Goal: Task Accomplishment & Management: Manage account settings

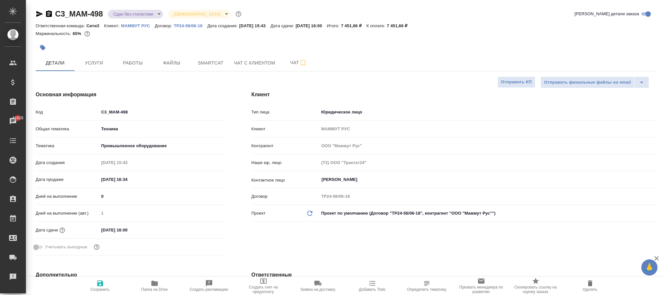
select select "RU"
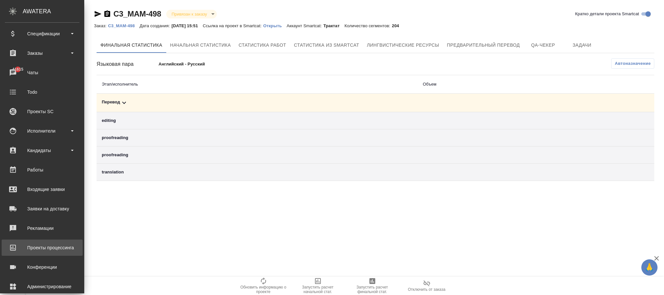
scroll to position [79, 0]
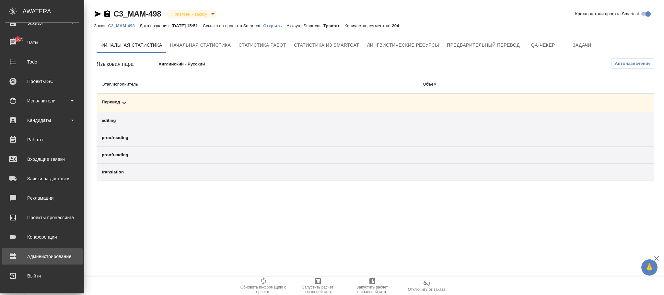
click at [40, 258] on div "Администрирование" at bounding box center [42, 256] width 74 height 10
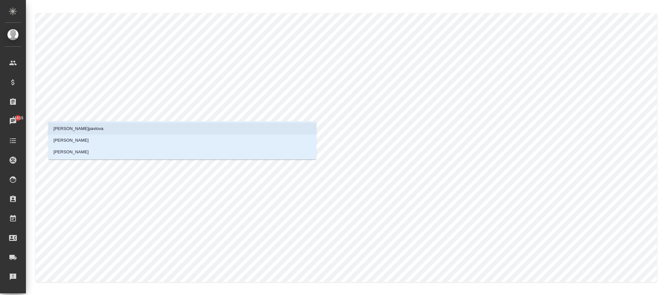
click at [129, 127] on li "Павлова Антонина a.pavlova" at bounding box center [182, 129] width 268 height 12
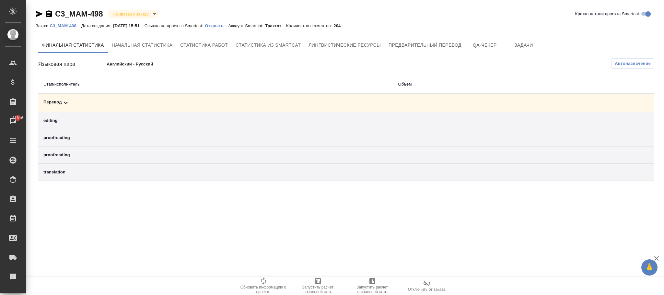
click at [64, 26] on p "C3_MAM-498" at bounding box center [65, 25] width 31 height 5
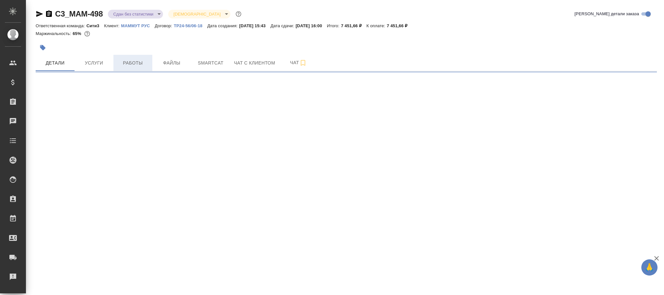
select select "RU"
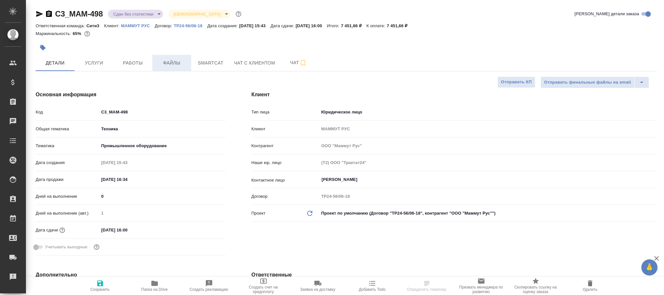
type textarea "x"
click at [123, 63] on span "Работы" at bounding box center [132, 63] width 31 height 8
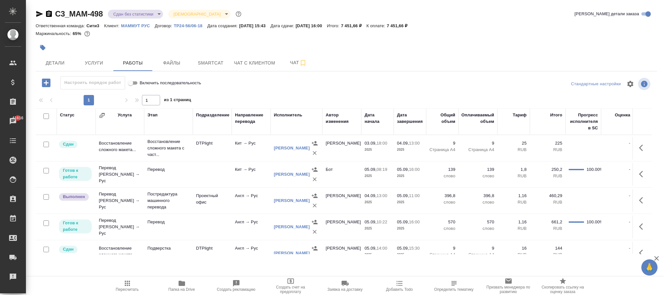
scroll to position [21, 0]
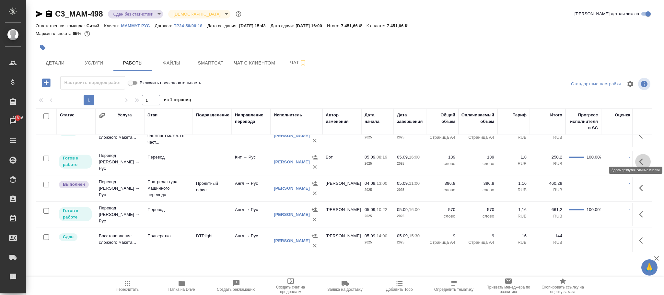
click at [639, 158] on icon "button" at bounding box center [641, 161] width 4 height 6
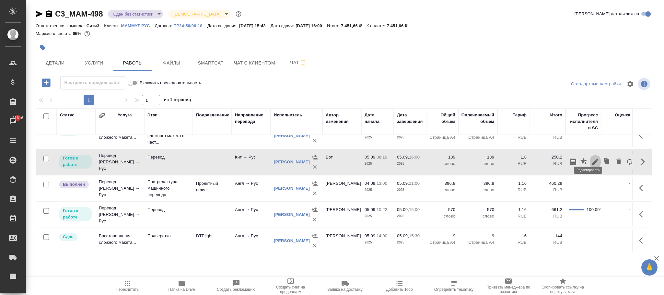
click at [592, 159] on icon "button" at bounding box center [595, 162] width 6 height 6
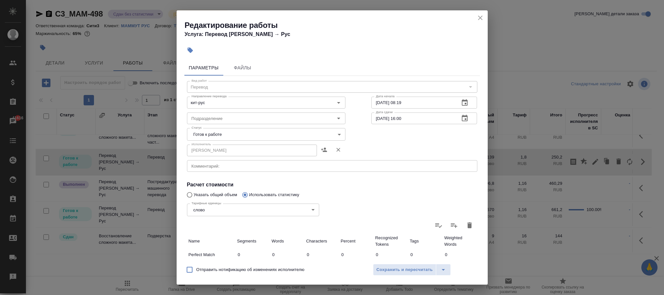
click at [476, 17] on icon "close" at bounding box center [480, 18] width 8 height 8
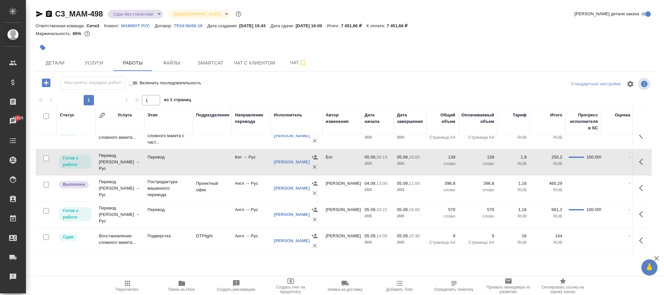
click at [219, 153] on td at bounding box center [212, 162] width 39 height 23
click at [211, 209] on td at bounding box center [212, 214] width 39 height 23
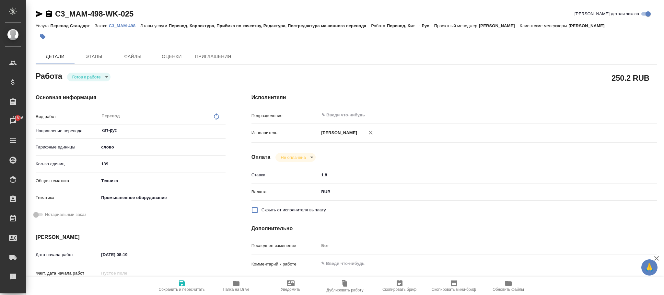
click at [216, 116] on icon at bounding box center [216, 117] width 8 height 8
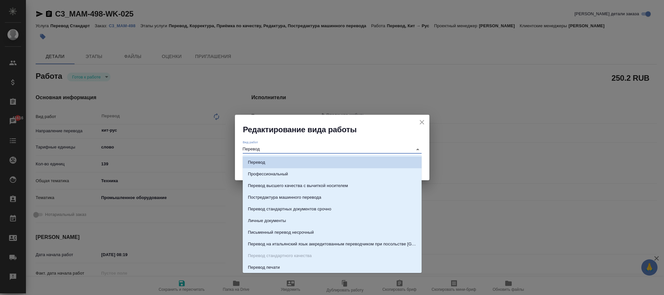
drag, startPoint x: 287, startPoint y: 150, endPoint x: 162, endPoint y: 147, distance: 125.0
click at [161, 148] on div "Редактирование вида работы Вид работ Перевод Сохранить" at bounding box center [332, 147] width 664 height 295
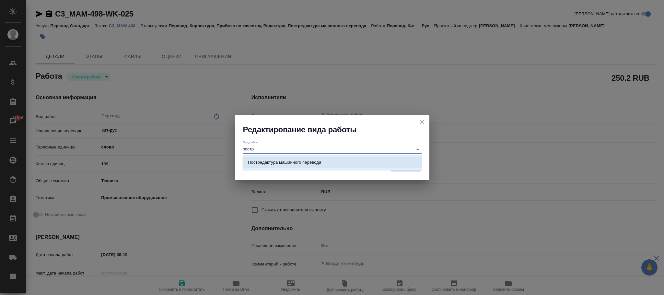
click at [296, 163] on p "Постредактура машинного перевода" at bounding box center [284, 162] width 73 height 6
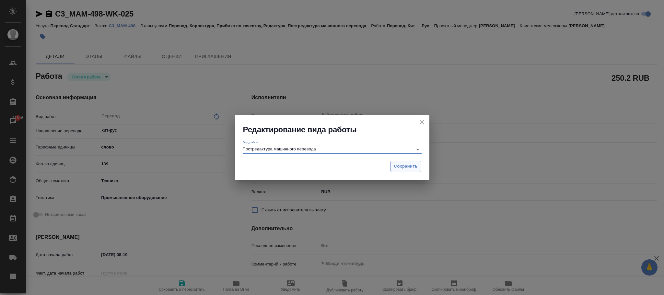
type input "Постредактура машинного перевода"
click at [409, 162] on button "Сохранить" at bounding box center [405, 166] width 31 height 11
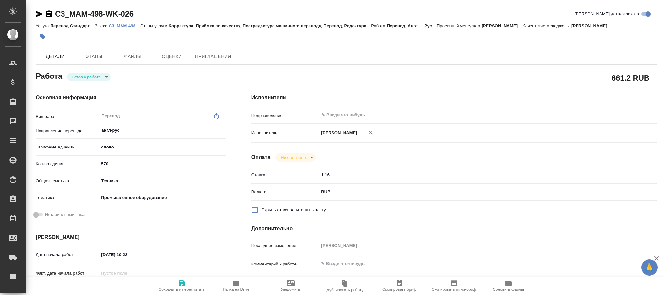
type textarea "x"
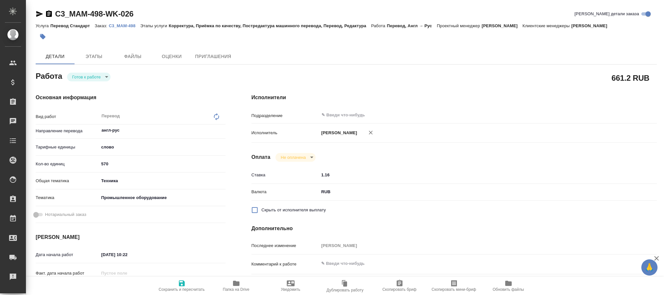
type textarea "x"
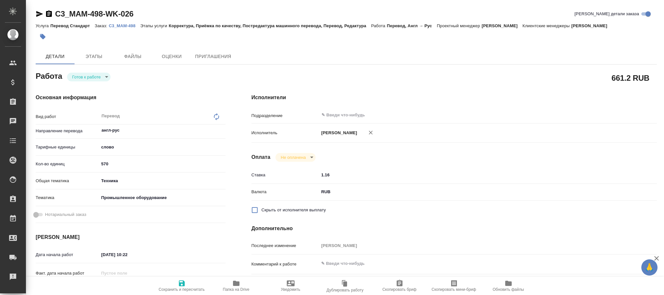
type textarea "x"
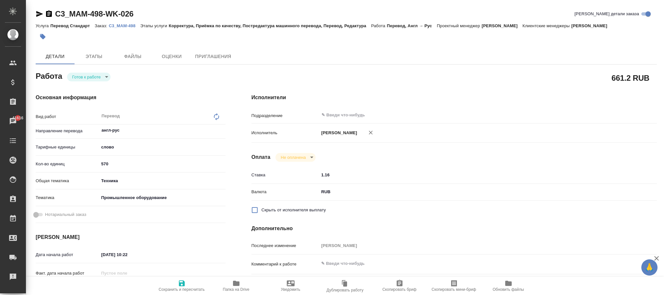
click at [213, 117] on icon at bounding box center [216, 117] width 8 height 8
type textarea "x"
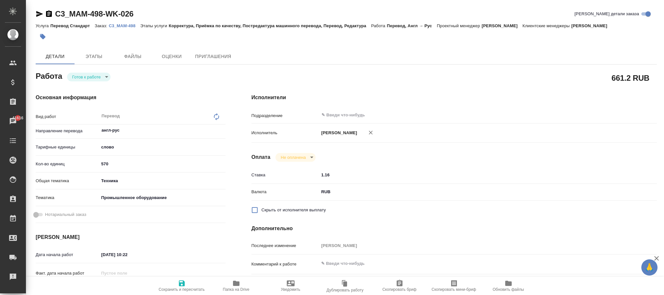
type textarea "x"
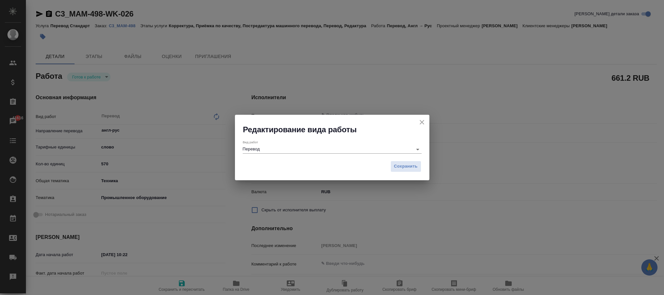
drag, startPoint x: 329, startPoint y: 151, endPoint x: 148, endPoint y: 153, distance: 180.7
click at [148, 153] on div "Редактирование вида работы Вид работ Перевод Сохранить" at bounding box center [332, 147] width 664 height 295
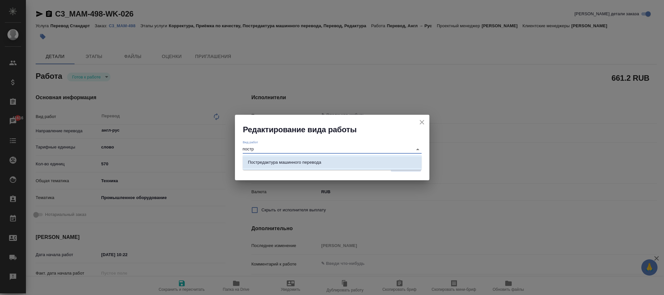
click at [317, 156] on li "Постредактура машинного перевода" at bounding box center [332, 162] width 179 height 12
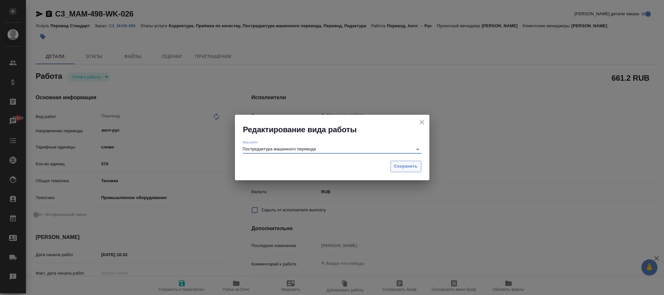
type input "Постредактура машинного перевода"
click at [408, 166] on span "Сохранить" at bounding box center [406, 166] width 24 height 7
type textarea "x"
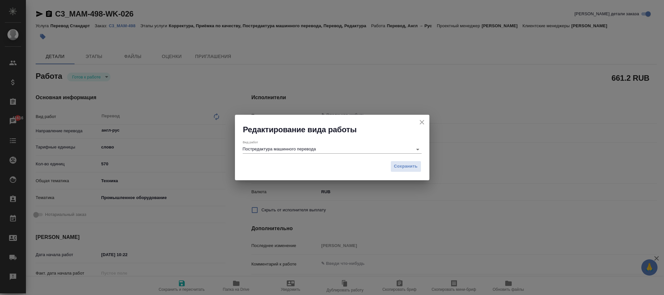
type textarea "x"
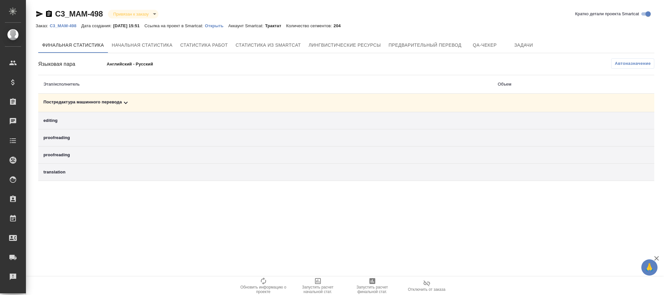
click at [634, 63] on span "Автоназначение" at bounding box center [632, 63] width 36 height 6
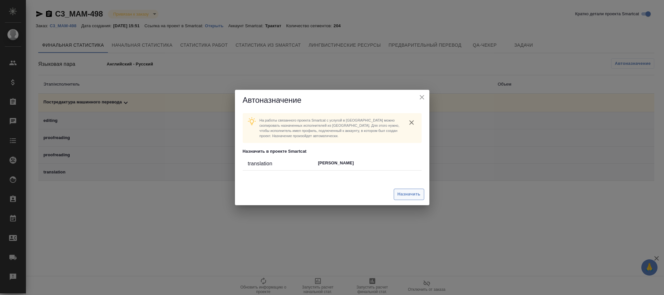
click at [406, 194] on span "Назначить" at bounding box center [408, 193] width 23 height 7
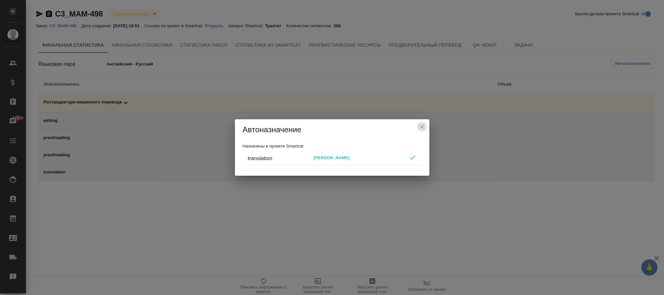
click at [423, 126] on icon "close" at bounding box center [422, 127] width 8 height 8
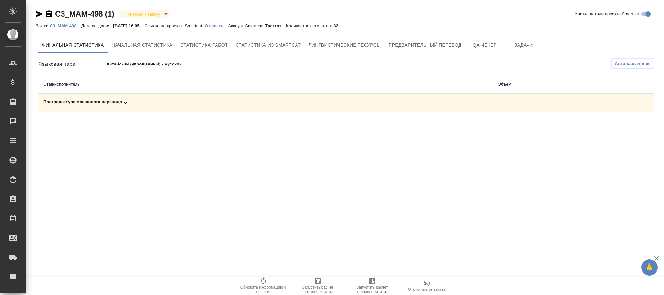
click at [119, 101] on div "Постредактура машинного перевода" at bounding box center [265, 103] width 444 height 8
click at [633, 61] on span "Автоназначение" at bounding box center [632, 63] width 36 height 6
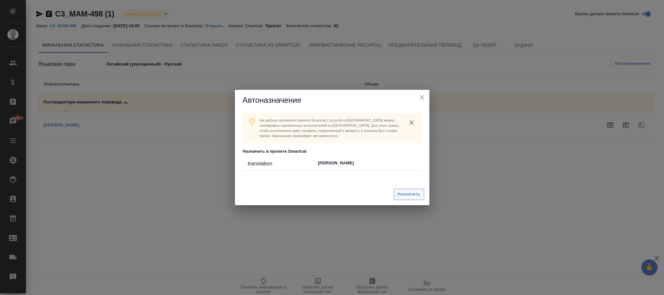
click at [406, 194] on span "Назначить" at bounding box center [408, 193] width 23 height 7
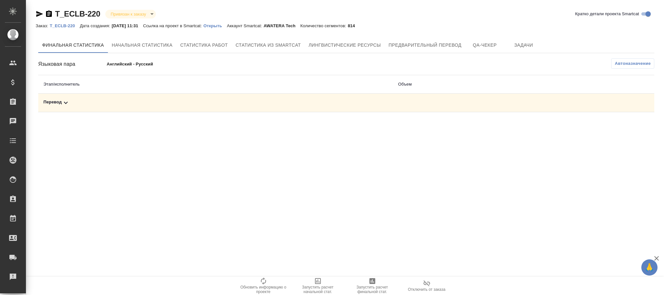
click at [68, 25] on p "T_ECLB-220" at bounding box center [65, 25] width 30 height 5
click at [625, 63] on span "Автоназначение" at bounding box center [632, 63] width 36 height 6
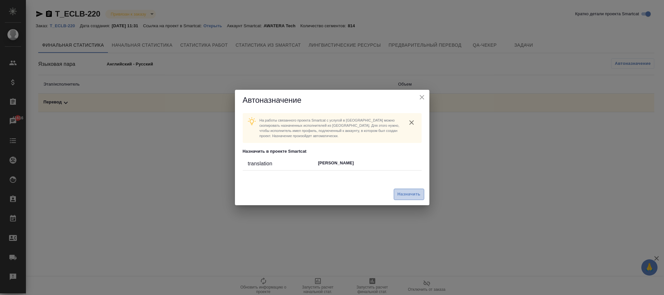
click at [408, 196] on span "Назначить" at bounding box center [408, 193] width 23 height 7
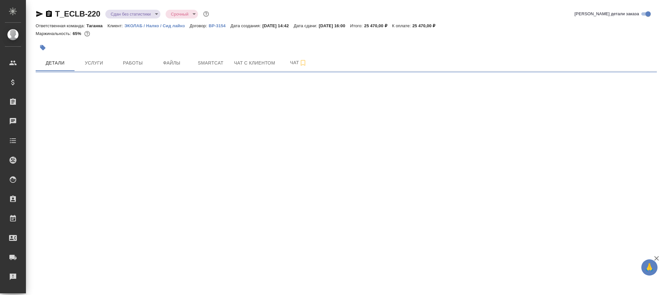
select select "RU"
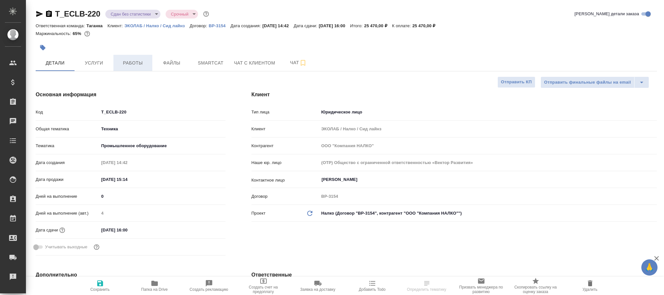
type textarea "x"
click at [135, 66] on span "Работы" at bounding box center [132, 63] width 31 height 8
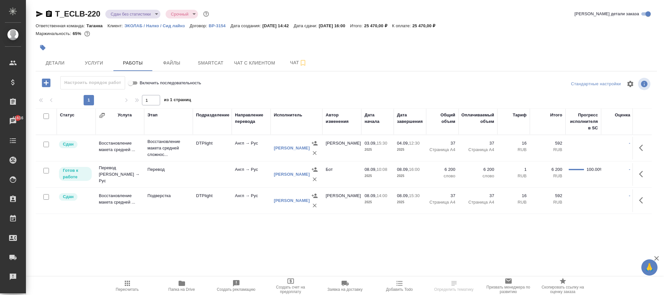
click at [368, 175] on p "2025" at bounding box center [377, 176] width 26 height 6
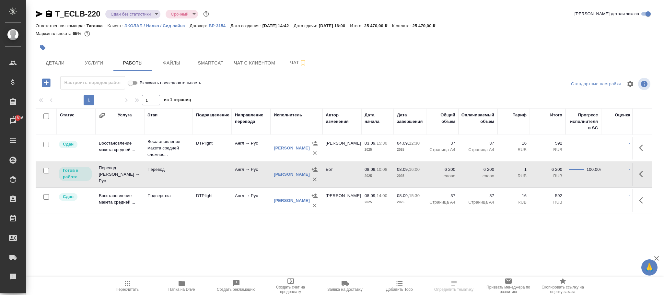
click at [368, 175] on p "2025" at bounding box center [377, 176] width 26 height 6
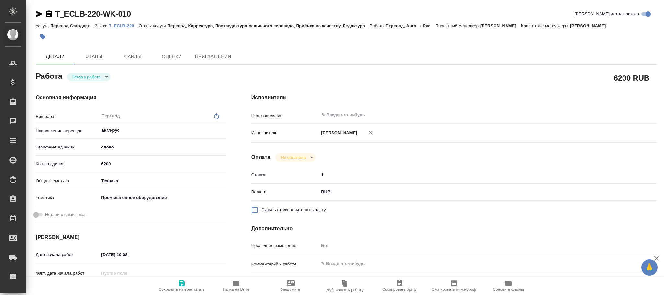
type textarea "x"
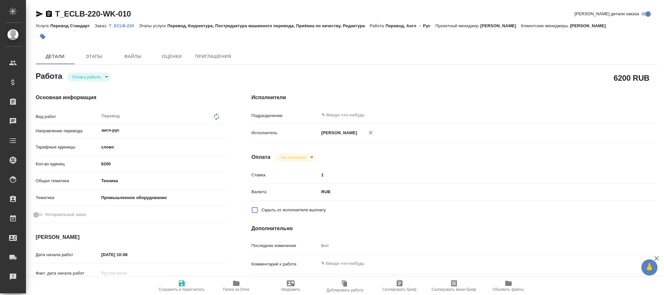
type textarea "x"
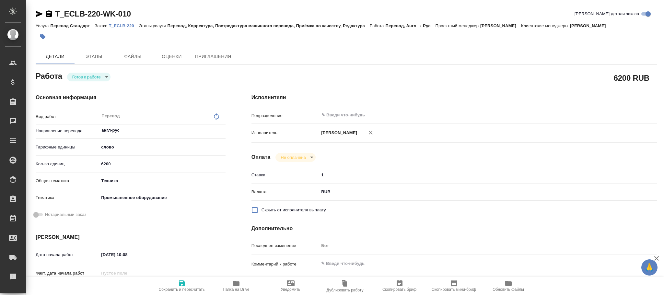
type textarea "x"
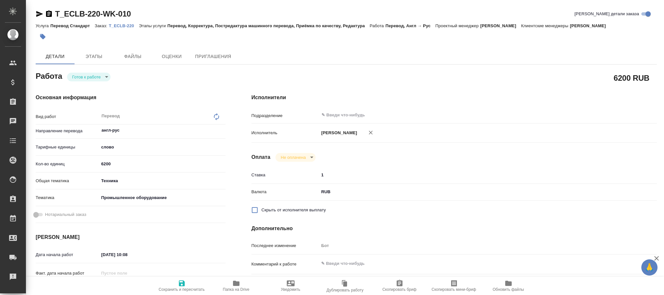
click at [216, 115] on icon at bounding box center [216, 117] width 8 height 8
type textarea "x"
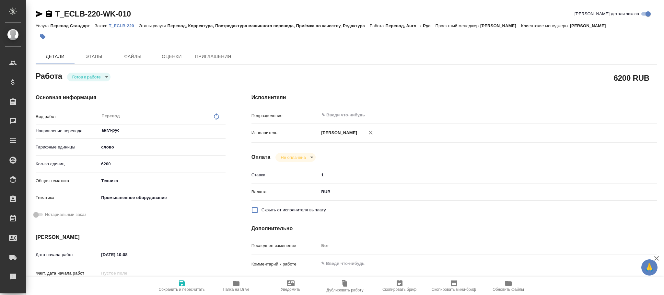
type textarea "x"
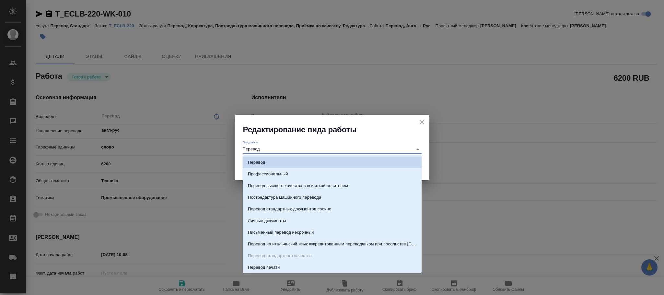
click at [131, 148] on div "Редактирование вида работы Вид работ Перевод Сохранить" at bounding box center [332, 147] width 664 height 295
type textarea "x"
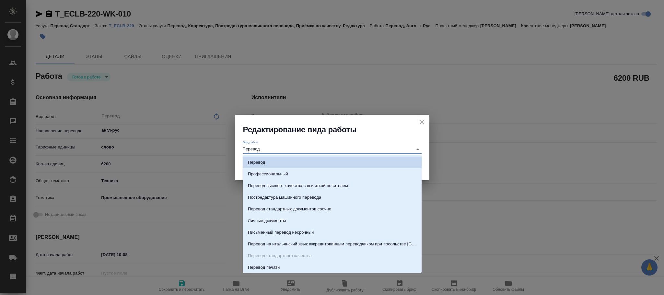
type textarea "x"
type input "п"
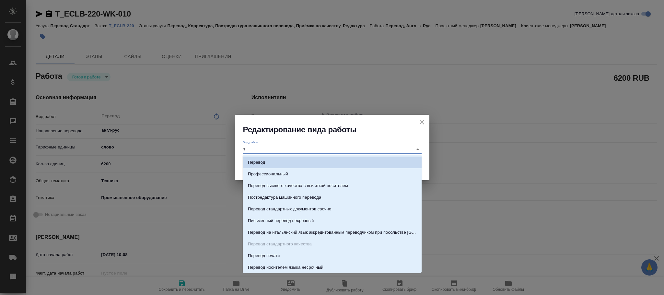
type textarea "x"
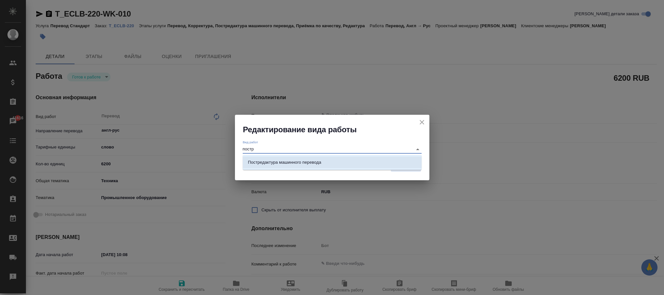
click at [304, 162] on p "Постредактура машинного перевода" at bounding box center [284, 162] width 73 height 6
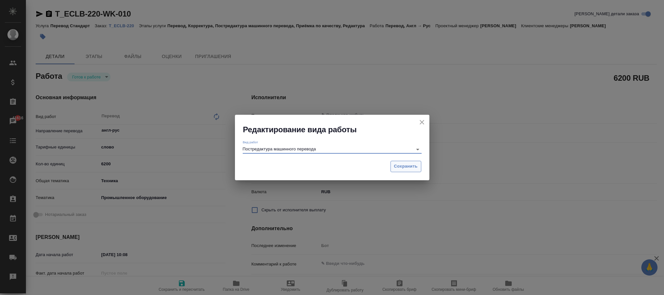
type input "Постредактура машинного перевода"
click at [395, 165] on span "Сохранить" at bounding box center [406, 166] width 24 height 7
type textarea "x"
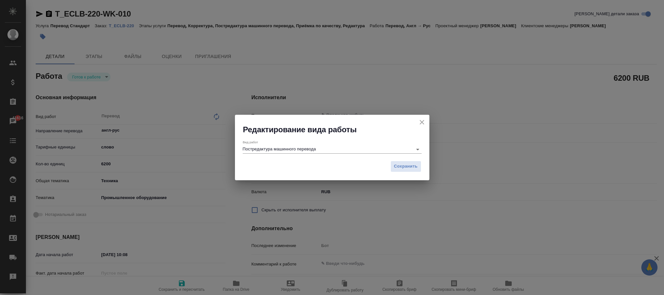
type textarea "x"
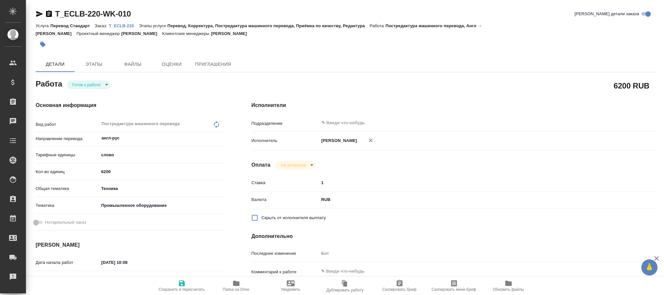
type textarea "x"
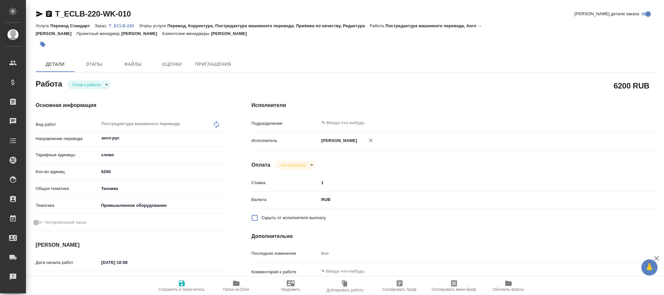
type textarea "x"
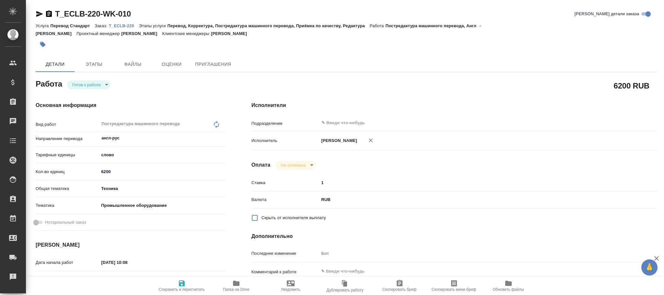
type textarea "x"
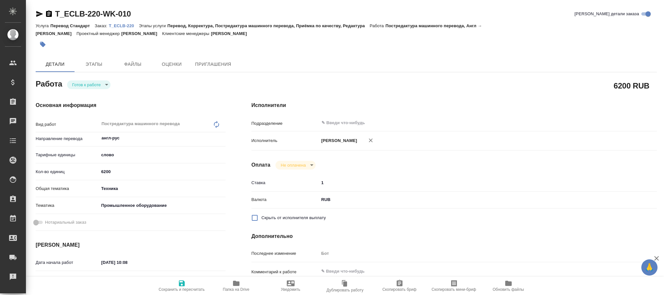
type textarea "x"
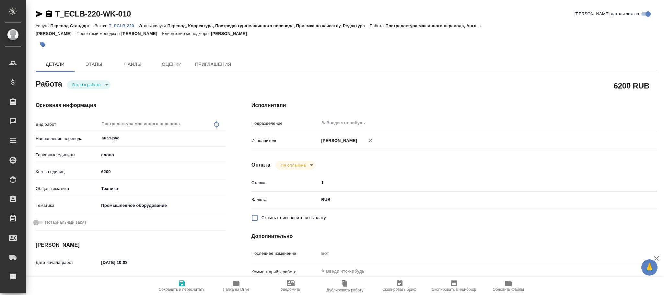
type textarea "x"
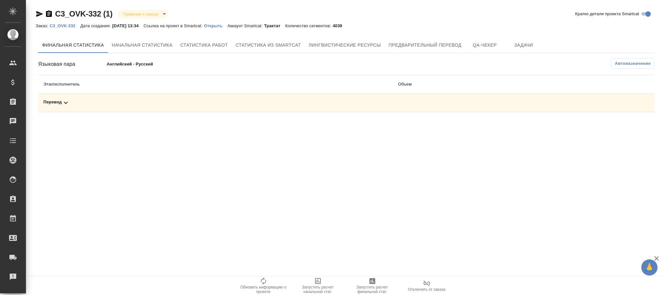
click at [63, 25] on p "C3_OVK-332" at bounding box center [65, 25] width 30 height 5
click at [628, 66] on span "Автоназначение" at bounding box center [632, 63] width 36 height 6
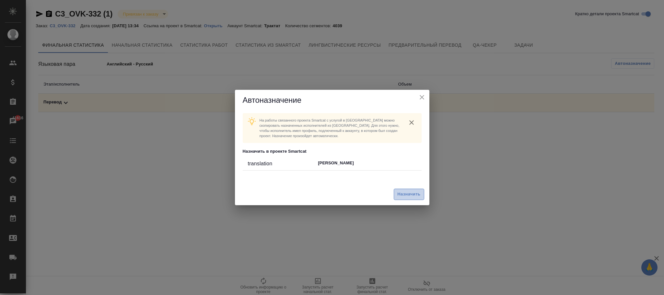
click at [411, 194] on span "Назначить" at bounding box center [408, 193] width 23 height 7
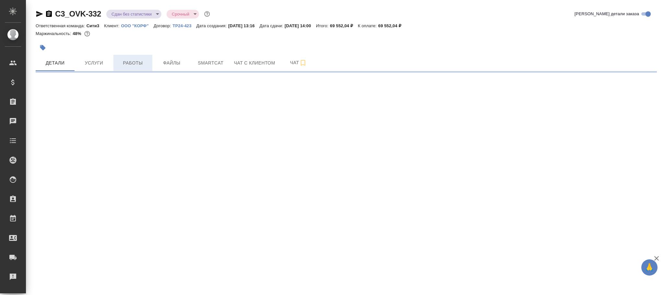
select select "RU"
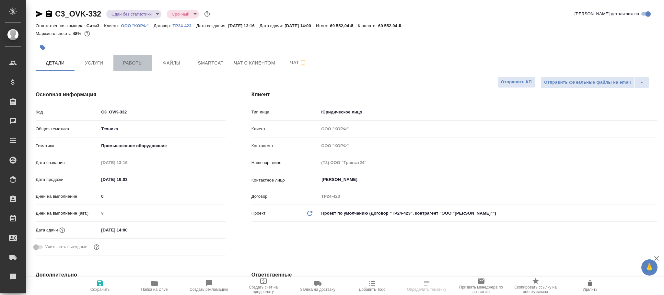
click at [133, 63] on span "Работы" at bounding box center [132, 63] width 31 height 8
type textarea "x"
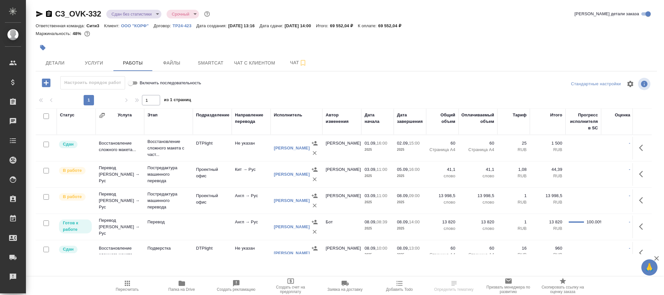
scroll to position [21, 0]
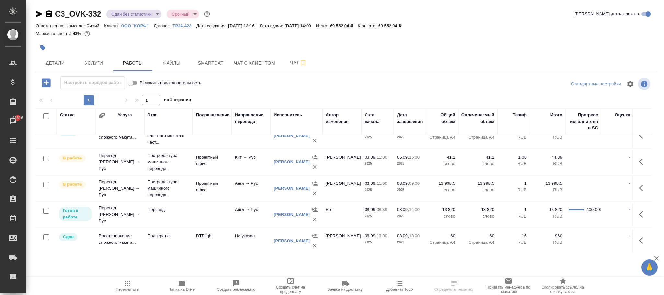
click at [224, 207] on td at bounding box center [212, 214] width 39 height 23
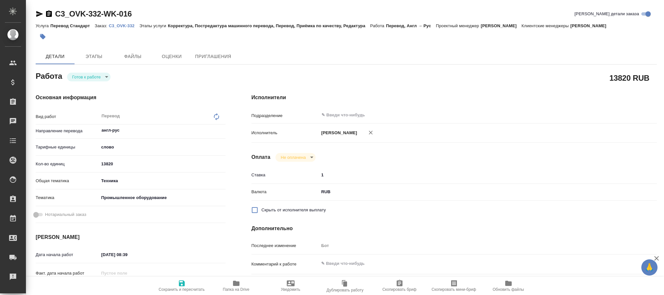
type textarea "x"
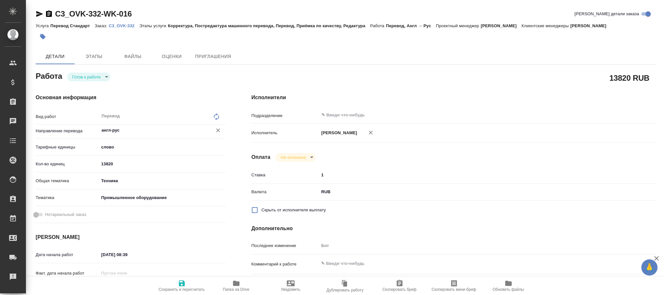
type textarea "x"
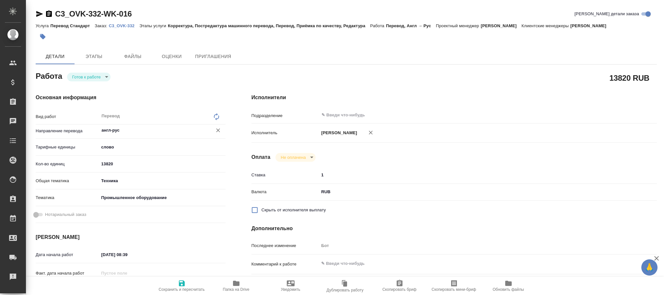
type textarea "x"
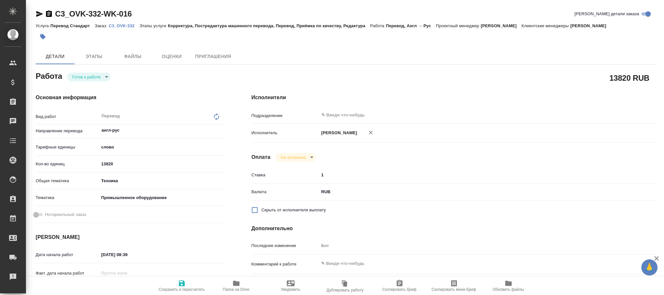
click at [217, 119] on icon at bounding box center [216, 116] width 5 height 7
type textarea "x"
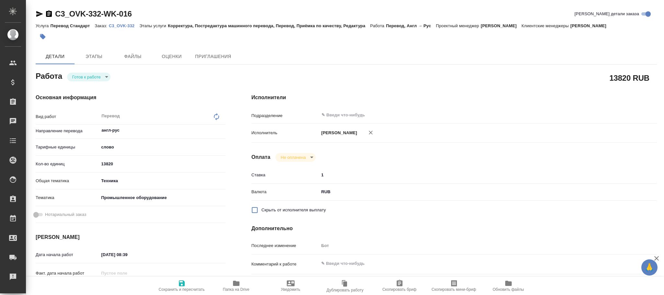
type textarea "x"
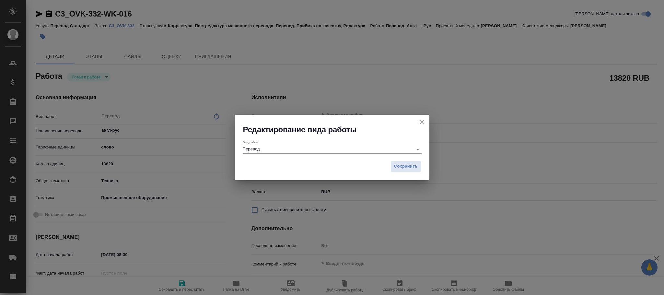
type textarea "x"
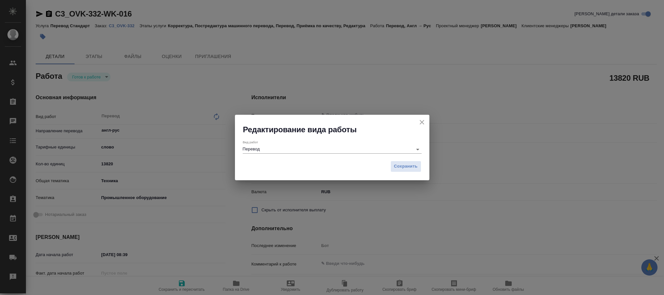
drag, startPoint x: 368, startPoint y: 152, endPoint x: 134, endPoint y: 153, distance: 234.1
click at [134, 153] on div "Редактирование вида работы Вид работ Перевод Сохранить" at bounding box center [332, 147] width 664 height 295
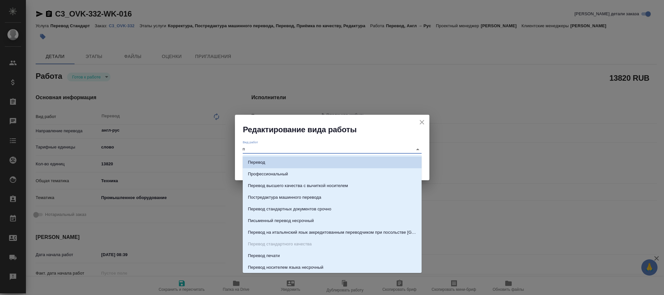
type input "по"
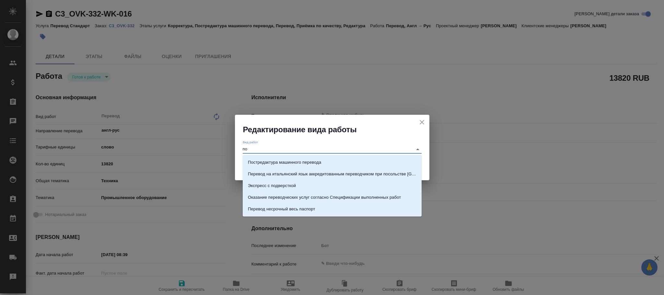
type textarea "x"
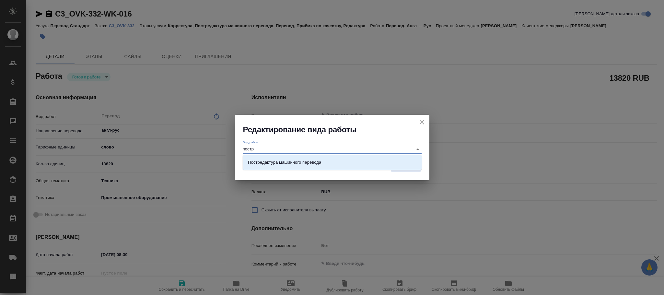
click at [318, 156] on div "Постредактура машинного перевода" at bounding box center [332, 162] width 179 height 15
drag, startPoint x: 318, startPoint y: 159, endPoint x: 337, endPoint y: 162, distance: 19.8
click at [318, 159] on p "Постредактура машинного перевода" at bounding box center [284, 162] width 73 height 6
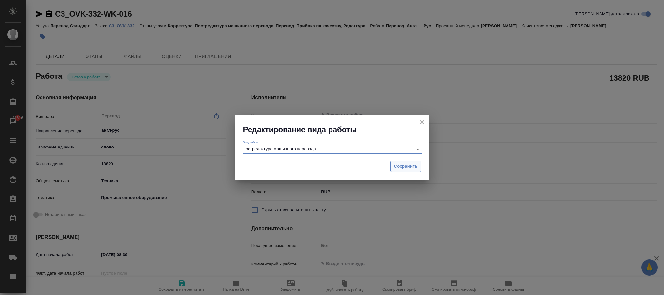
type input "Постредактура машинного перевода"
click at [406, 166] on span "Сохранить" at bounding box center [406, 166] width 24 height 7
type textarea "x"
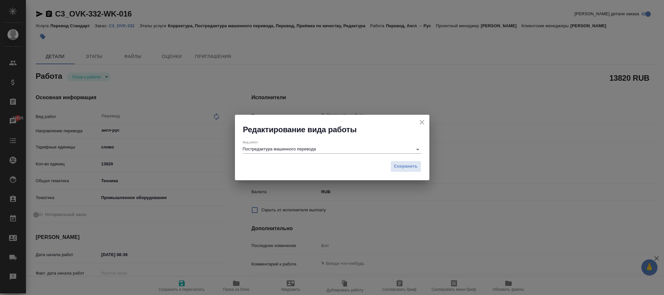
type textarea "x"
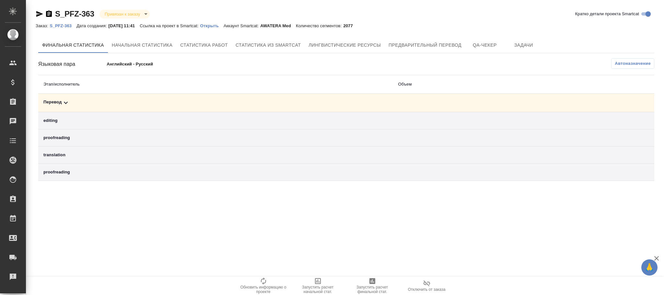
click at [63, 26] on p "S_PFZ-363" at bounding box center [63, 25] width 27 height 5
click at [638, 63] on span "Автоназначение" at bounding box center [632, 63] width 36 height 6
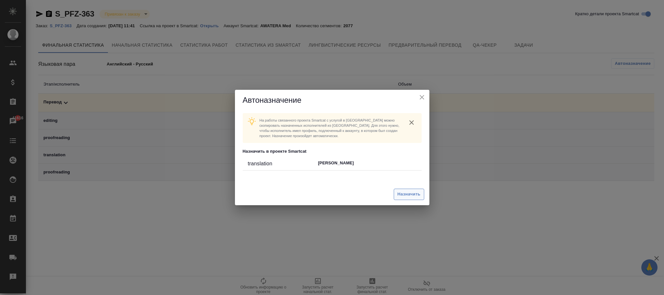
click at [405, 193] on span "Назначить" at bounding box center [408, 193] width 23 height 7
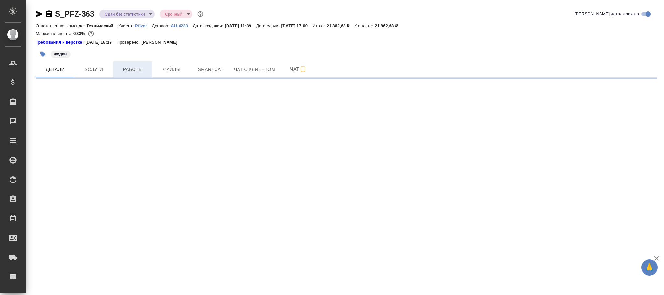
select select "RU"
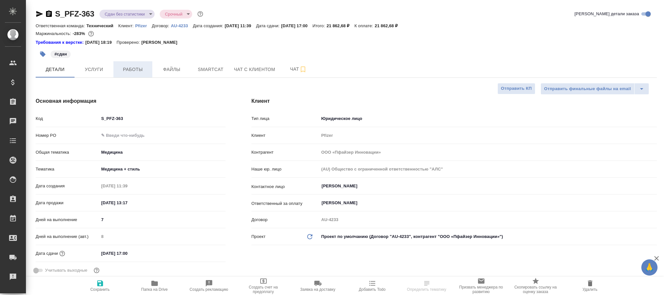
click at [131, 75] on button "Работы" at bounding box center [132, 69] width 39 height 16
type textarea "x"
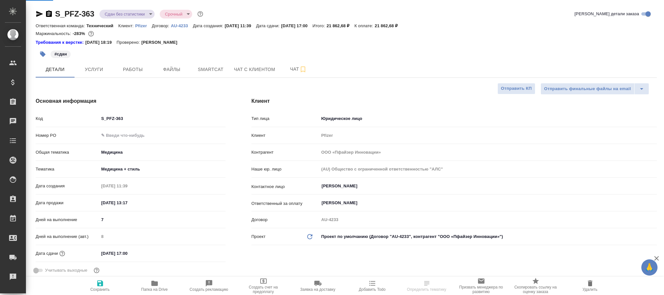
type textarea "x"
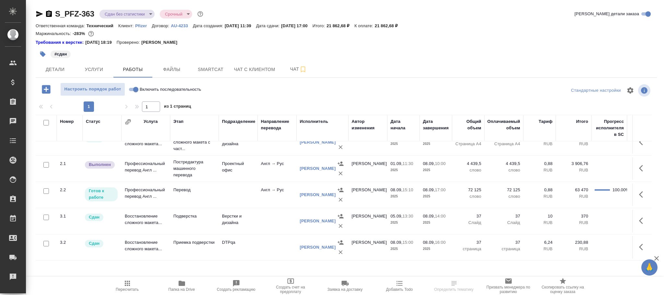
scroll to position [21, 0]
click at [246, 183] on td at bounding box center [238, 194] width 39 height 23
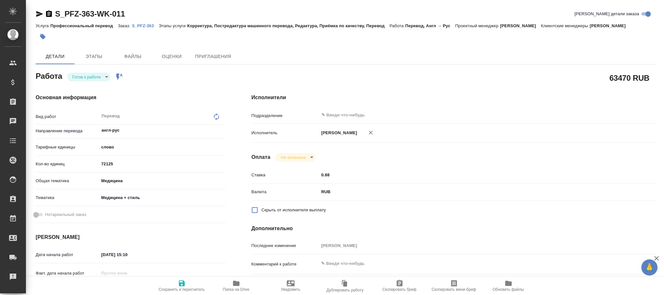
type textarea "x"
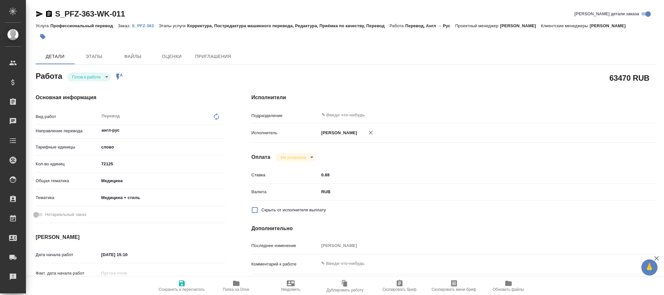
type textarea "x"
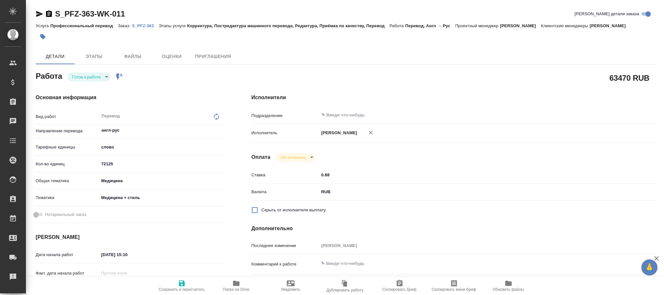
click at [212, 117] on div "Перевод x ​" at bounding box center [155, 116] width 113 height 15
type textarea "x"
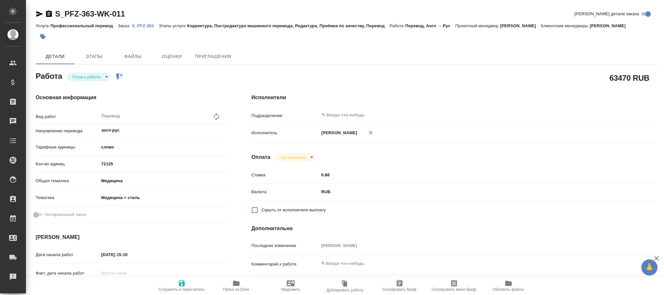
type textarea "x"
click at [215, 116] on icon at bounding box center [216, 117] width 8 height 8
type textarea "x"
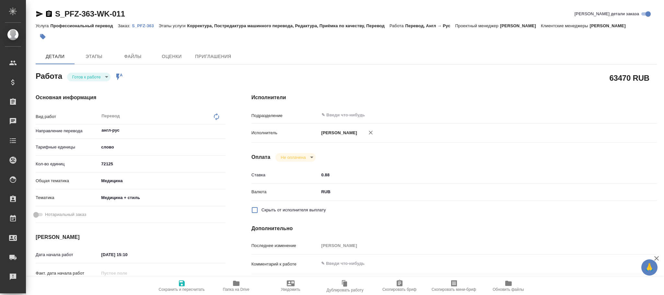
type textarea "x"
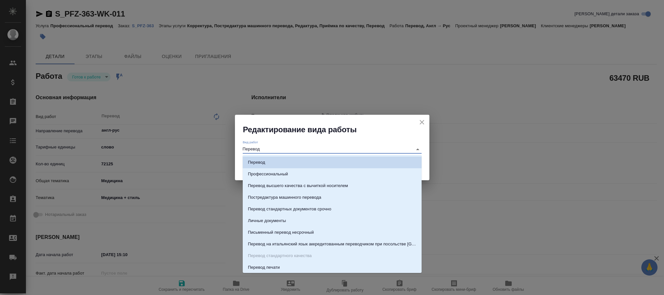
type textarea "x"
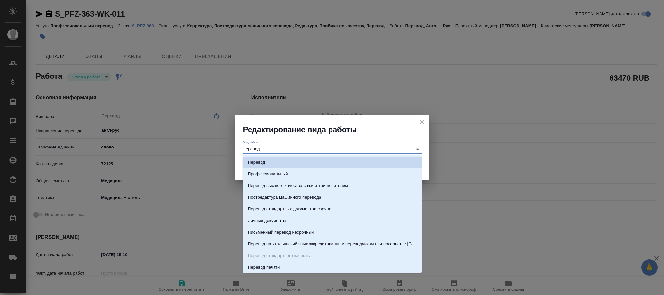
drag, startPoint x: 192, startPoint y: 148, endPoint x: 137, endPoint y: 151, distance: 54.5
click at [137, 151] on div "Редактирование вида работы Вид работ Перевод Сохранить" at bounding box center [332, 147] width 664 height 295
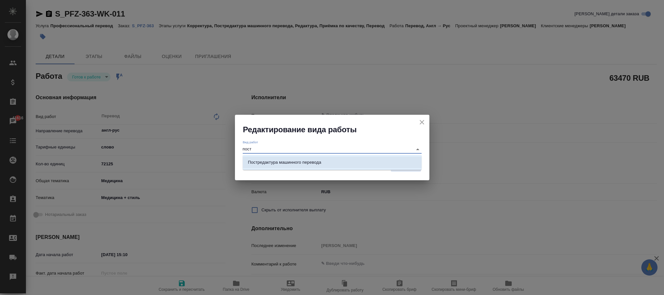
click at [315, 162] on p "Постредактура машинного перевода" at bounding box center [284, 162] width 73 height 6
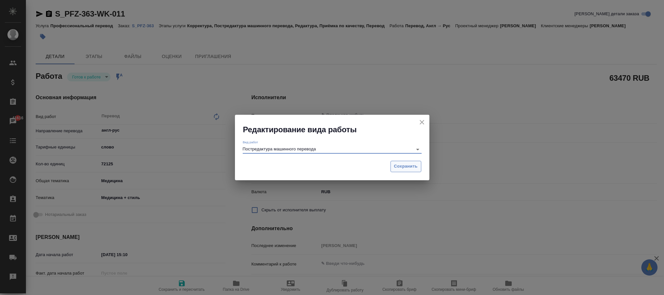
type input "Постредактура машинного перевода"
click at [403, 167] on span "Сохранить" at bounding box center [406, 166] width 24 height 7
type textarea "x"
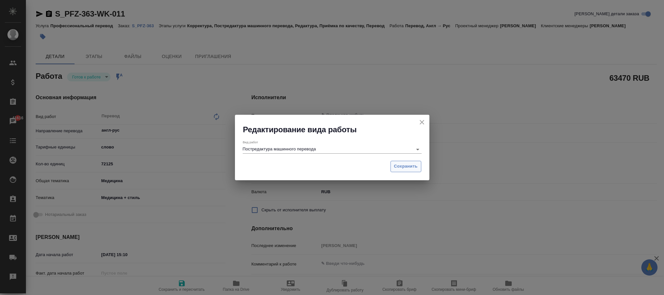
type textarea "x"
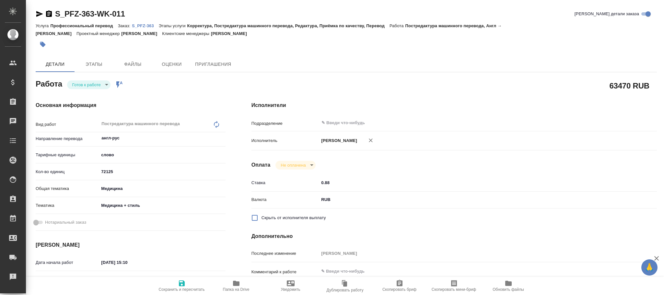
type textarea "x"
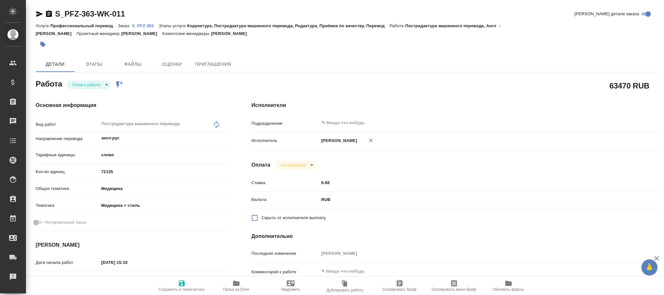
type textarea "x"
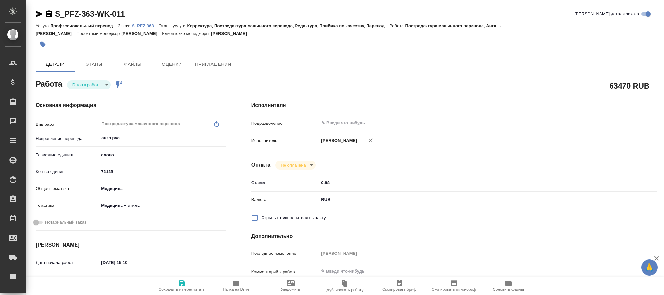
type textarea "x"
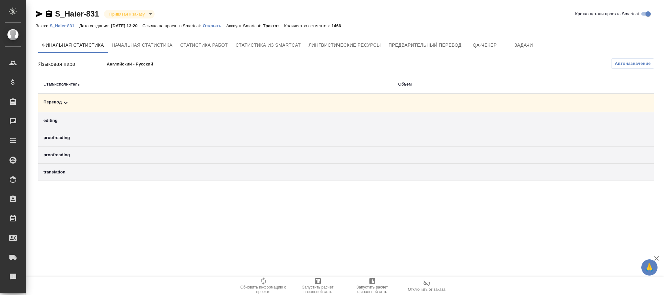
click at [65, 25] on p "S_Haier-831" at bounding box center [64, 25] width 29 height 5
click at [627, 64] on span "Автоназначение" at bounding box center [632, 63] width 36 height 6
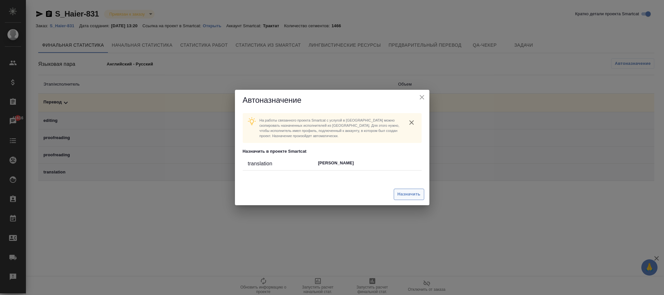
click at [408, 195] on span "Назначить" at bounding box center [408, 193] width 23 height 7
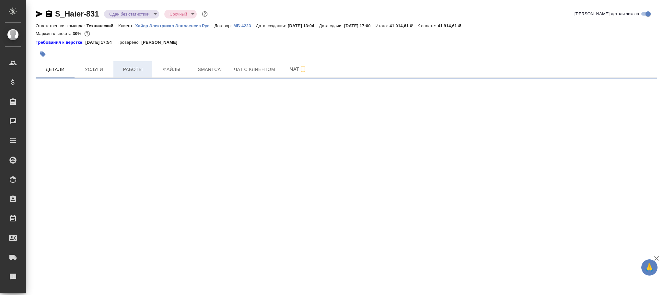
click at [137, 69] on span "Работы" at bounding box center [132, 69] width 31 height 8
select select "RU"
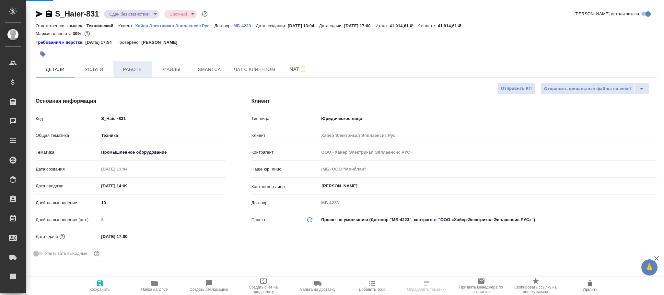
type textarea "x"
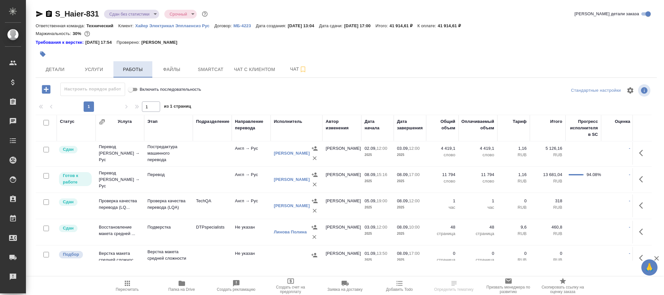
scroll to position [126, 0]
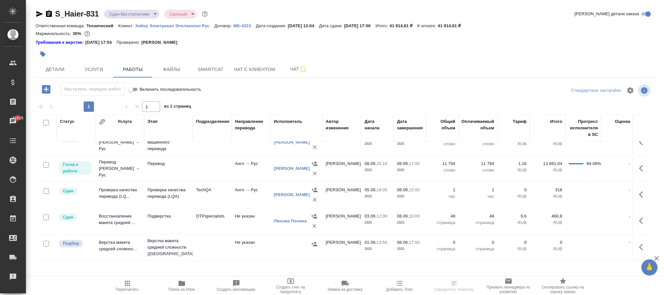
click at [203, 157] on td at bounding box center [212, 168] width 39 height 23
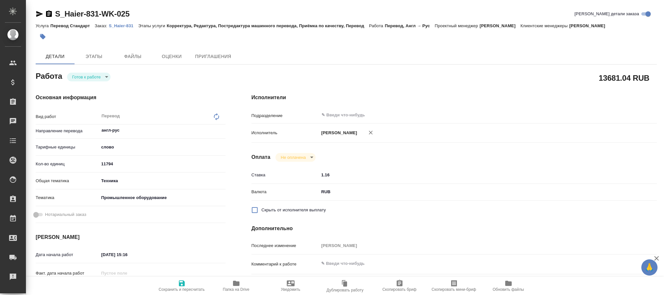
type textarea "x"
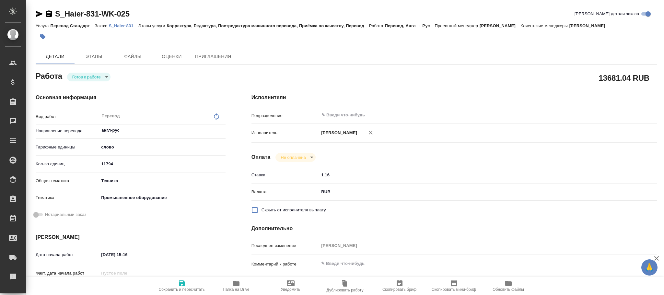
type textarea "x"
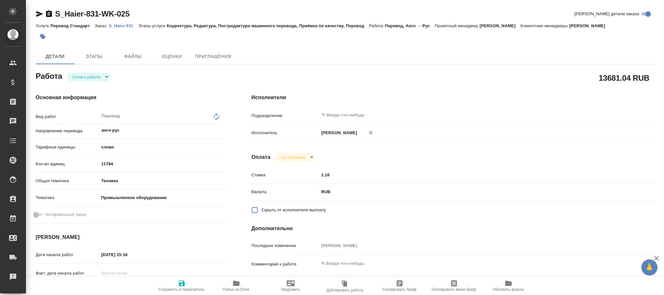
click at [216, 116] on icon at bounding box center [216, 117] width 8 height 8
type textarea "x"
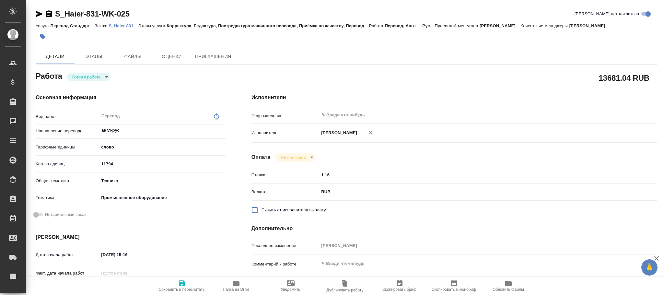
type textarea "x"
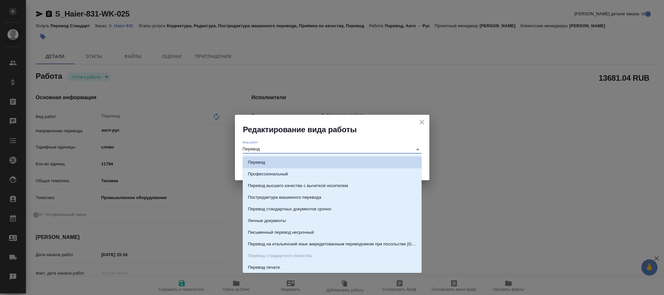
type textarea "x"
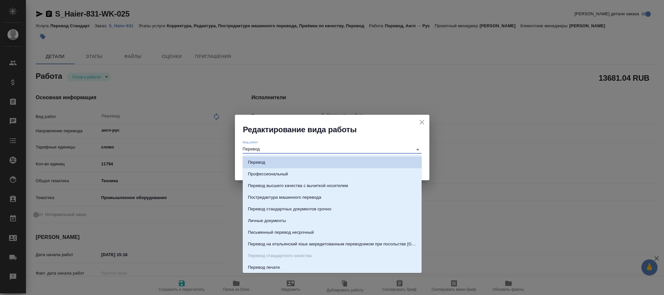
click at [147, 136] on div "Редактирование вида работы Вид работ Перевод Сохранить" at bounding box center [332, 147] width 664 height 295
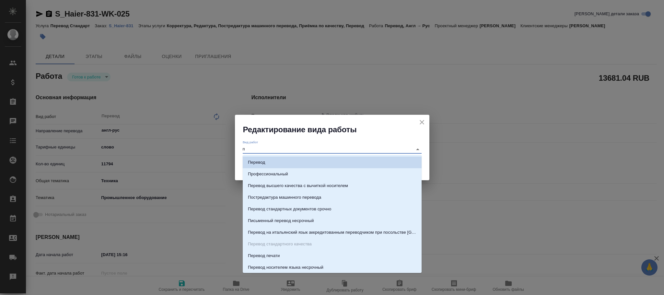
type input "по"
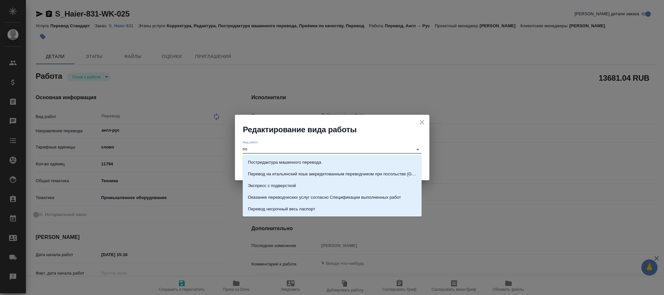
type textarea "x"
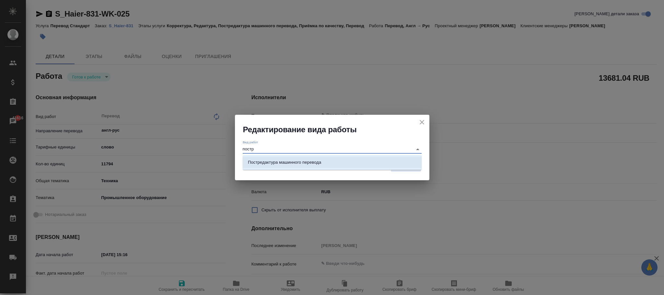
click at [307, 163] on p "Постредактура машинного перевода" at bounding box center [284, 162] width 73 height 6
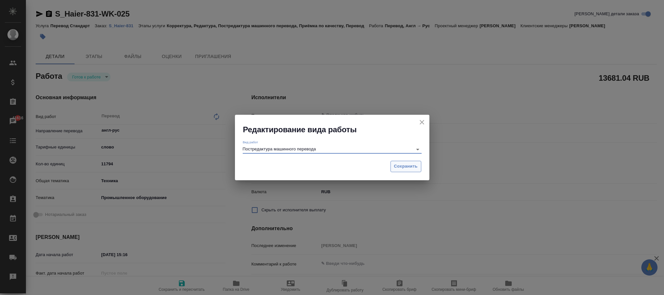
type input "Постредактура машинного перевода"
click at [405, 165] on span "Сохранить" at bounding box center [406, 166] width 24 height 7
type textarea "x"
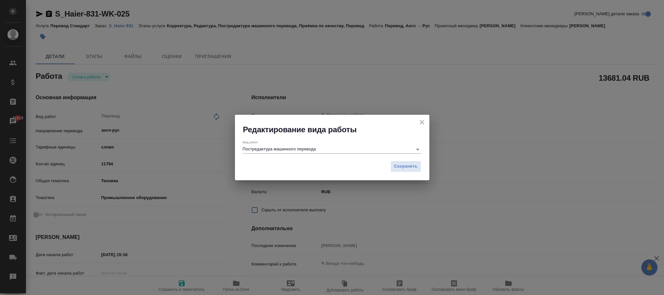
type textarea "x"
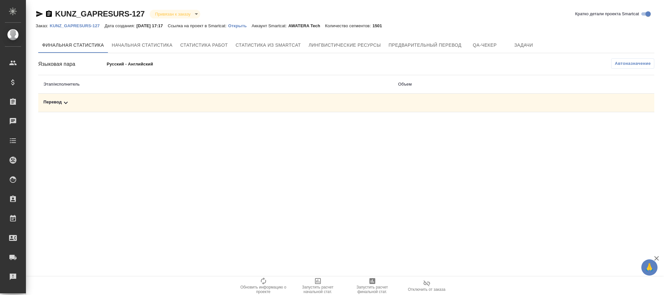
click at [76, 25] on p "KUNZ_GAPRESURS-127" at bounding box center [77, 25] width 55 height 5
click at [641, 64] on span "Автоназначение" at bounding box center [632, 63] width 36 height 6
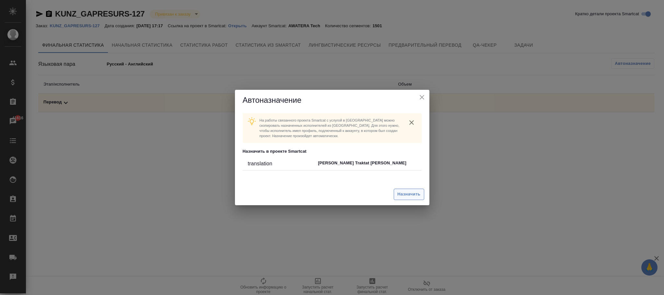
click at [404, 196] on span "Назначить" at bounding box center [408, 193] width 23 height 7
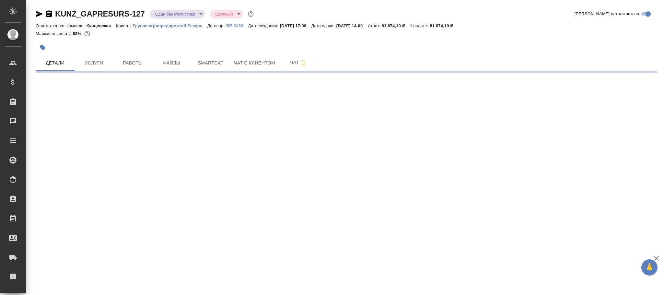
select select "RU"
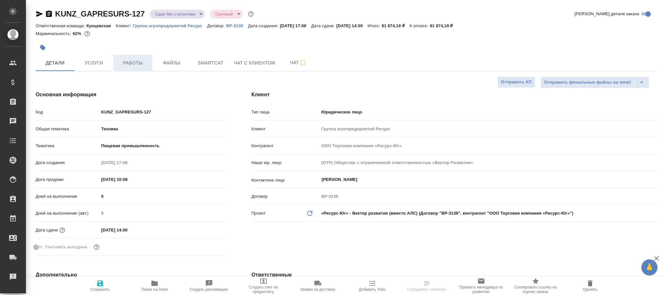
type textarea "x"
click at [137, 68] on button "Работы" at bounding box center [132, 63] width 39 height 16
type textarea "x"
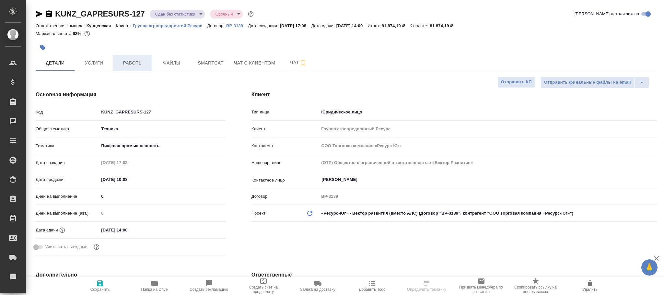
type textarea "x"
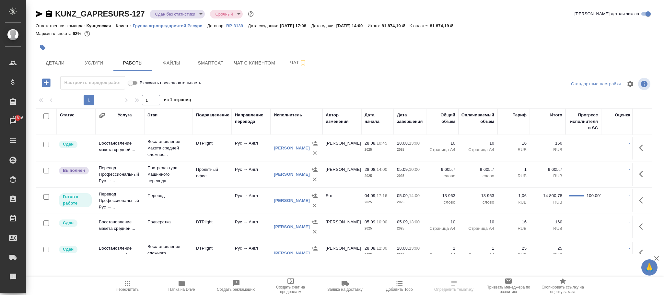
click at [202, 200] on td at bounding box center [212, 200] width 39 height 23
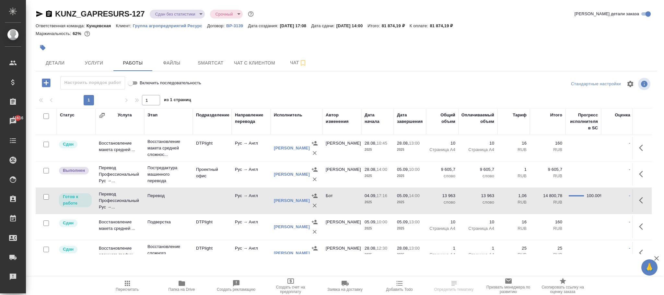
click at [202, 200] on td at bounding box center [212, 200] width 39 height 23
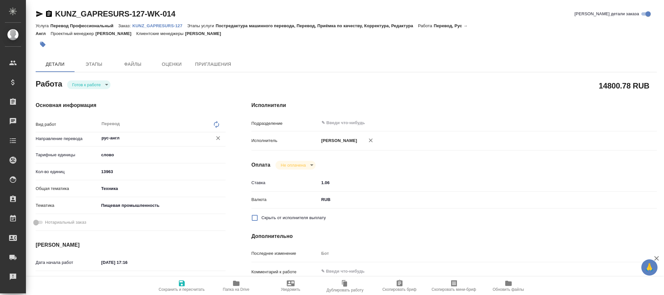
type textarea "x"
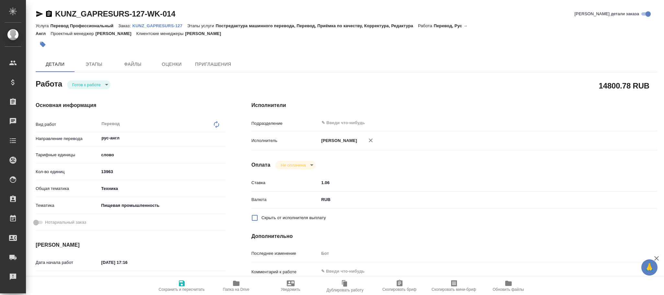
type textarea "x"
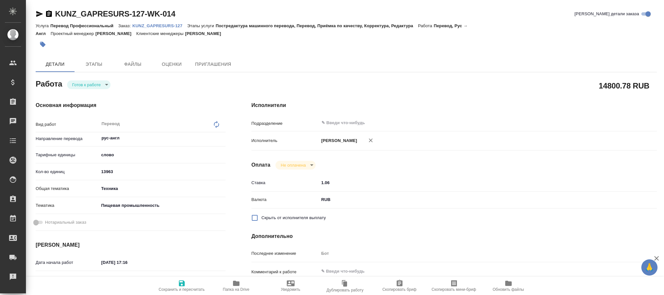
type textarea "x"
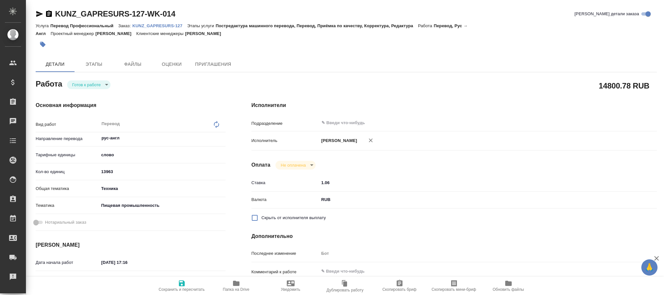
click at [216, 120] on icon at bounding box center [216, 124] width 8 height 8
type textarea "x"
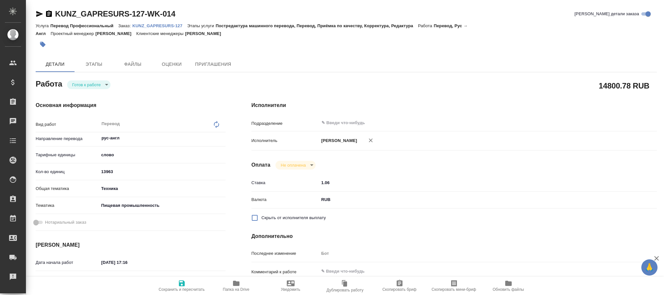
type textarea "x"
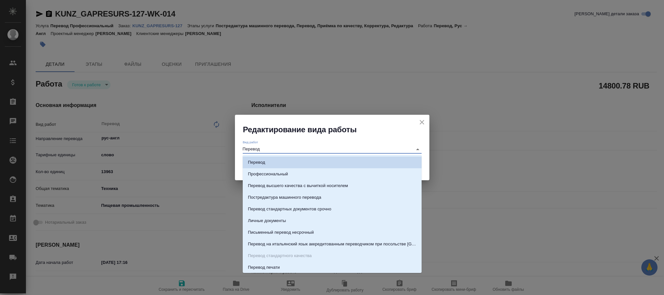
drag, startPoint x: 147, startPoint y: 149, endPoint x: 153, endPoint y: 145, distance: 7.5
click at [122, 149] on div "Редактирование вида работы Вид работ Перевод Сохранить" at bounding box center [332, 147] width 664 height 295
type input "п"
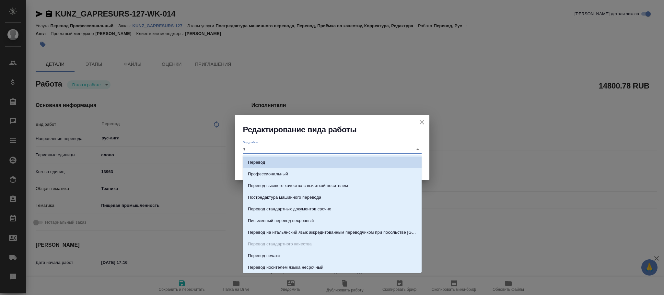
type textarea "x"
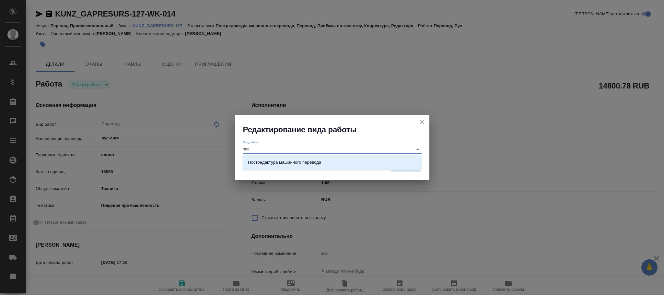
type input "пост"
type textarea "x"
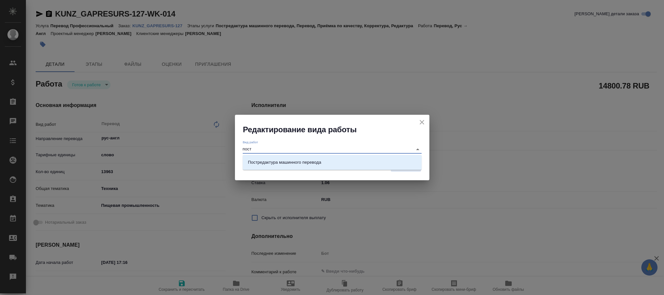
type textarea "x"
click at [307, 163] on p "Постредактура машинного перевода" at bounding box center [284, 162] width 73 height 6
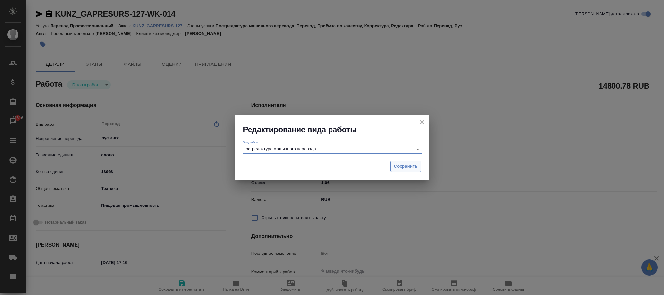
type input "Постредактура машинного перевода"
click at [417, 169] on button "Сохранить" at bounding box center [405, 166] width 31 height 11
type textarea "x"
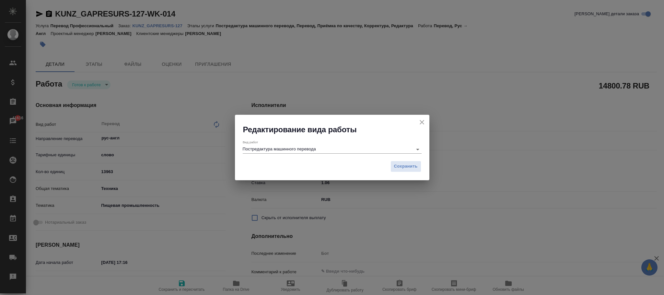
type textarea "x"
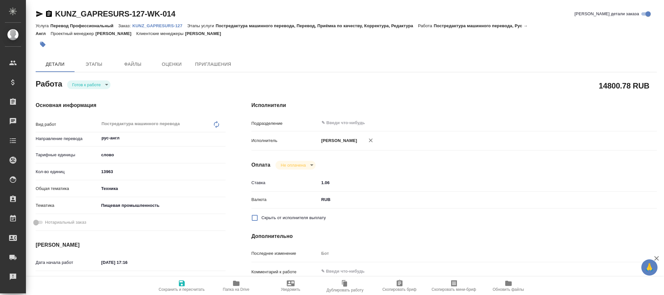
type textarea "x"
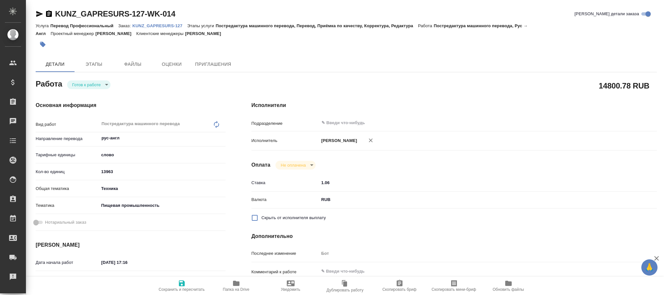
type textarea "x"
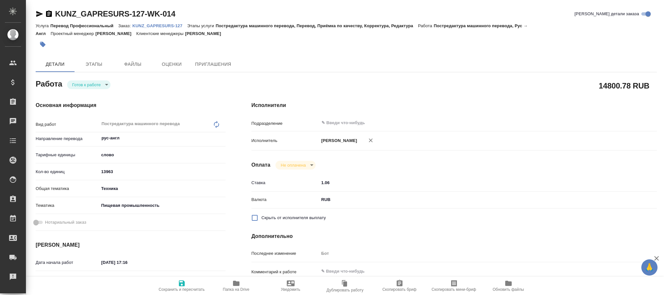
type textarea "x"
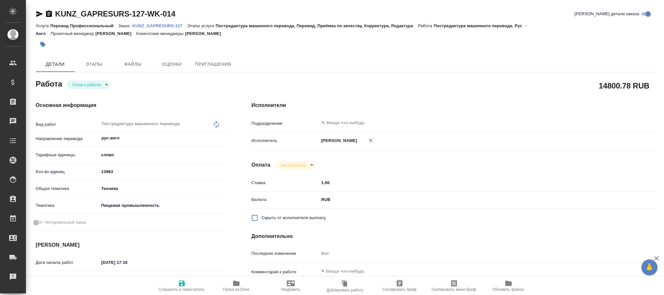
type textarea "x"
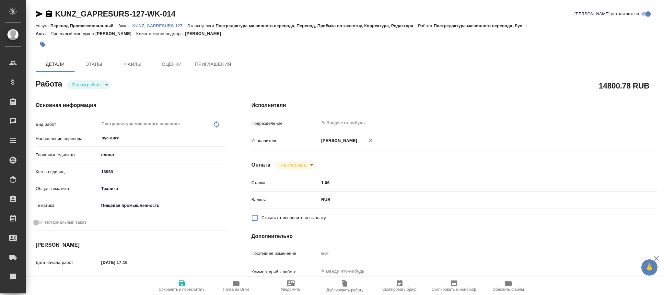
type textarea "x"
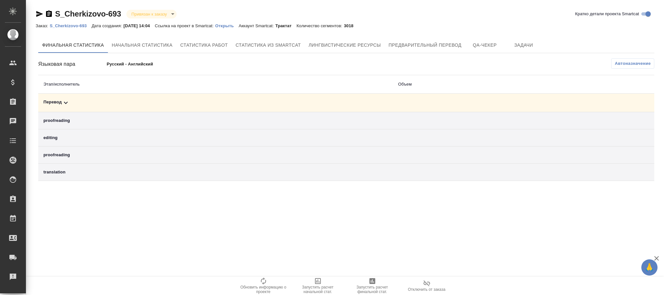
click at [70, 25] on p "S_Cherkizovo-693" at bounding box center [71, 25] width 42 height 5
click at [618, 64] on span "Автоназначение" at bounding box center [632, 63] width 36 height 6
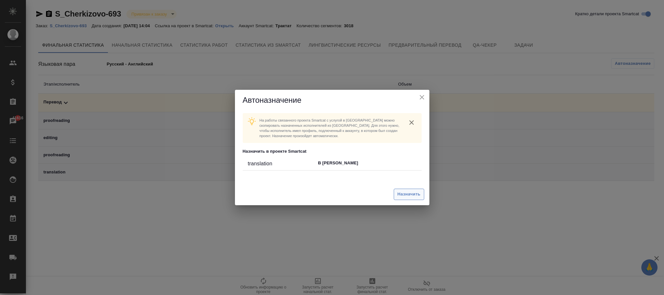
click at [418, 192] on span "Назначить" at bounding box center [408, 193] width 23 height 7
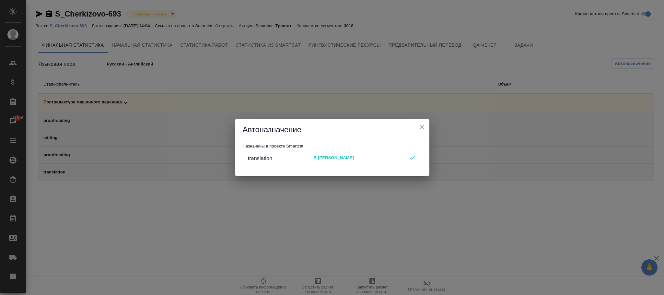
click at [420, 127] on icon "close" at bounding box center [422, 127] width 8 height 8
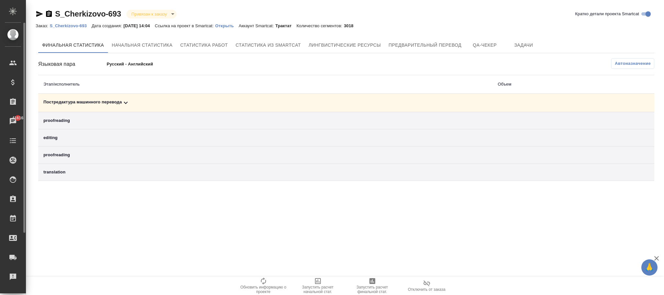
scroll to position [79, 0]
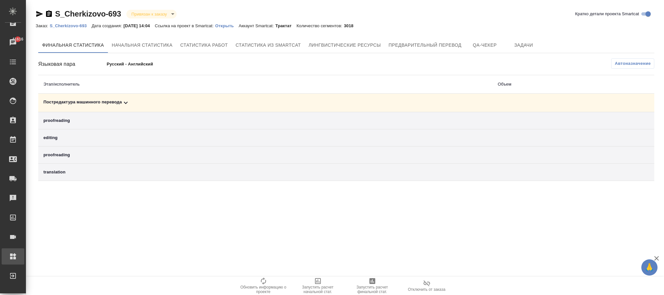
click at [13, 256] on div "Администрирование" at bounding box center [5, 256] width 16 height 10
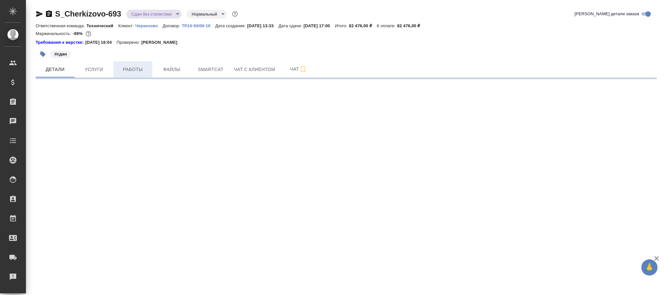
click at [131, 74] on button "Работы" at bounding box center [132, 69] width 39 height 16
select select "RU"
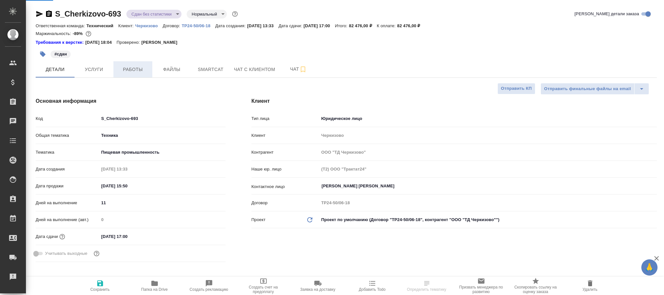
click at [134, 73] on span "Работы" at bounding box center [132, 69] width 31 height 8
type textarea "x"
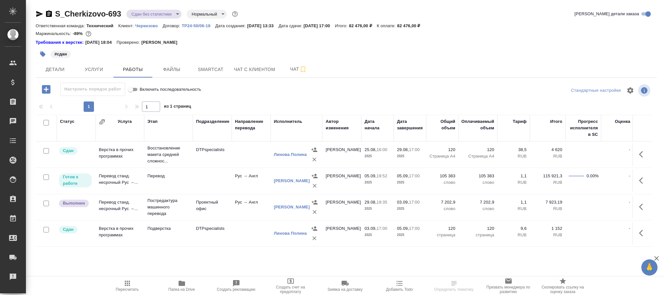
click at [195, 179] on td at bounding box center [212, 180] width 39 height 23
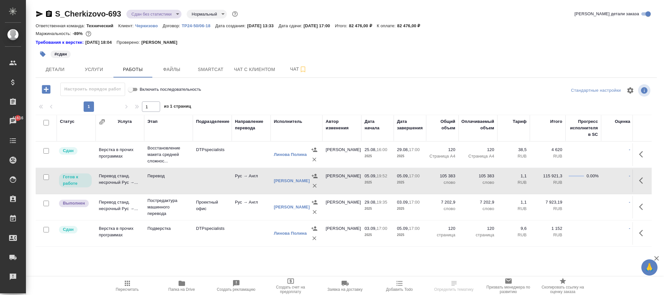
click at [195, 179] on td at bounding box center [212, 180] width 39 height 23
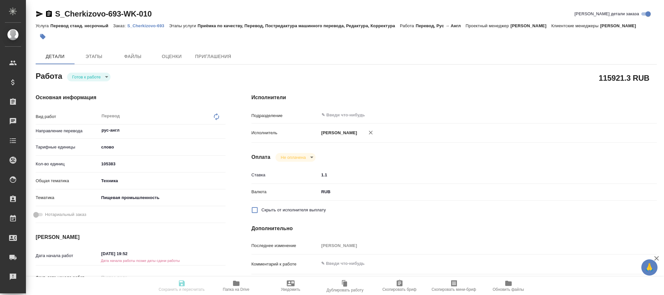
type textarea "x"
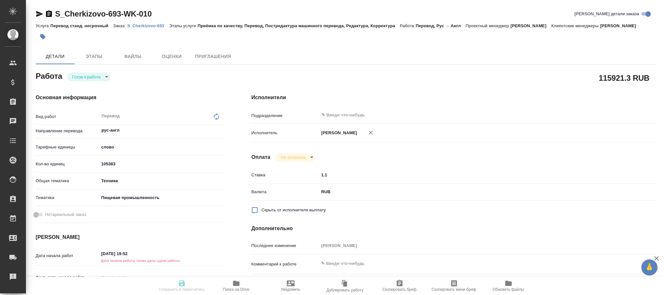
type textarea "x"
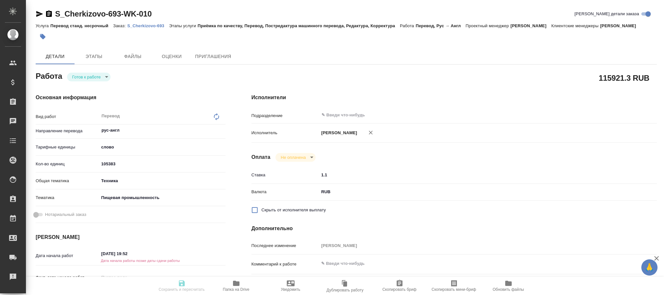
click at [216, 115] on icon at bounding box center [216, 116] width 5 height 7
type textarea "x"
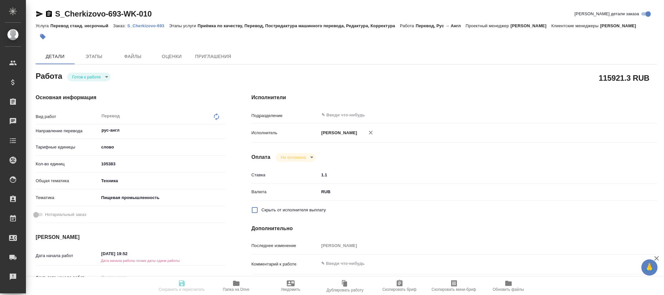
type textarea "x"
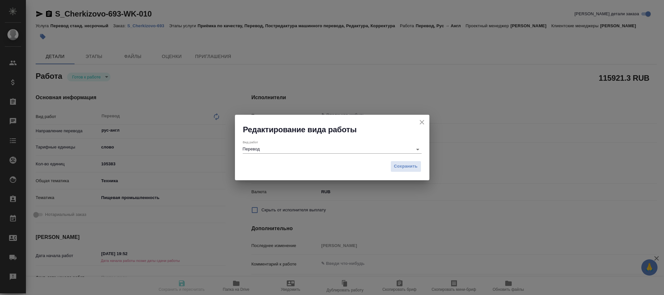
type textarea "x"
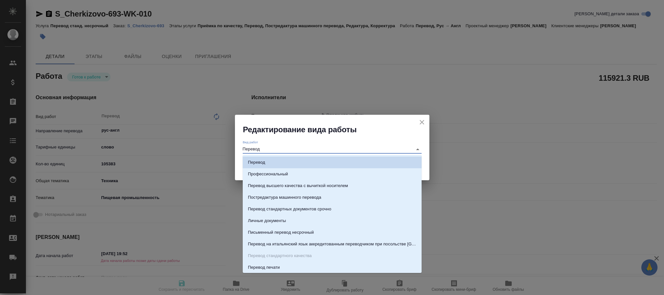
drag, startPoint x: 312, startPoint y: 151, endPoint x: 145, endPoint y: 144, distance: 166.9
click at [148, 144] on div "Редактирование вида работы Вид работ Перевод Сохранить" at bounding box center [332, 147] width 664 height 295
type textarea "x"
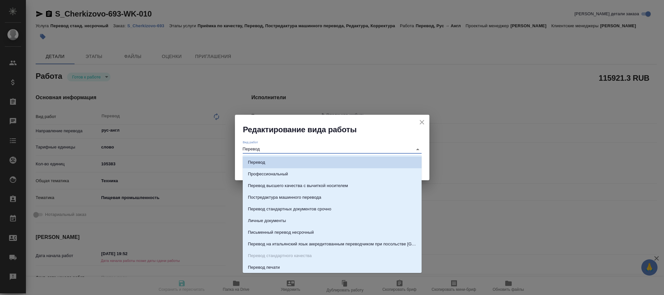
type textarea "x"
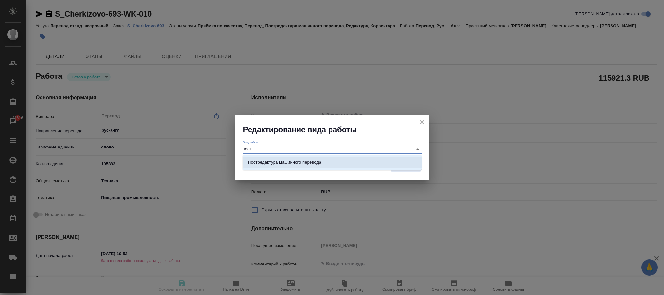
click at [316, 163] on p "Постредактура машинного перевода" at bounding box center [284, 162] width 73 height 6
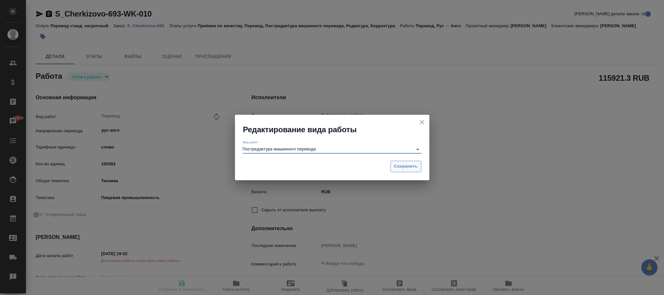
type input "Постредактура машинного перевода"
click at [400, 163] on span "Сохранить" at bounding box center [406, 166] width 24 height 7
type textarea "x"
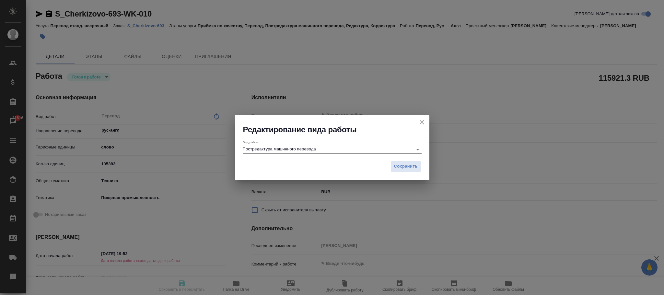
type textarea "x"
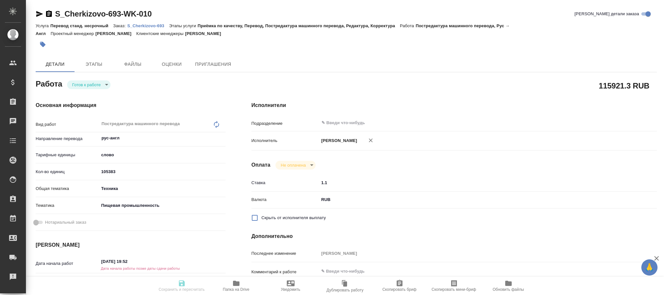
type textarea "x"
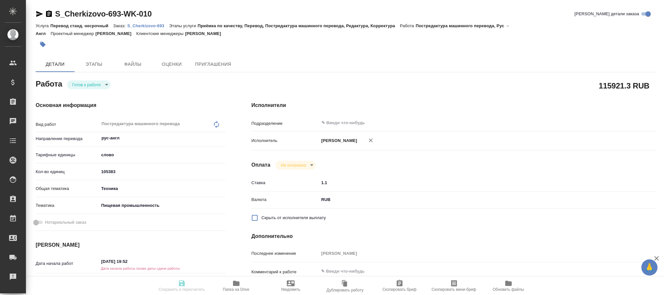
type textarea "x"
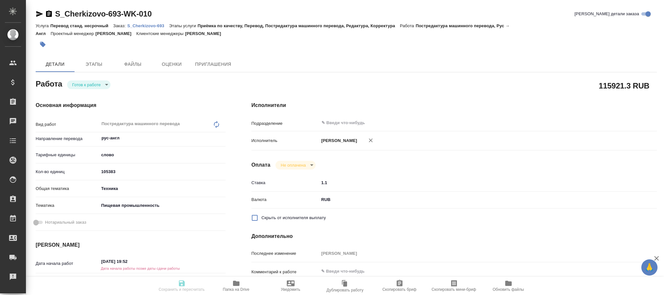
type textarea "x"
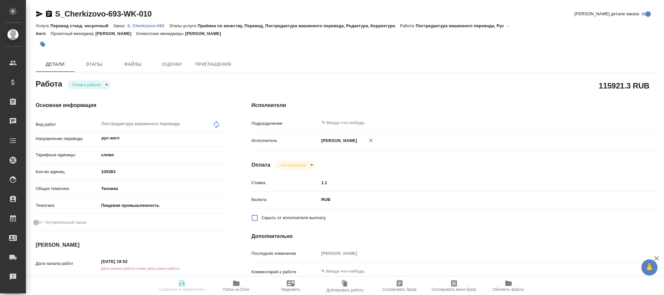
type textarea "x"
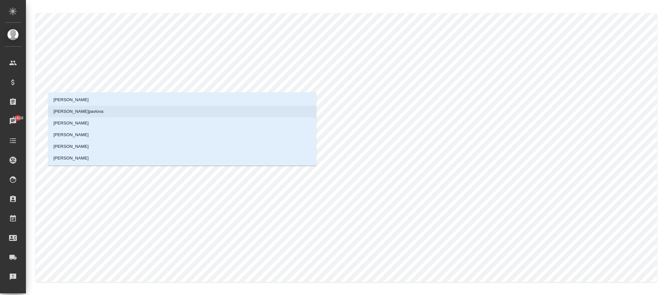
click at [111, 110] on li "[PERSON_NAME]pavlova" at bounding box center [182, 112] width 268 height 12
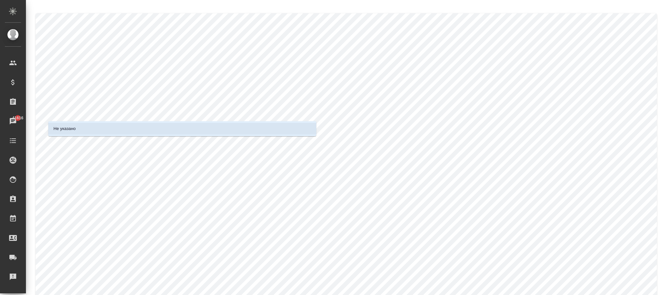
click at [111, 128] on li "Не указано" at bounding box center [182, 129] width 268 height 12
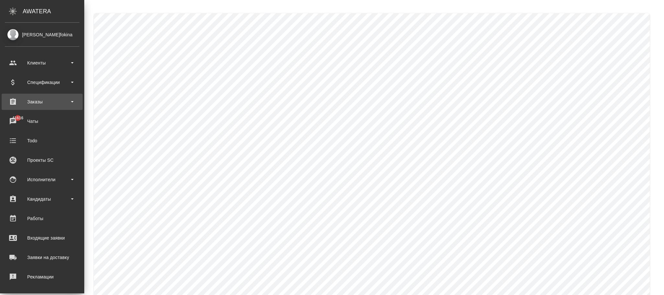
click at [58, 99] on div "Заказы" at bounding box center [42, 102] width 74 height 10
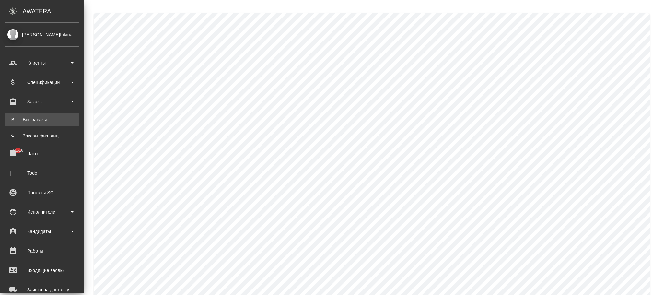
drag, startPoint x: 34, startPoint y: 115, endPoint x: 37, endPoint y: 117, distance: 3.5
click at [34, 115] on link "В Все заказы" at bounding box center [42, 119] width 74 height 13
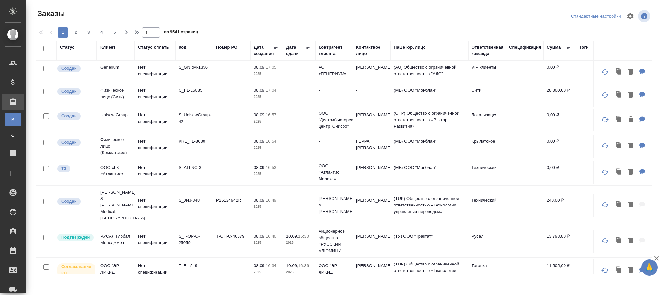
click at [177, 49] on th "Код" at bounding box center [194, 50] width 38 height 20
click at [183, 49] on div "Код" at bounding box center [182, 47] width 8 height 6
click at [184, 38] on span "из 9541 страниц" at bounding box center [181, 32] width 34 height 9
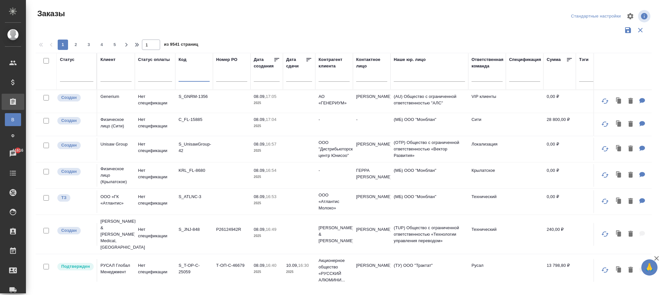
drag, startPoint x: 182, startPoint y: 78, endPoint x: 198, endPoint y: 76, distance: 16.3
click at [189, 78] on input "text" at bounding box center [193, 78] width 31 height 8
paste input "C_HUAWEI-670"
click at [197, 76] on input "C_HUAWEI-670" at bounding box center [193, 78] width 31 height 8
type input "C_HUAWEI-670"
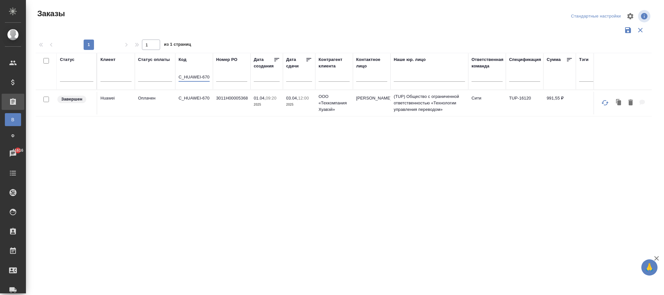
click at [284, 111] on td "03.04, 12:00 2025" at bounding box center [299, 103] width 32 height 23
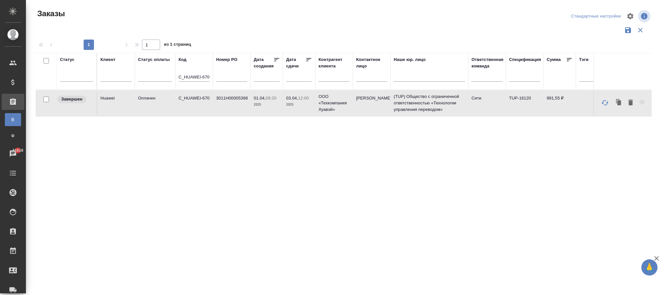
click at [284, 111] on td "03.04, 12:00 2025" at bounding box center [299, 103] width 32 height 23
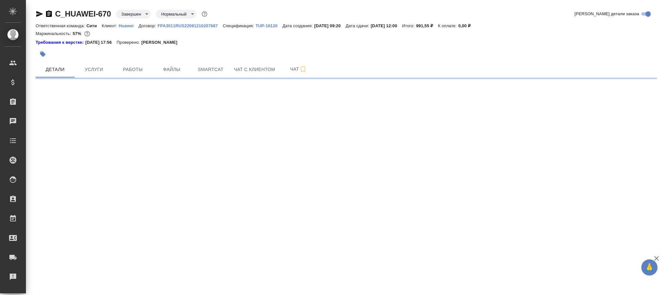
select select "RU"
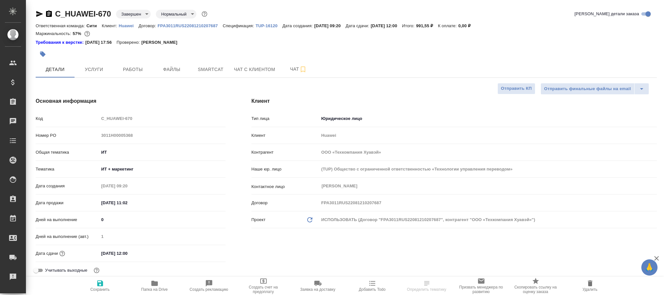
type textarea "x"
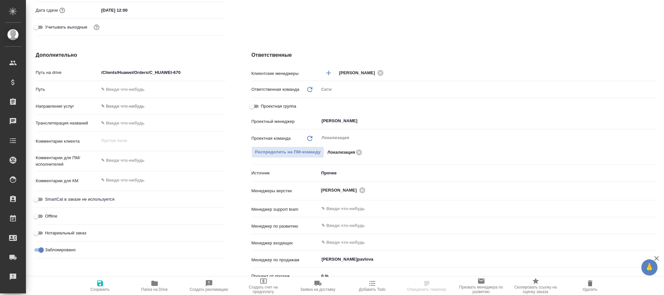
scroll to position [381, 0]
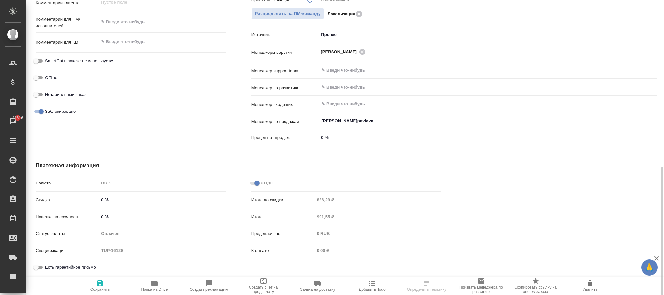
type textarea "x"
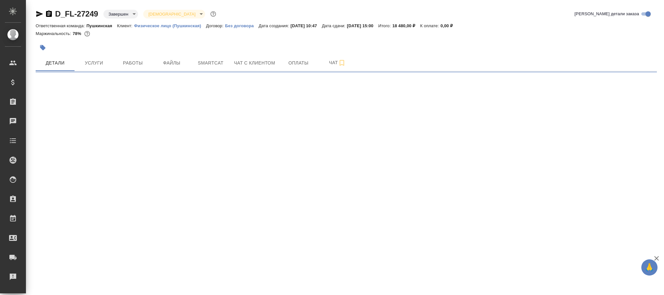
select select "RU"
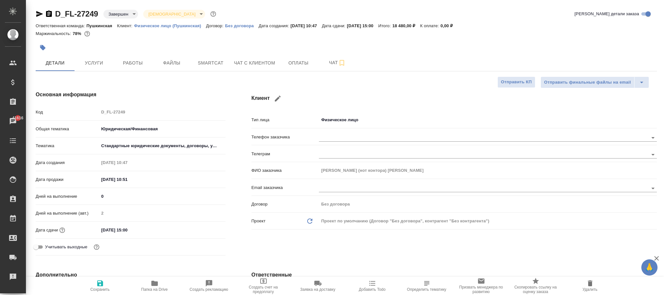
type textarea "x"
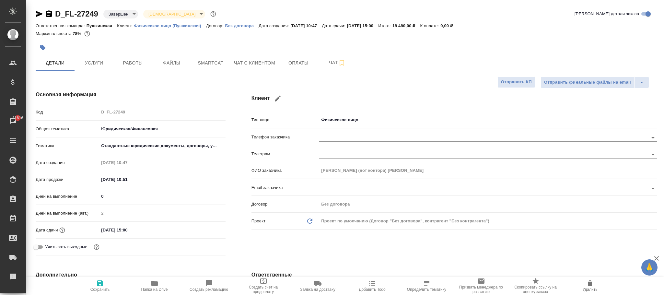
type textarea "x"
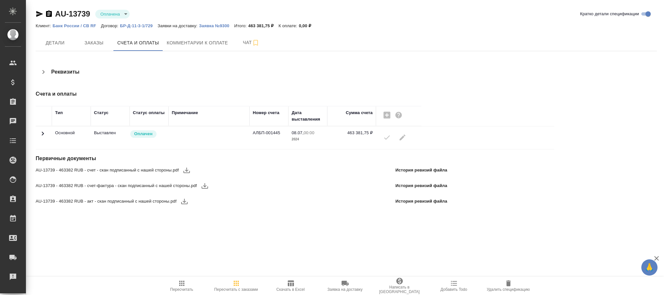
scroll to position [79, 0]
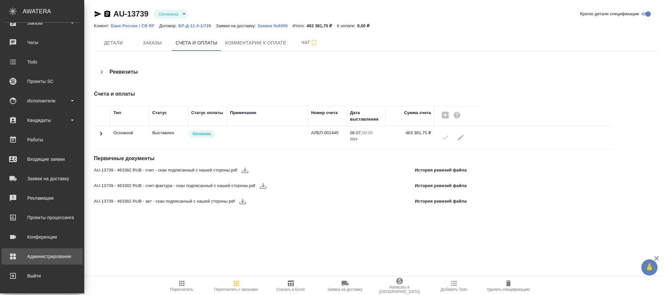
click at [45, 255] on div "Администрирование" at bounding box center [42, 256] width 74 height 10
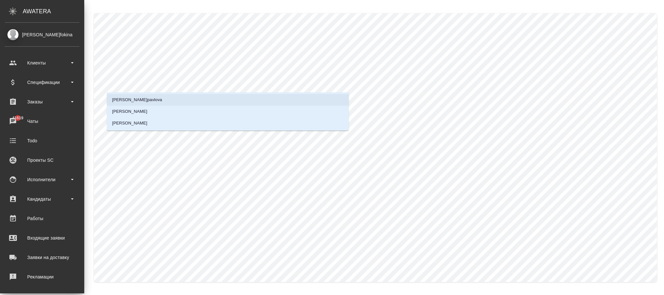
click at [144, 99] on p "[PERSON_NAME]pavlova" at bounding box center [137, 100] width 50 height 6
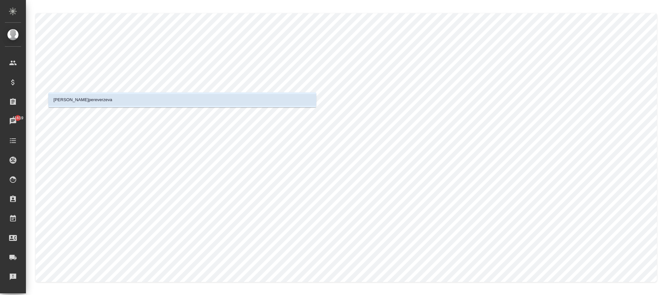
click at [91, 97] on p "Переверзева Анна a.pereverzeva" at bounding box center [82, 100] width 59 height 6
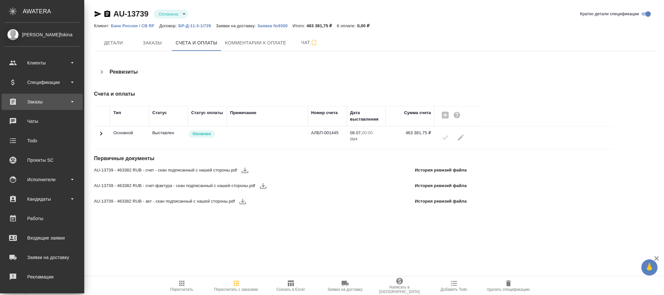
click at [51, 97] on div "Заказы" at bounding box center [42, 102] width 74 height 10
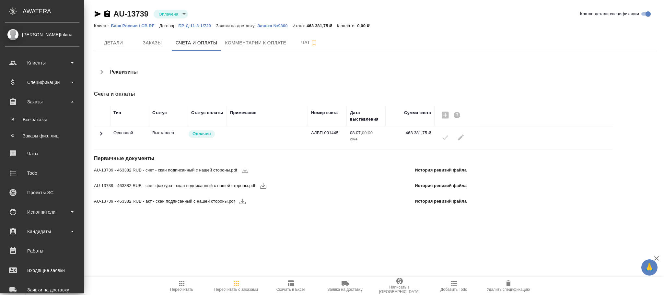
click at [44, 110] on ul "В Все заказы Ф Заказы физ. лиц" at bounding box center [42, 126] width 84 height 32
click at [45, 114] on link "В Все заказы" at bounding box center [42, 119] width 74 height 13
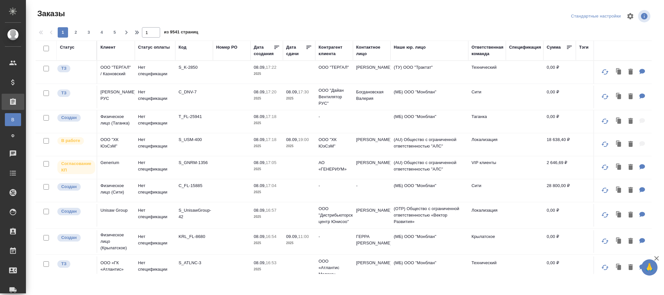
click at [187, 49] on div "Код" at bounding box center [193, 47] width 31 height 6
click at [183, 50] on div "Код" at bounding box center [182, 47] width 8 height 6
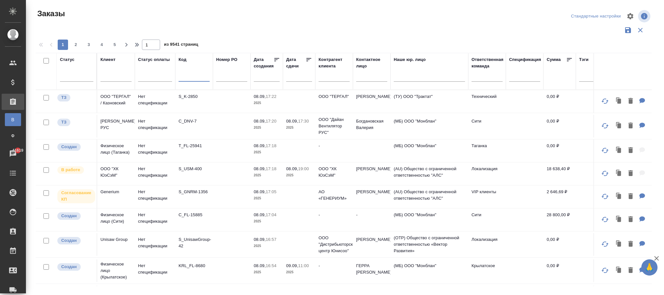
click at [195, 78] on input "text" at bounding box center [193, 78] width 31 height 8
paste input "C_HUAWEI-675"
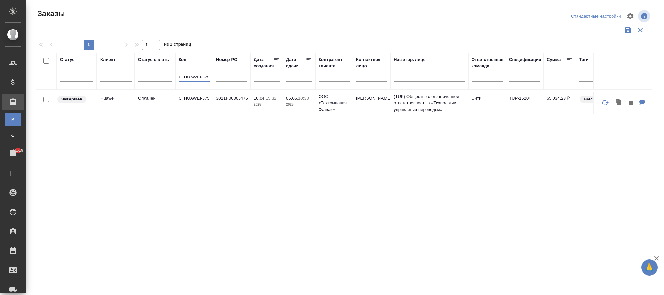
click at [281, 108] on td "10.04, 15:32 2025" at bounding box center [266, 103] width 32 height 23
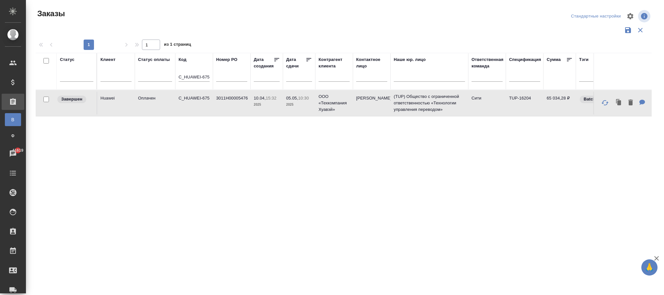
click at [280, 108] on td "10.04, 15:32 2025" at bounding box center [266, 103] width 32 height 23
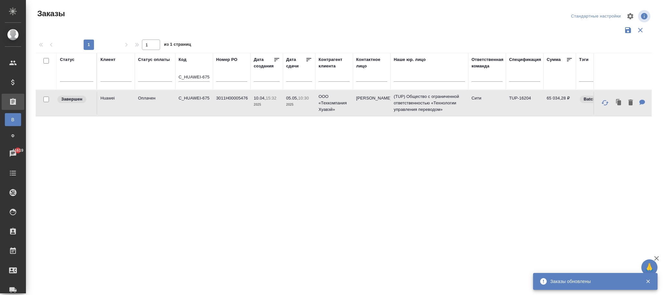
click at [208, 79] on input "C_HUAWEI-675" at bounding box center [193, 78] width 31 height 8
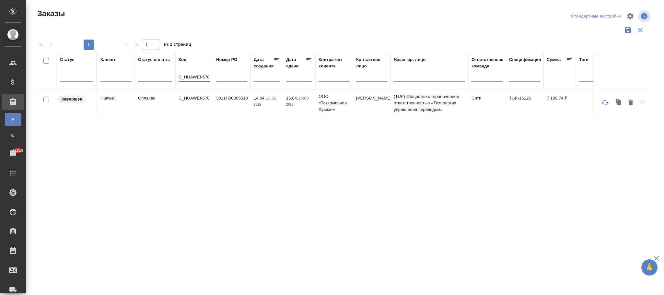
click at [290, 105] on p "2025" at bounding box center [299, 104] width 26 height 6
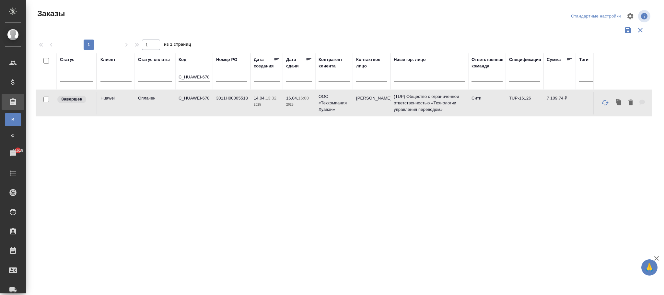
click at [290, 105] on p "2025" at bounding box center [299, 104] width 26 height 6
click at [206, 76] on input "C_HUAWEI-678" at bounding box center [193, 78] width 31 height 8
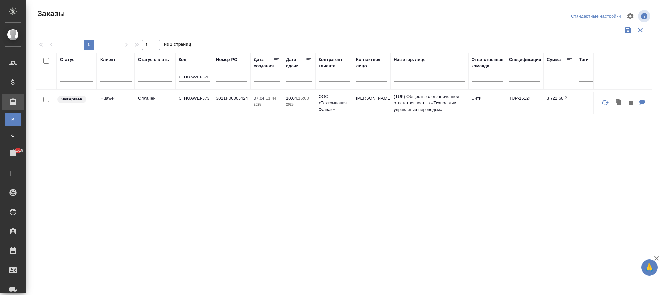
click at [298, 100] on p "10.04," at bounding box center [292, 98] width 12 height 5
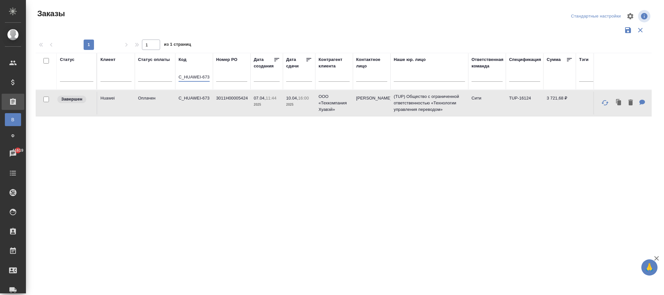
drag, startPoint x: 181, startPoint y: 77, endPoint x: 344, endPoint y: 79, distance: 163.6
click at [344, 79] on tr "Статус Клиент Статус оплаты Код C_HUAWEI-673 Номер PO Дата создания Дата сдачи …" at bounding box center [617, 71] width 1162 height 37
type input "C"
paste input "S_OZBI-91 S_OZBI-92"
type input "S_OZBI-91"
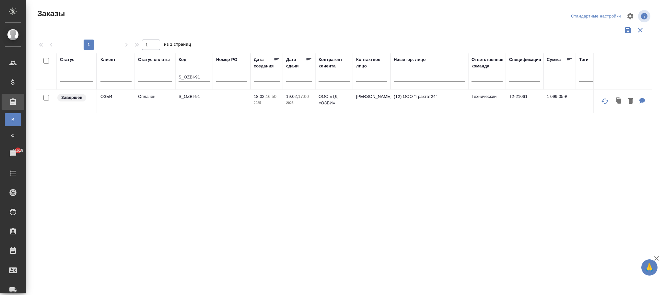
click at [324, 106] on p "ООО «ТД «ОЗБИ»" at bounding box center [333, 99] width 31 height 13
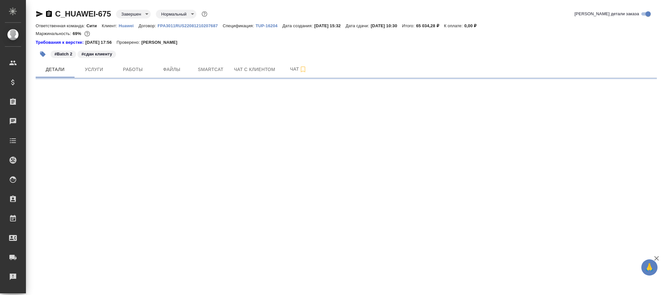
select select "RU"
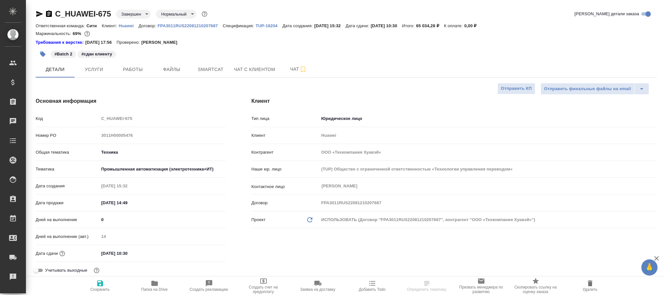
type textarea "x"
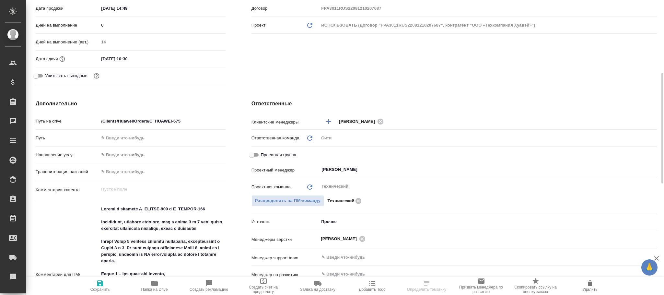
scroll to position [340, 0]
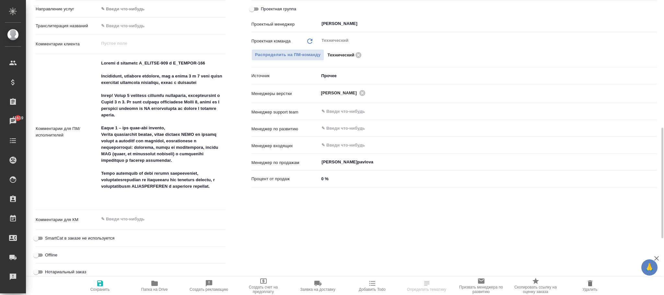
type textarea "x"
select select "RU"
type textarea "x"
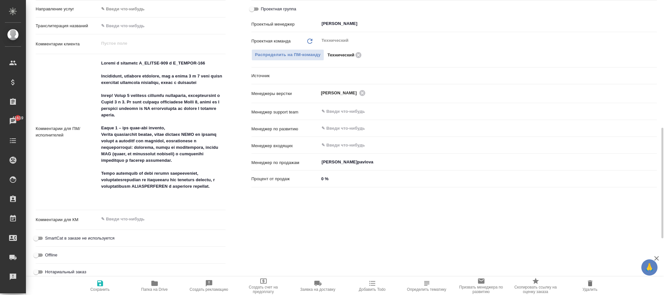
type textarea "x"
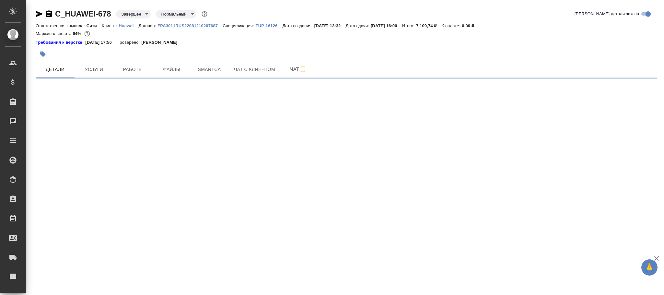
select select "RU"
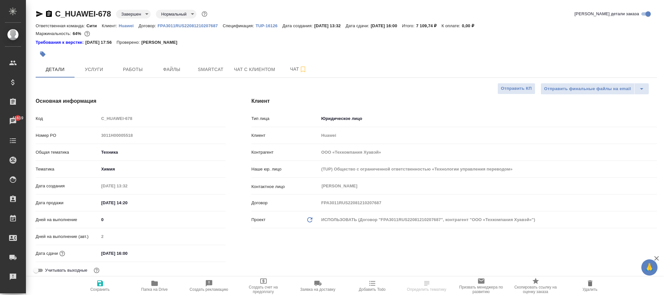
type textarea "x"
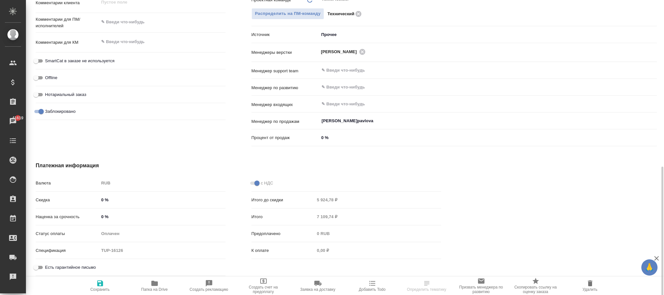
type textarea "x"
select select "RU"
type textarea "x"
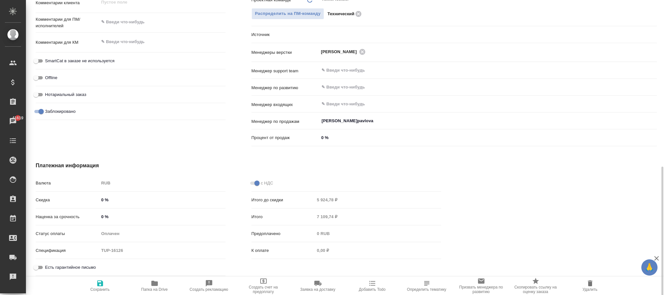
type textarea "x"
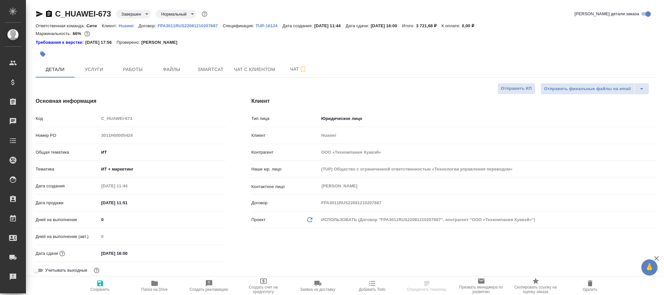
select select "RU"
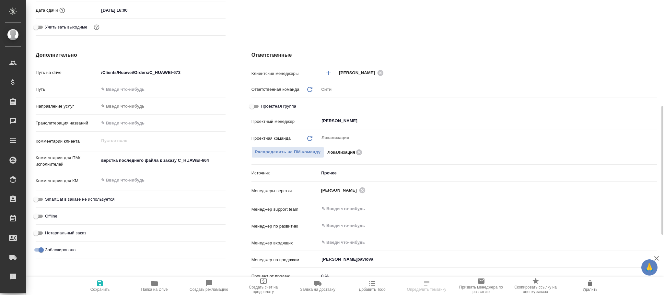
scroll to position [381, 0]
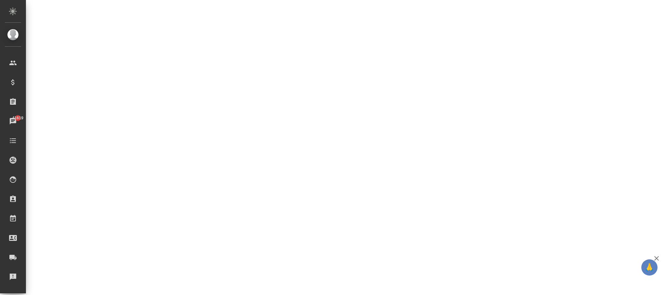
select select "RU"
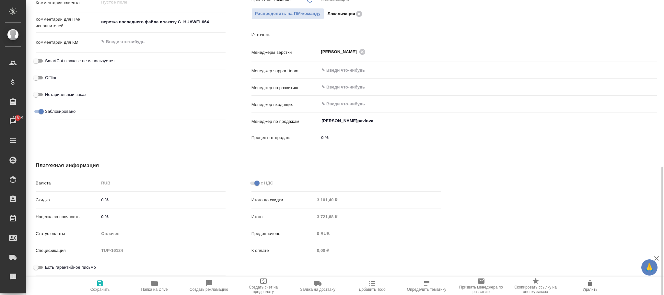
type textarea "x"
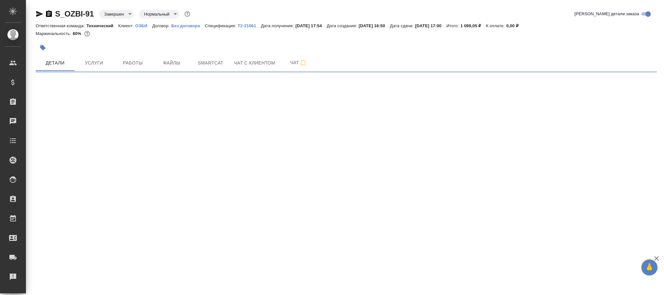
select select "RU"
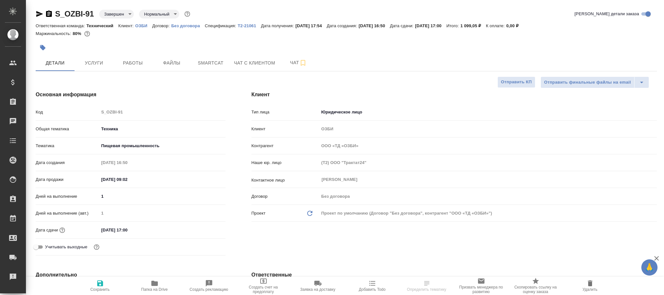
type textarea "x"
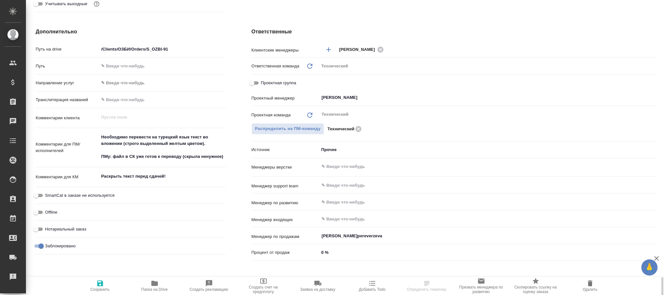
scroll to position [358, 0]
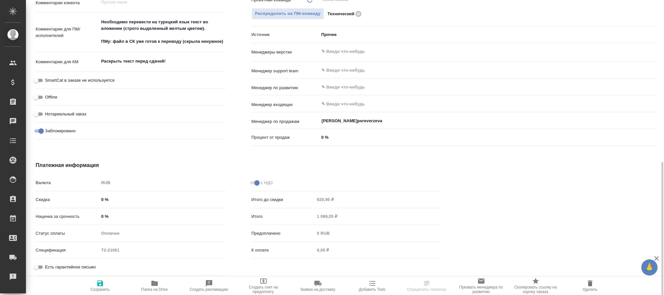
type textarea "x"
select select "RU"
type textarea "x"
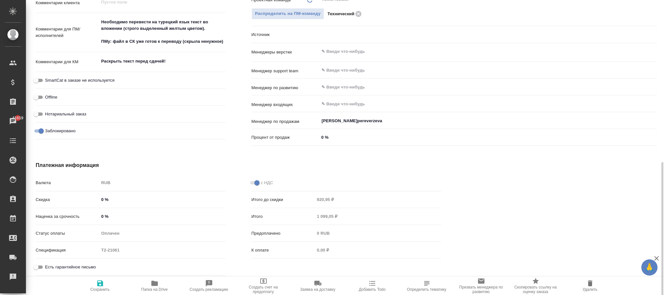
type textarea "x"
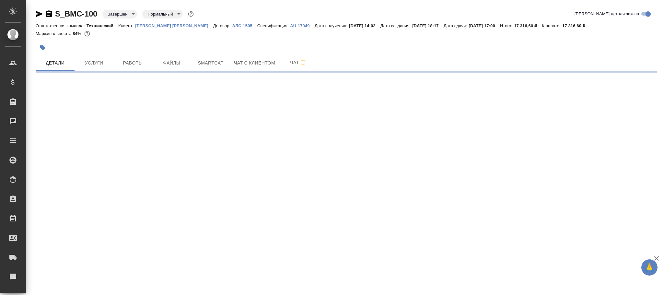
select select "RU"
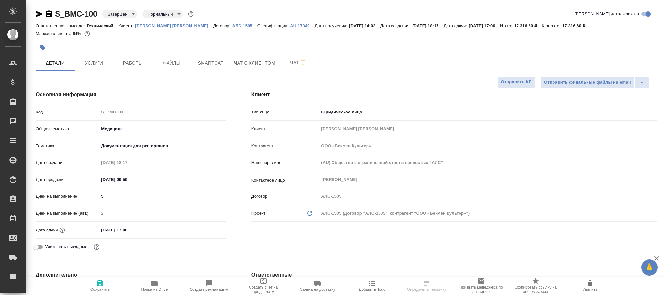
type textarea "x"
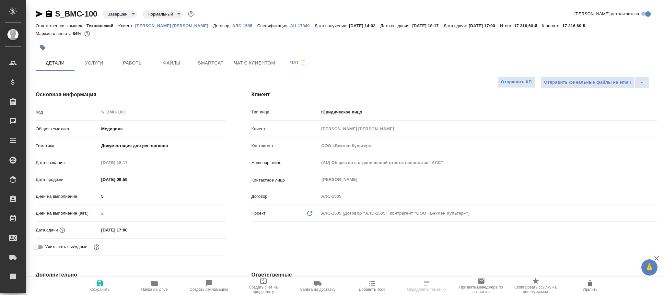
type textarea "x"
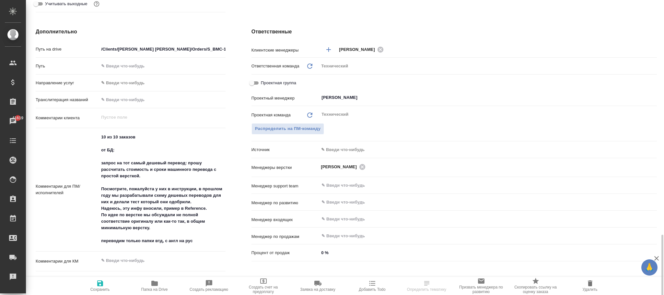
scroll to position [389, 0]
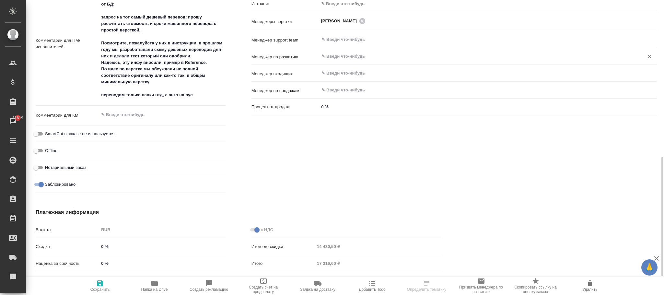
click at [334, 55] on input "text" at bounding box center [477, 56] width 312 height 8
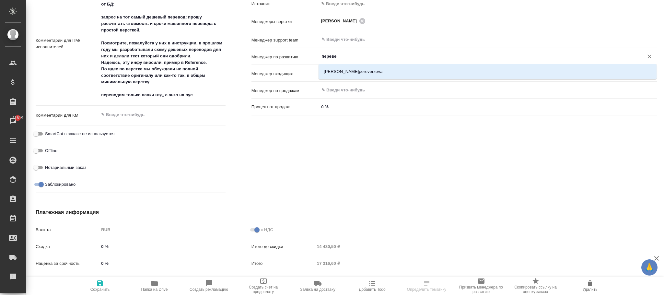
type input "перевер"
click at [347, 70] on li "[PERSON_NAME]pereverzeva" at bounding box center [487, 72] width 338 height 12
type textarea "x"
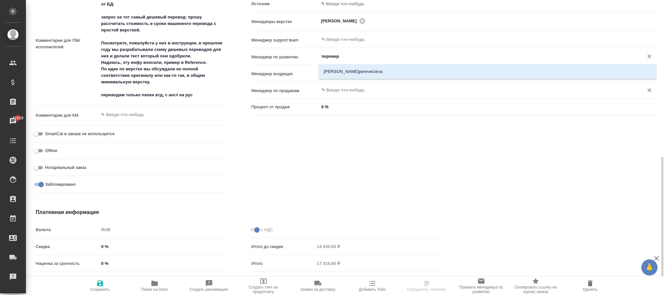
type input "[PERSON_NAME]pereverzeva"
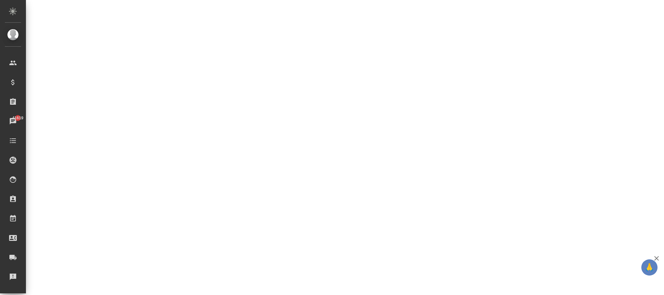
click at [101, 285] on div ".cls-1 fill:#fff; AWATERA Фокина Наталья n.fokina Клиенты Спецификации Заказы 4…" at bounding box center [332, 147] width 664 height 295
select select "RU"
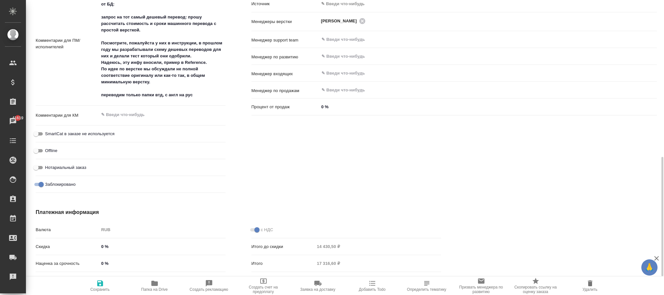
type textarea "x"
click at [336, 59] on input "text" at bounding box center [477, 56] width 312 height 8
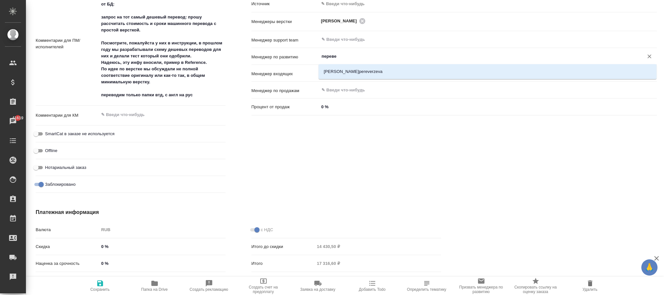
type input "перевер"
drag, startPoint x: 346, startPoint y: 68, endPoint x: 346, endPoint y: 74, distance: 5.5
click at [346, 71] on li "[PERSON_NAME]pereverzeva" at bounding box center [487, 72] width 338 height 12
type textarea "x"
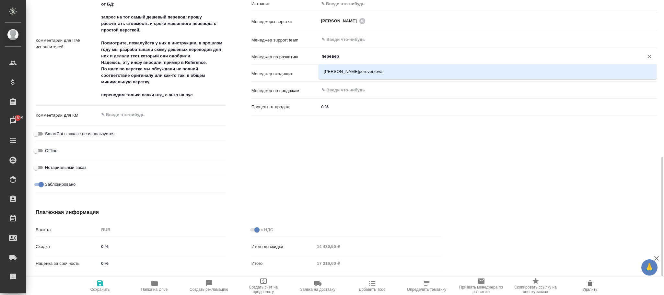
type textarea "x"
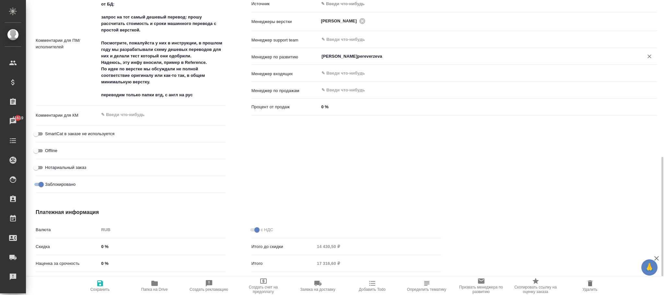
type input "[PERSON_NAME]pereverzeva"
click at [104, 285] on span "Сохранить" at bounding box center [100, 285] width 47 height 12
type textarea "x"
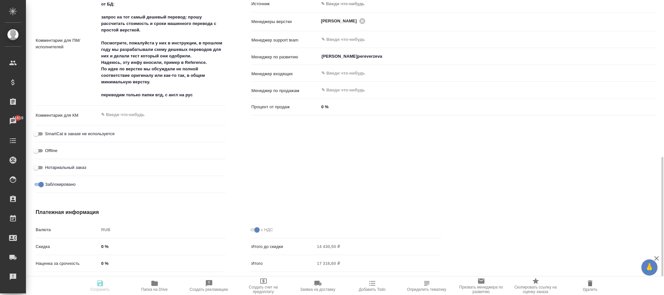
type textarea "x"
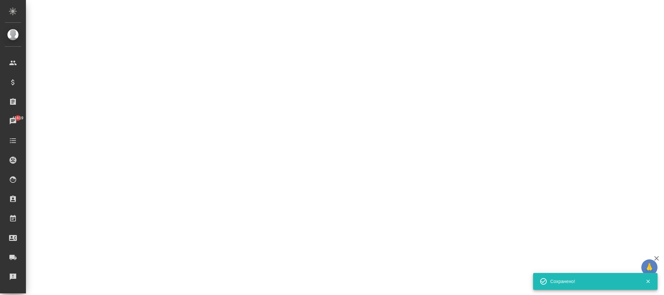
select select "RU"
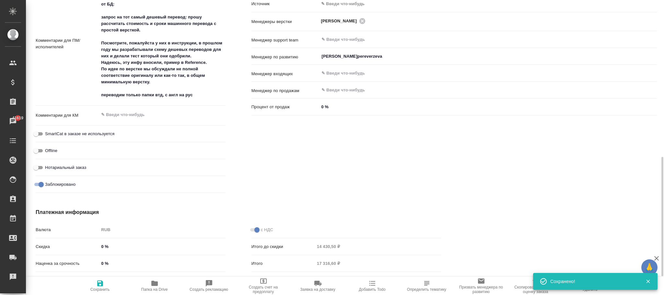
type textarea "x"
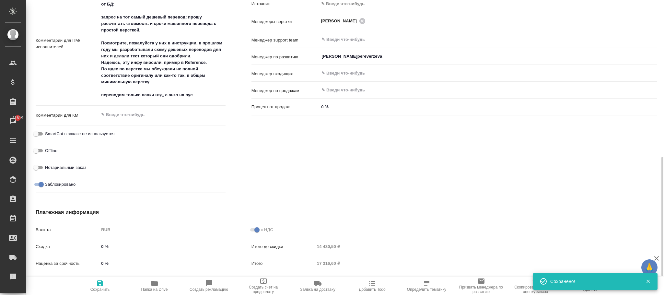
type textarea "x"
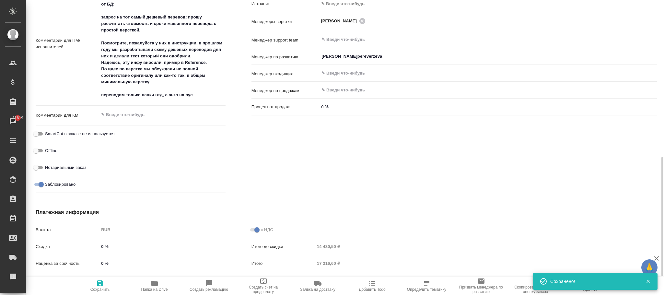
type textarea "x"
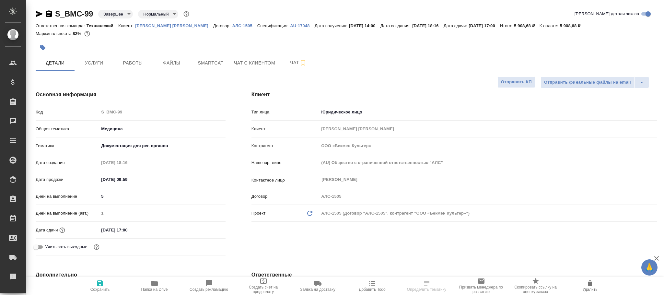
select select "RU"
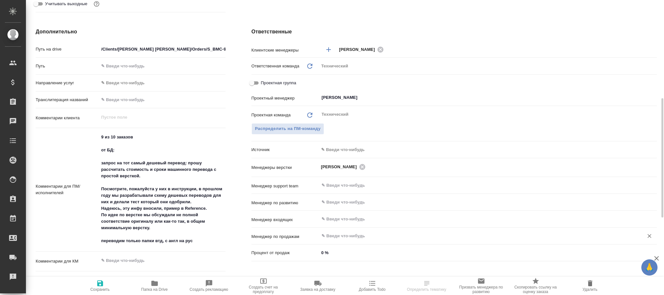
scroll to position [291, 0]
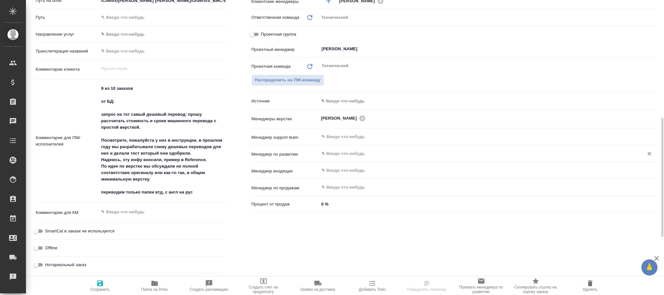
click at [333, 150] on input "text" at bounding box center [477, 154] width 312 height 8
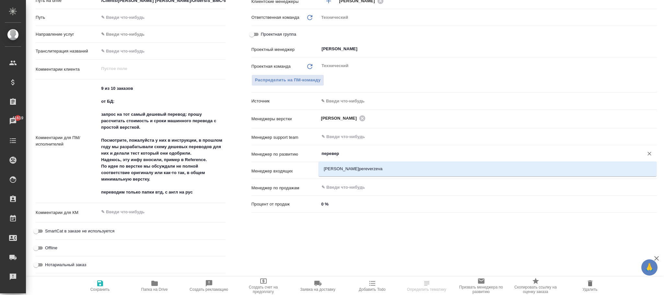
click at [355, 168] on li "[PERSON_NAME]pereverzeva" at bounding box center [487, 169] width 338 height 12
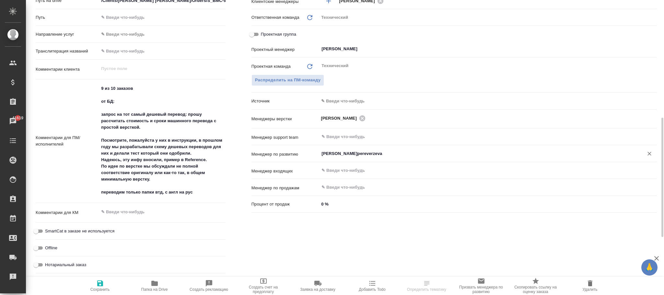
type input "[PERSON_NAME]pereverzeva"
click at [101, 287] on span "Сохранить" at bounding box center [99, 289] width 19 height 5
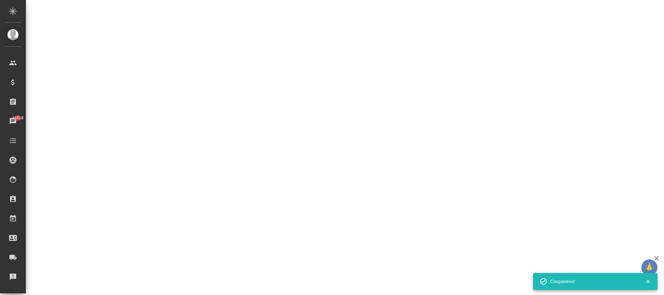
select select "RU"
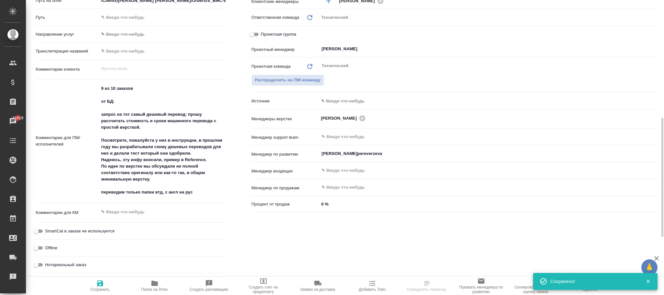
select select "RU"
type textarea "x"
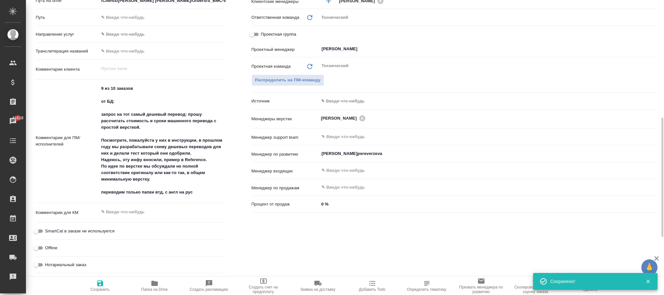
type textarea "x"
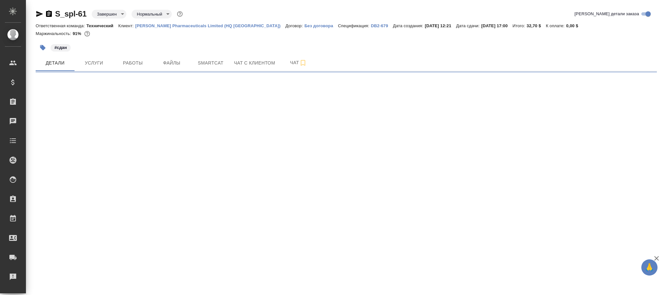
select select "RU"
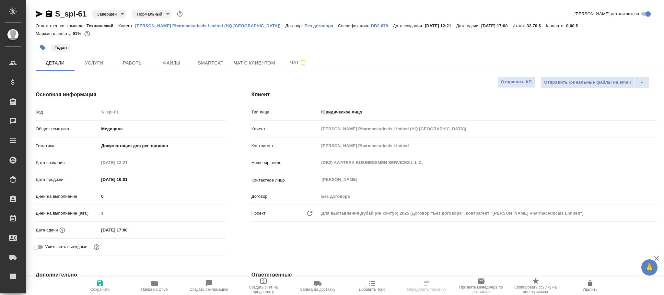
type textarea "x"
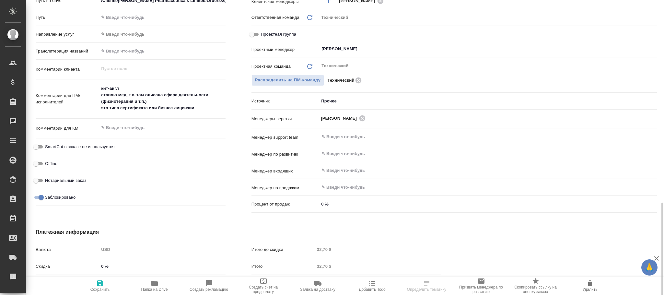
scroll to position [358, 0]
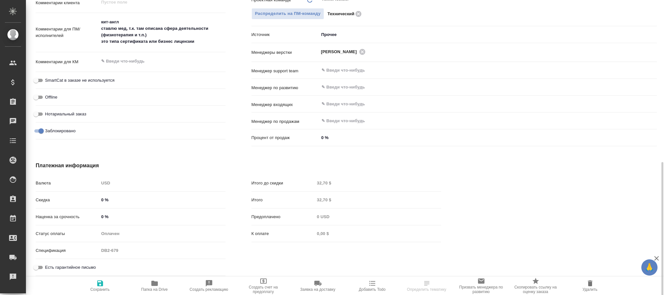
type textarea "x"
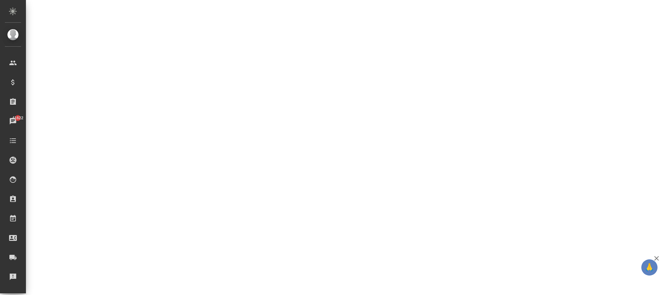
select select "RU"
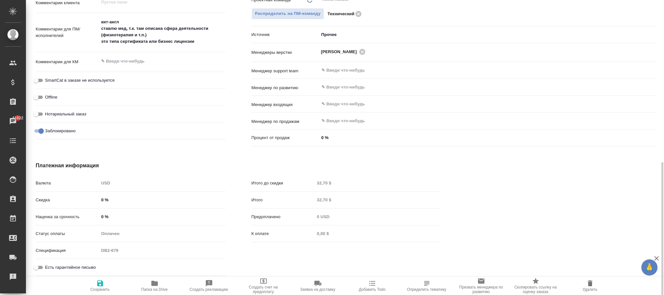
type textarea "x"
click at [333, 88] on input "text" at bounding box center [477, 87] width 312 height 8
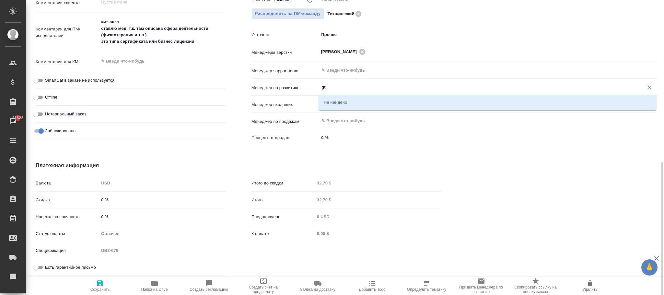
type input "g"
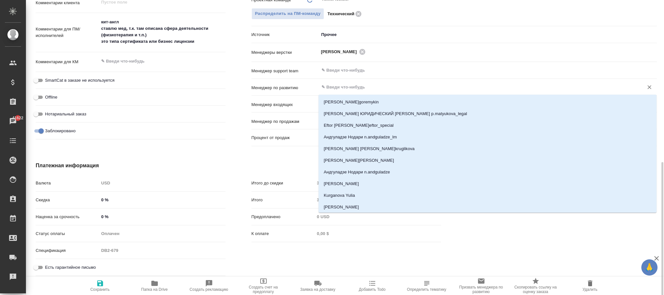
type textarea "x"
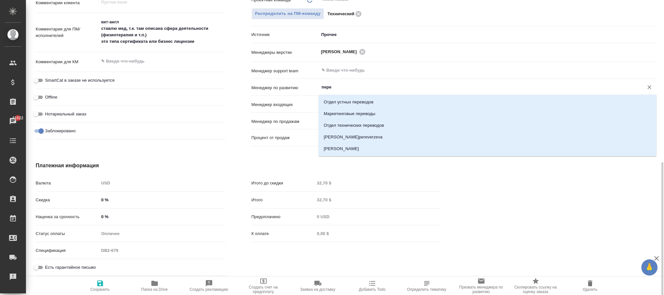
type input "перев"
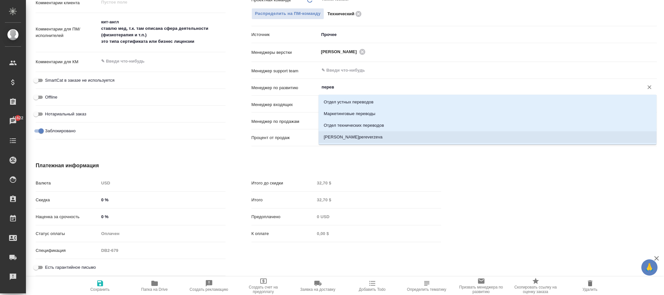
click at [375, 135] on li "[PERSON_NAME]pereverzeva" at bounding box center [487, 137] width 338 height 12
type textarea "x"
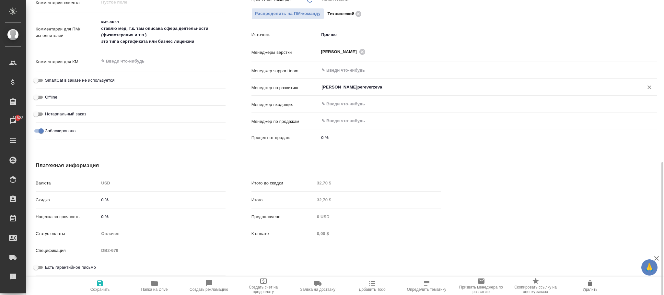
type input "[PERSON_NAME]pereverzeva"
click at [97, 284] on icon "button" at bounding box center [100, 283] width 6 height 6
type textarea "x"
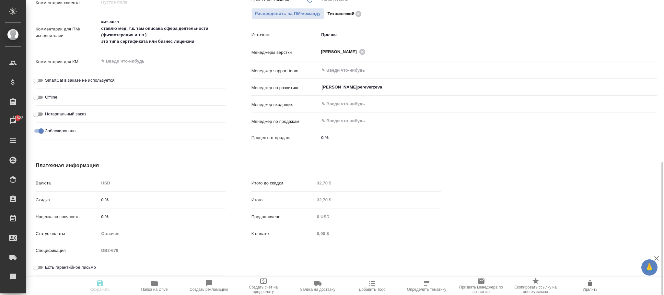
type textarea "x"
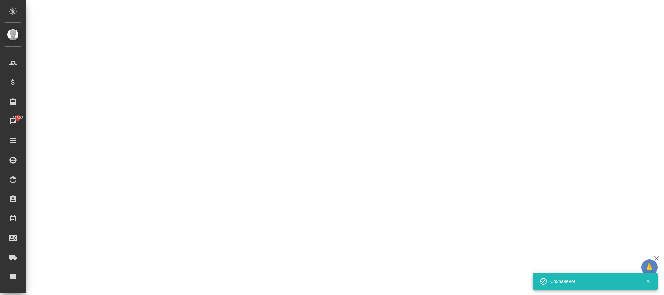
select select "RU"
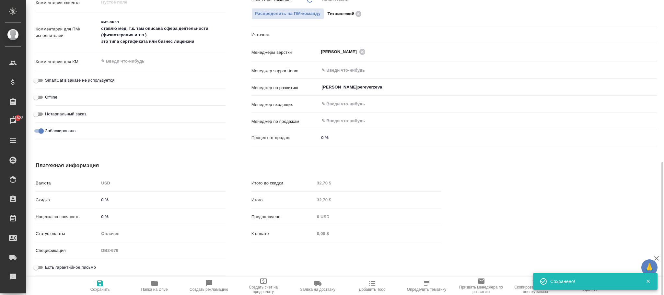
type textarea "x"
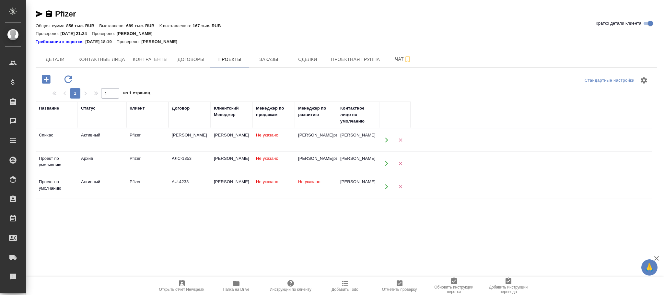
click at [311, 194] on td "Не указано" at bounding box center [316, 186] width 42 height 23
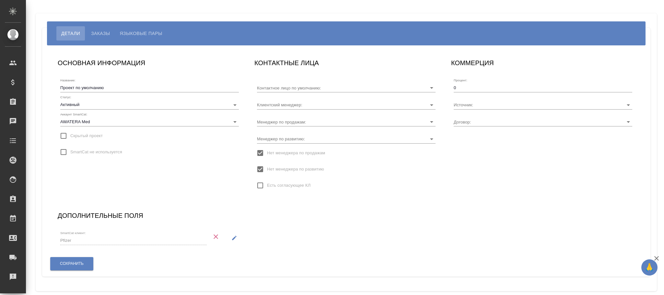
type input "[PERSON_NAME]"
type input "AU-4233"
type input "[PERSON_NAME]"
click at [259, 168] on input "Нет менеджера по развитию" at bounding box center [260, 169] width 14 height 14
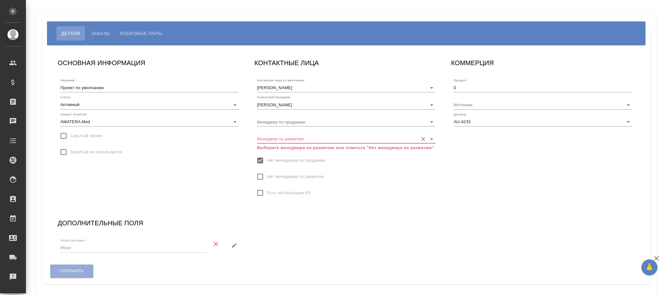
click at [290, 137] on input "Менеджер по развитию:" at bounding box center [336, 138] width 158 height 9
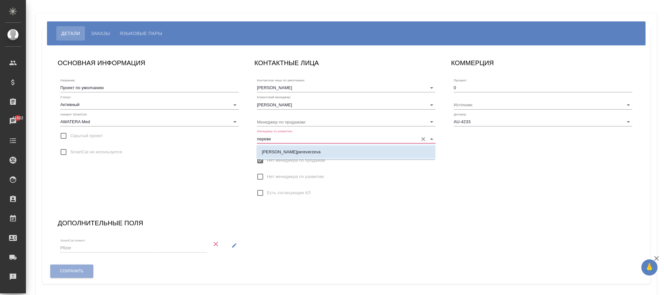
click at [299, 149] on p "[PERSON_NAME]pereverzeva" at bounding box center [291, 152] width 59 height 6
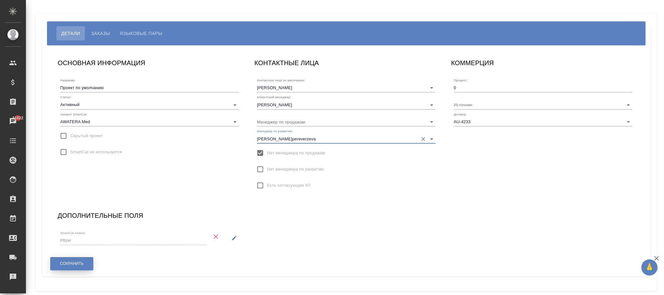
type input "[PERSON_NAME]pereverzeva"
drag, startPoint x: 76, startPoint y: 264, endPoint x: 189, endPoint y: 109, distance: 191.8
click at [76, 263] on span "Сохранить" at bounding box center [72, 264] width 24 height 6
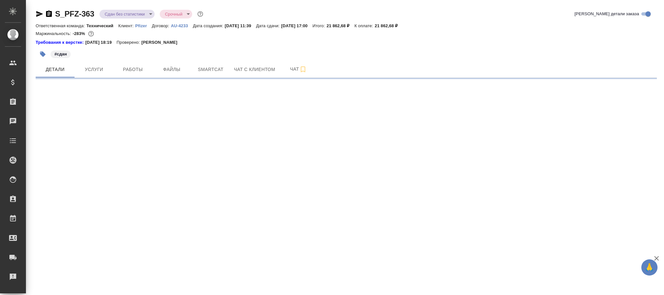
select select "RU"
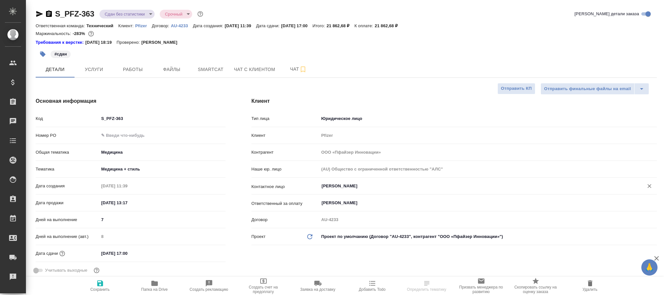
type textarea "x"
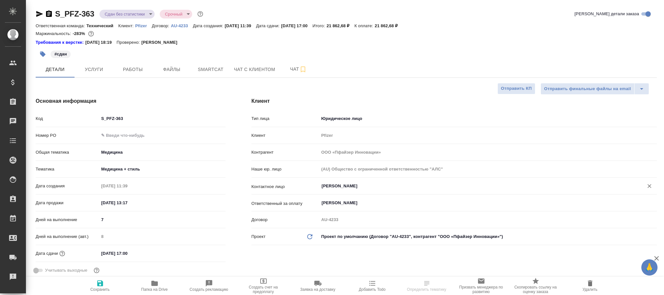
type textarea "x"
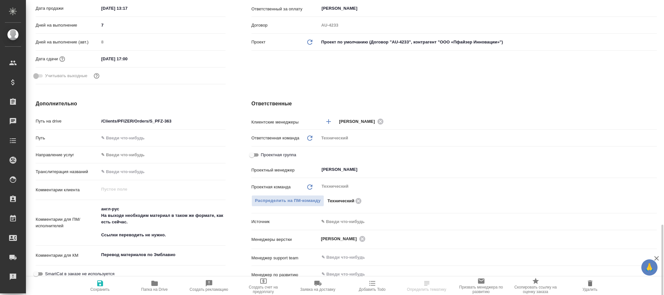
scroll to position [291, 0]
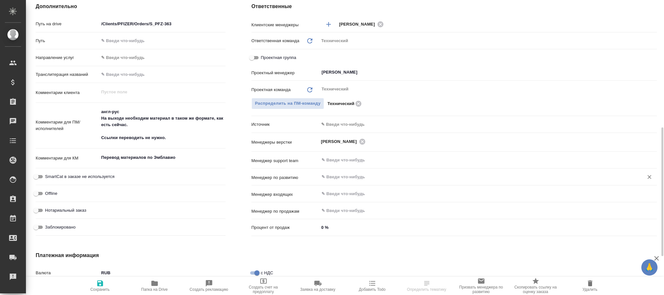
click at [342, 178] on input "text" at bounding box center [477, 177] width 312 height 8
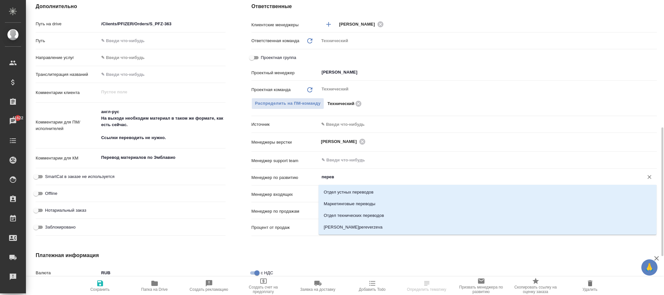
type input "переве"
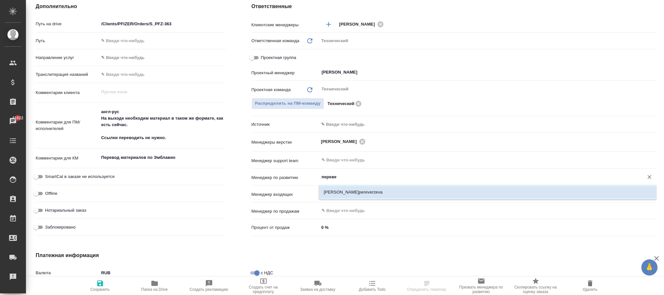
click at [358, 190] on li "[PERSON_NAME]pereverzeva" at bounding box center [487, 192] width 338 height 12
type textarea "x"
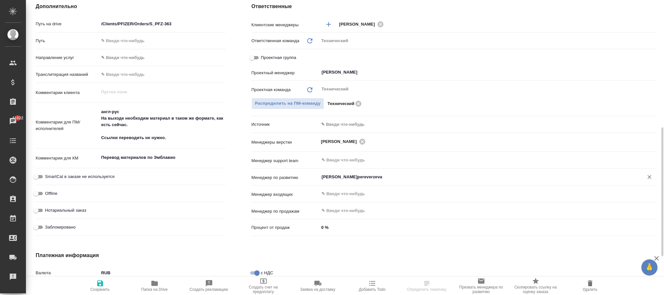
type input "[PERSON_NAME]pereverzeva"
click at [105, 284] on span "Сохранить" at bounding box center [100, 285] width 47 height 12
type textarea "x"
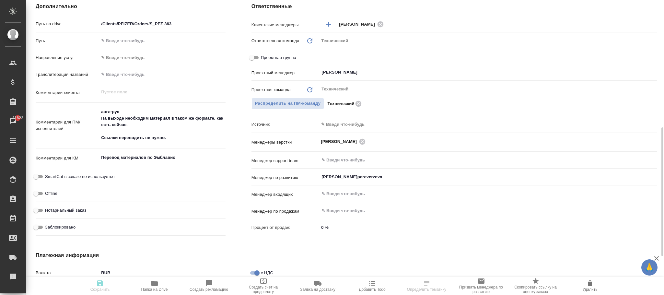
type textarea "x"
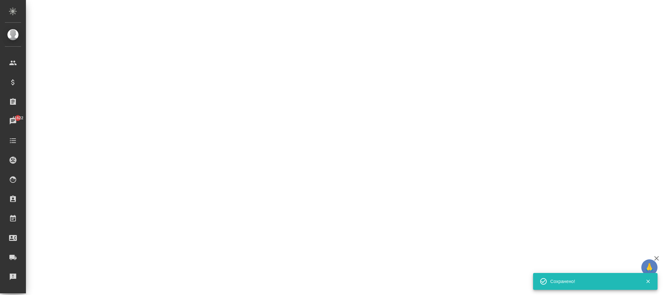
select select "RU"
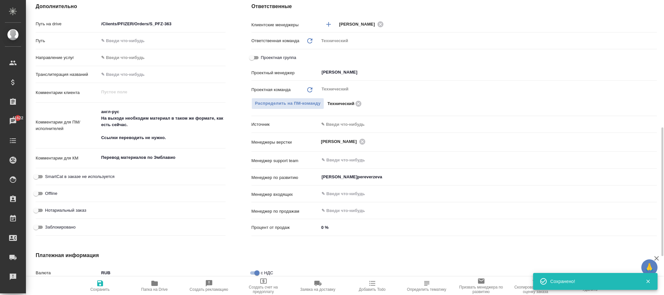
type textarea "x"
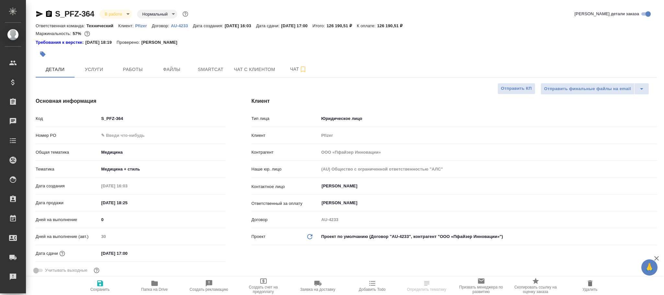
select select "RU"
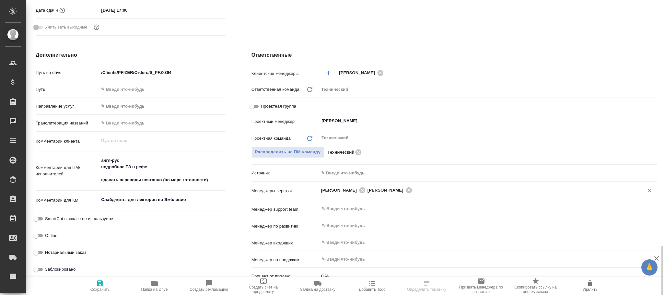
scroll to position [340, 0]
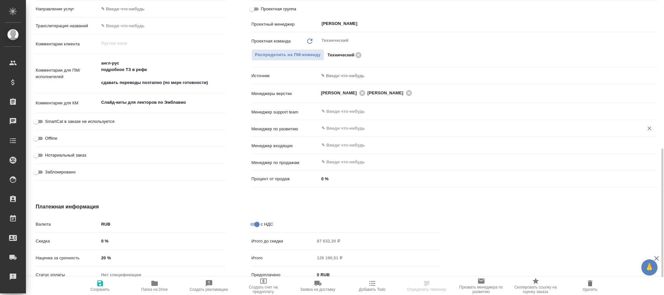
click at [348, 130] on input "text" at bounding box center [477, 128] width 312 height 8
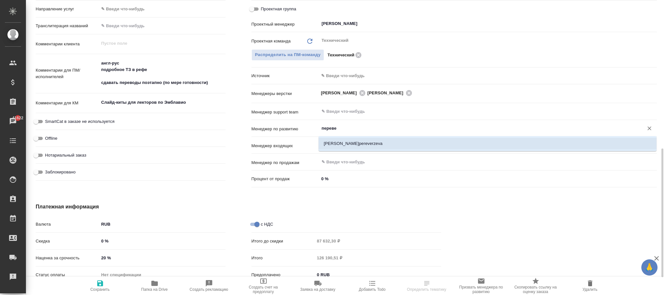
click at [349, 145] on li "Переверзева Анна a.pereverzeva" at bounding box center [487, 144] width 338 height 12
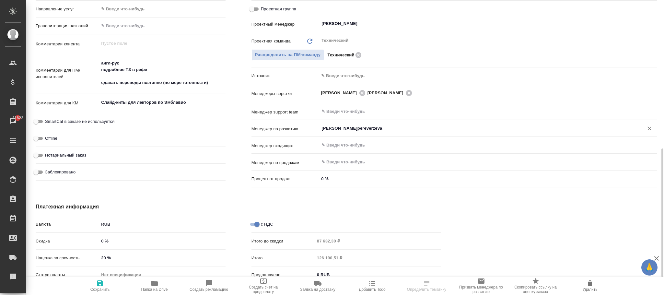
type input "Переверзева Анна a.pereverzeva"
drag, startPoint x: 101, startPoint y: 289, endPoint x: 115, endPoint y: 90, distance: 199.6
click at [100, 289] on span "Сохранить" at bounding box center [99, 289] width 19 height 5
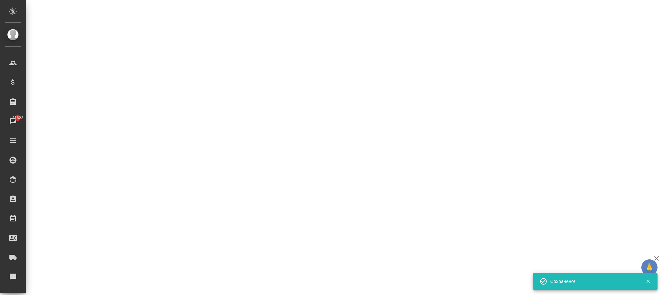
select select "RU"
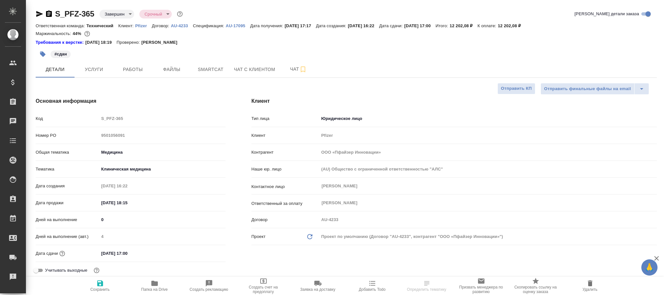
select select "RU"
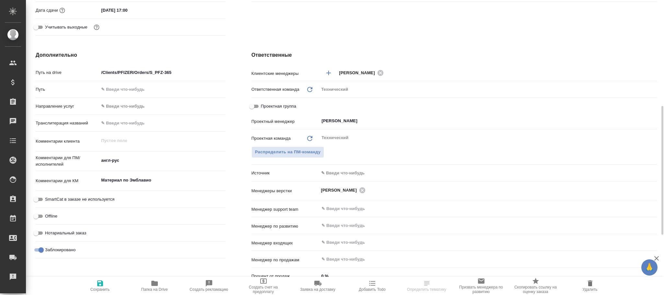
scroll to position [340, 0]
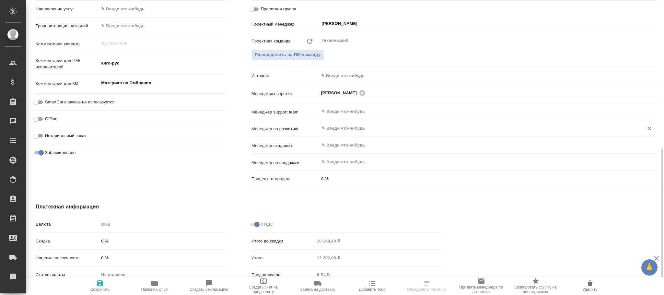
click at [348, 131] on input "text" at bounding box center [477, 128] width 312 height 8
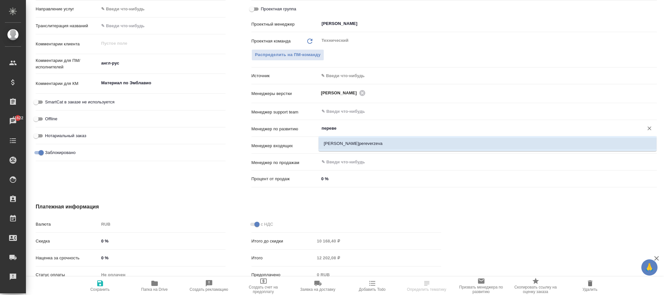
click at [390, 144] on li "[PERSON_NAME]pereverzeva" at bounding box center [487, 144] width 338 height 12
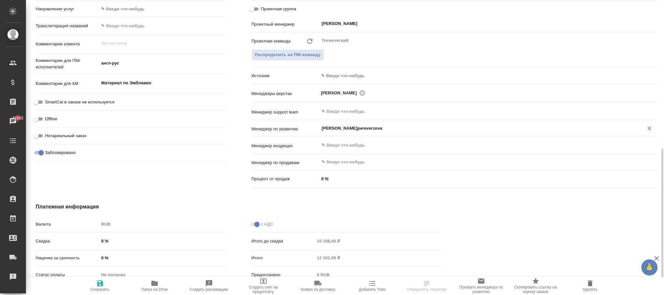
type input "[PERSON_NAME]pereverzeva"
click at [100, 287] on icon "button" at bounding box center [100, 283] width 8 height 8
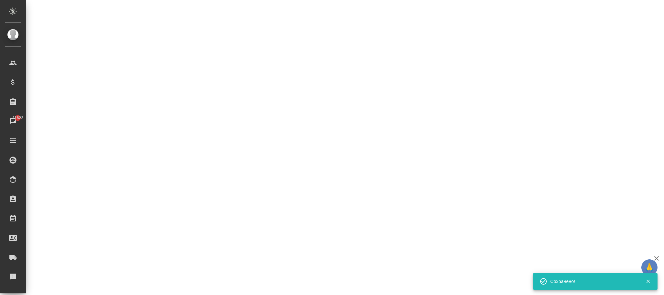
select select "RU"
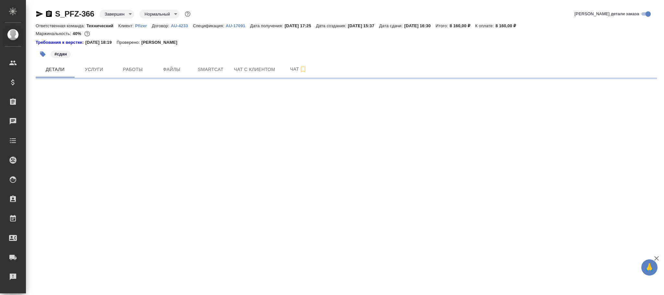
select select "RU"
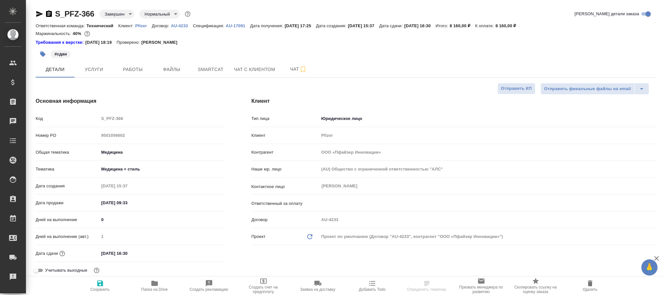
type textarea "x"
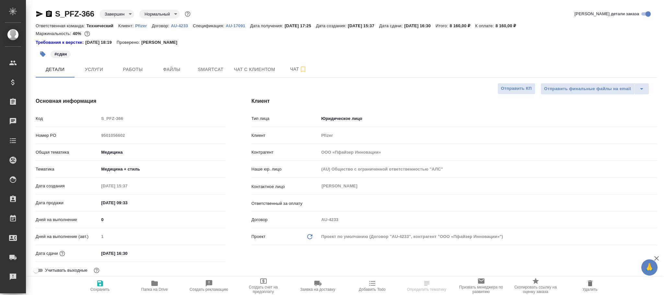
type textarea "x"
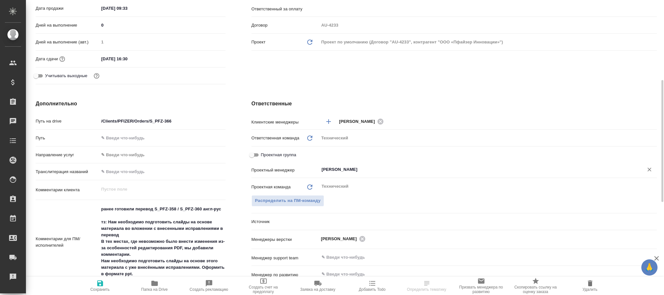
scroll to position [291, 0]
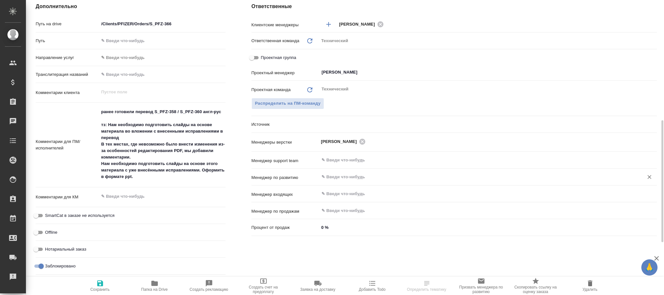
click at [352, 177] on input "text" at bounding box center [477, 177] width 312 height 8
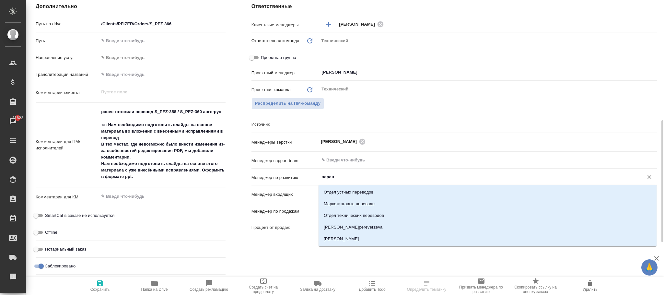
type input "переве"
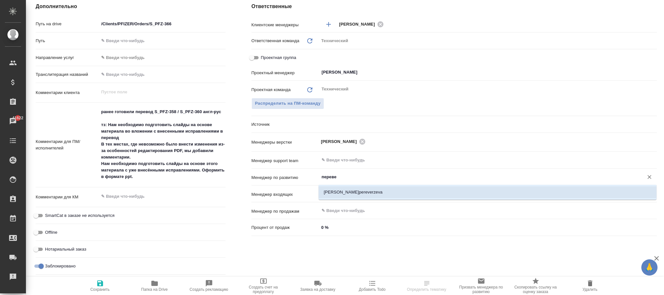
click at [361, 188] on li "[PERSON_NAME]pereverzeva" at bounding box center [487, 192] width 338 height 12
type textarea "x"
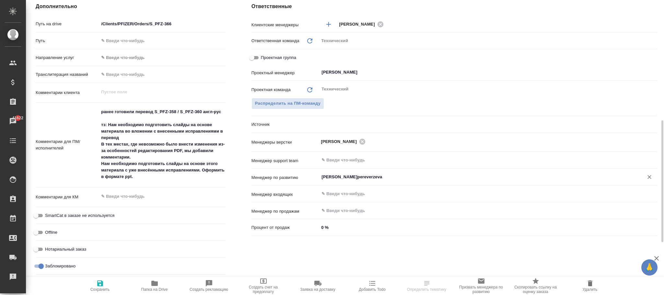
type input "[PERSON_NAME]pereverzeva"
click at [96, 284] on icon "button" at bounding box center [100, 283] width 8 height 8
type textarea "x"
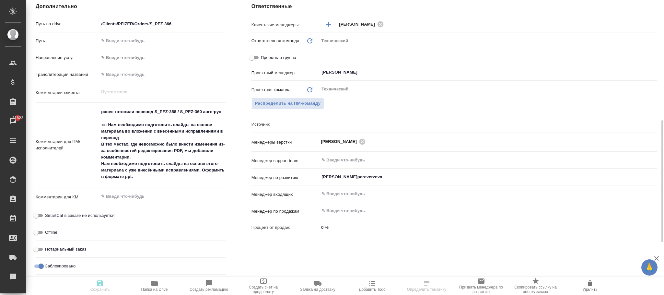
type textarea "x"
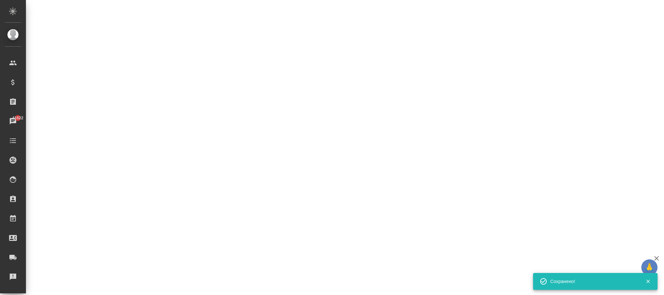
select select "RU"
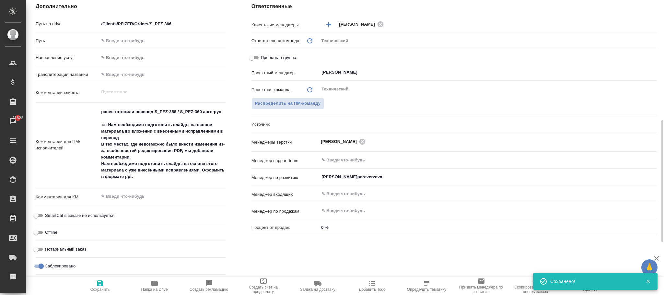
type textarea "x"
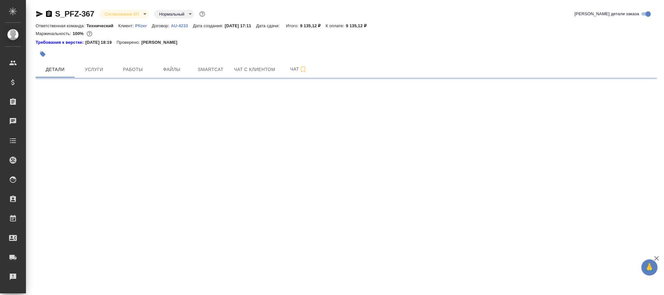
select select "RU"
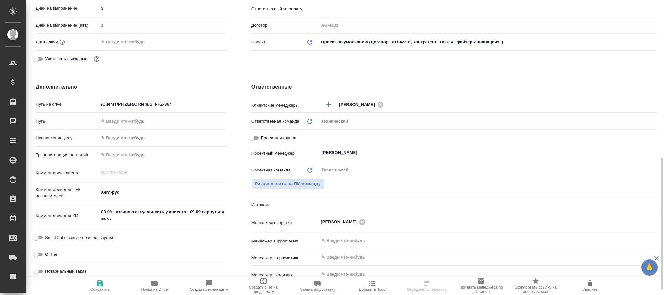
scroll to position [340, 0]
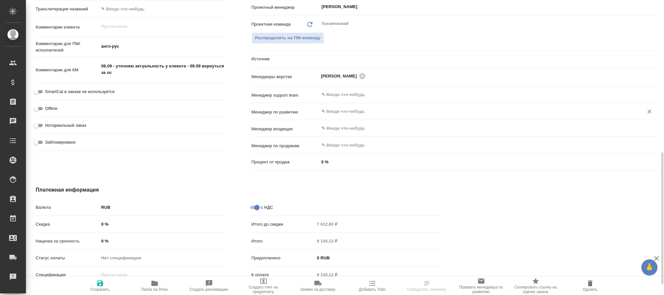
click at [336, 114] on input "text" at bounding box center [477, 112] width 312 height 8
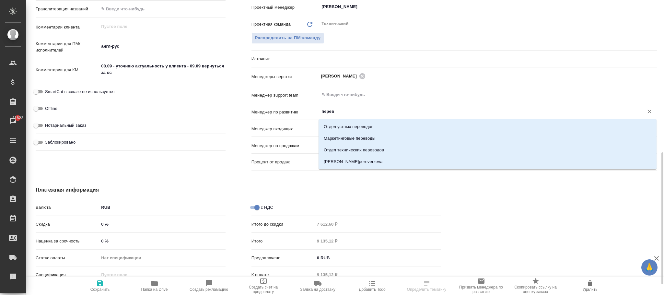
type input "переве"
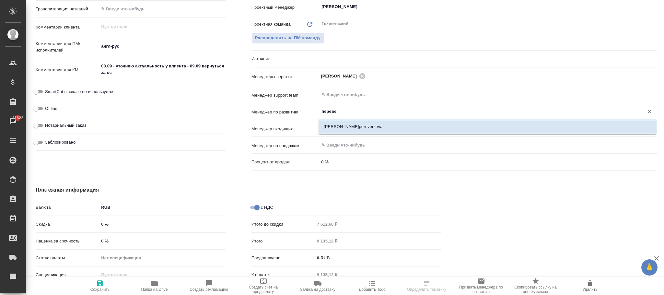
click at [354, 123] on li "[PERSON_NAME]pereverzeva" at bounding box center [487, 127] width 338 height 12
type textarea "x"
type input "Переверзева Анна a.pereverzeva"
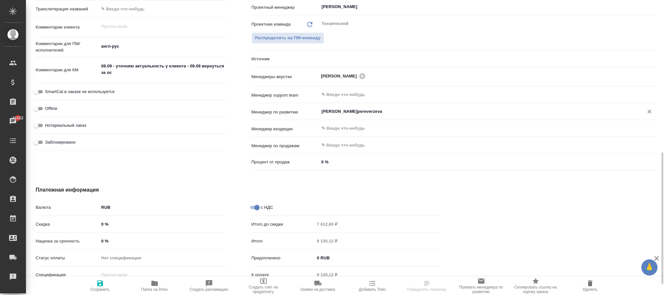
click at [101, 284] on div ".cls-1 fill:#fff; AWATERA Фокина Наталья n.fokina Клиенты Спецификации Заказы 4…" at bounding box center [332, 147] width 664 height 295
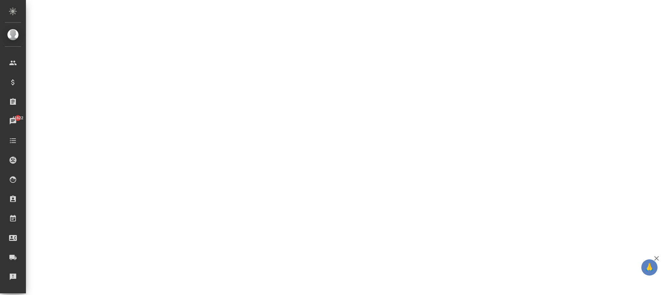
select select "RU"
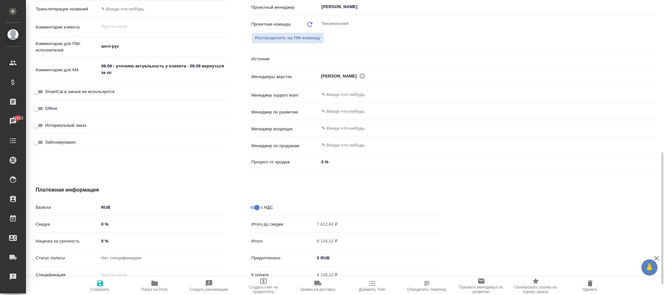
type textarea "x"
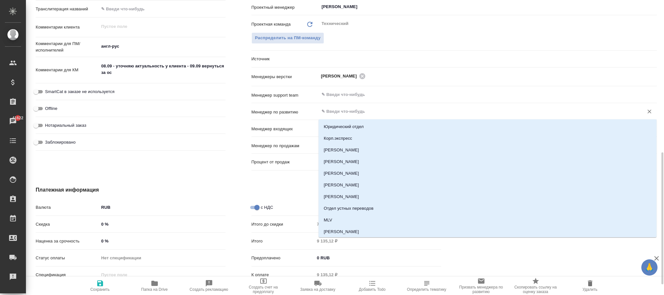
click at [344, 109] on input "text" at bounding box center [477, 112] width 312 height 8
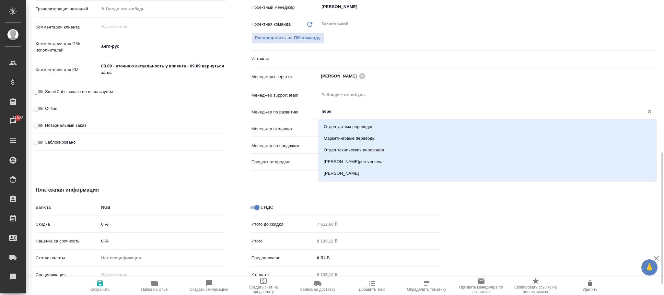
type input "перев"
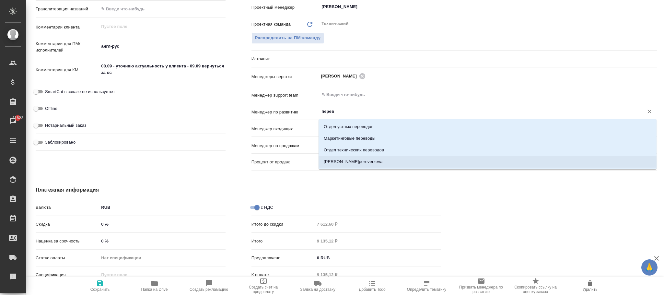
click at [360, 161] on li "Переверзева Анна a.pereverzeva" at bounding box center [487, 162] width 338 height 12
type textarea "x"
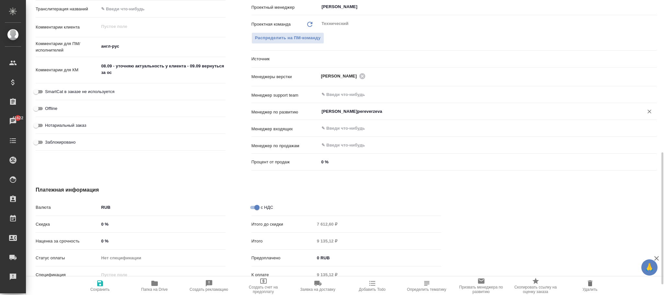
type input "Переверзева Анна a.pereverzeva"
click at [97, 283] on icon "button" at bounding box center [100, 283] width 8 height 8
type textarea "x"
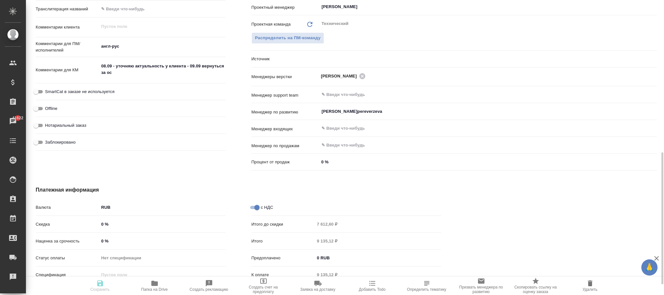
type textarea "x"
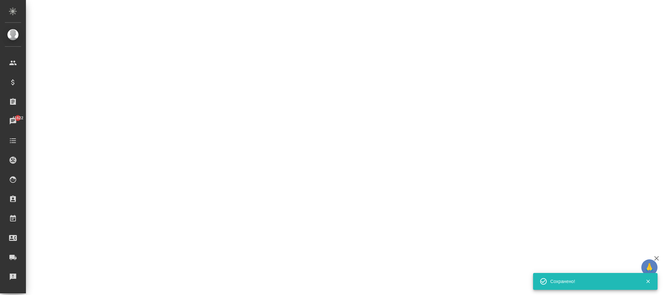
select select "RU"
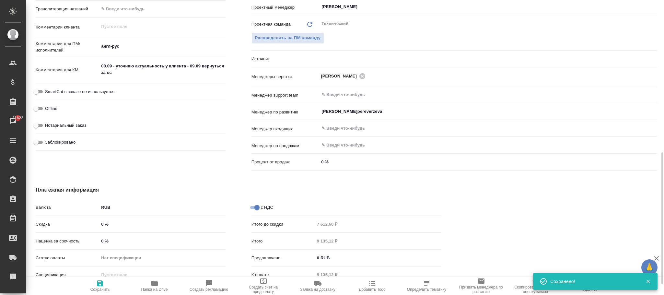
type textarea "x"
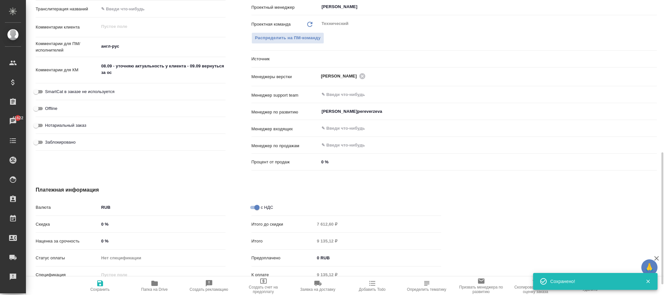
type textarea "x"
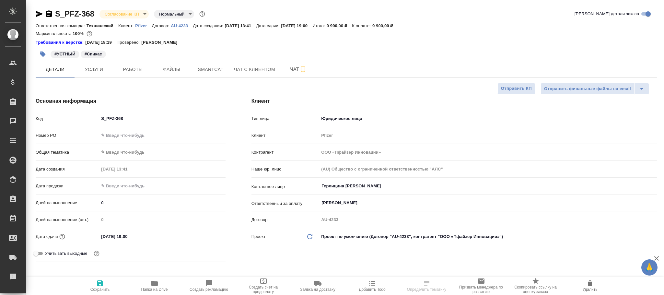
select select "RU"
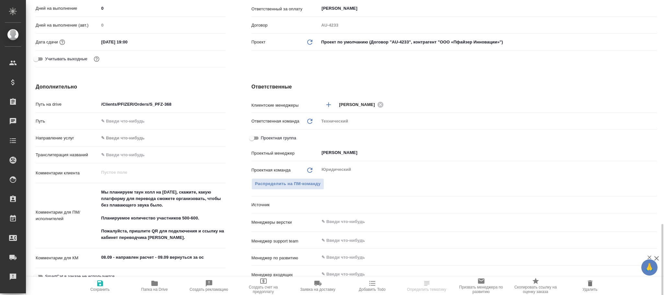
scroll to position [291, 0]
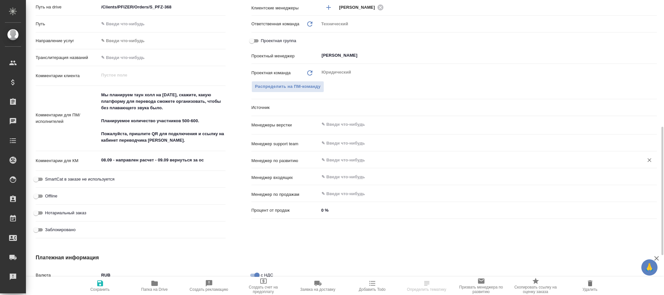
click at [343, 160] on input "text" at bounding box center [477, 160] width 312 height 8
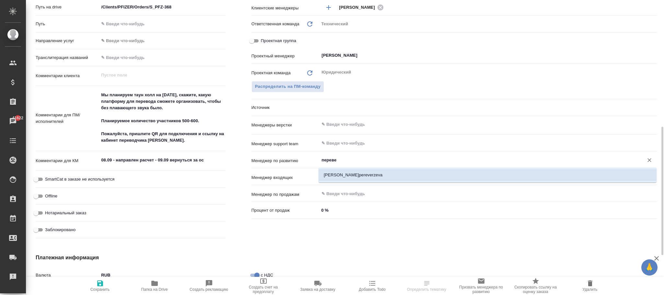
click at [357, 178] on li "[PERSON_NAME]pereverzeva" at bounding box center [487, 175] width 338 height 12
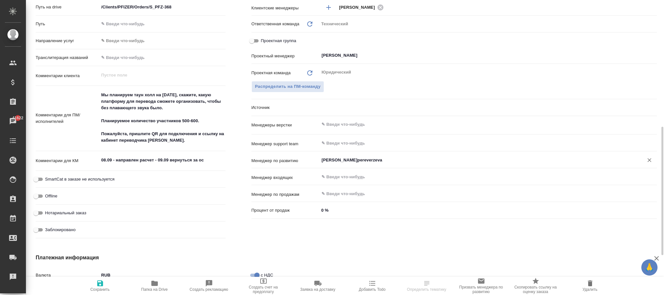
type input "[PERSON_NAME]pereverzeva"
click at [91, 289] on span "Сохранить" at bounding box center [99, 289] width 19 height 5
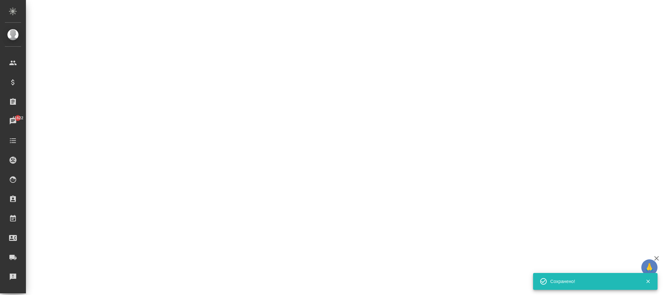
click at [103, 284] on div ".cls-1 fill:#fff; AWATERA [PERSON_NAME]fokina Клиенты Спецификации Заказы 41622…" at bounding box center [332, 147] width 664 height 295
select select "RU"
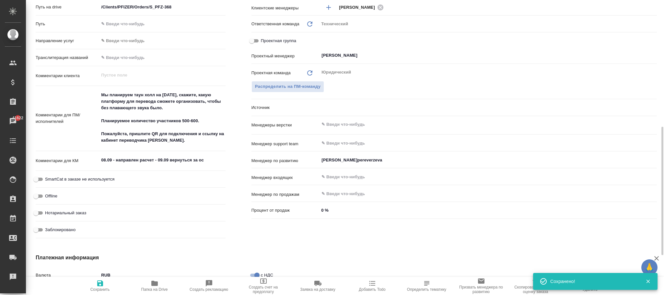
type textarea "x"
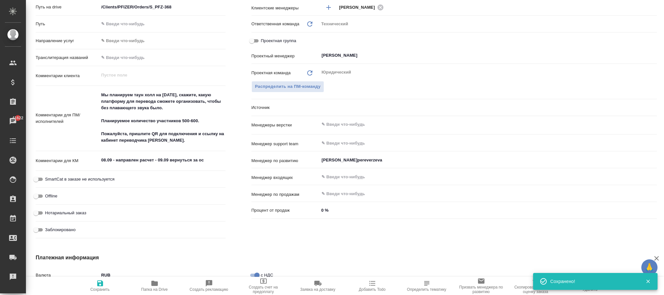
type textarea "x"
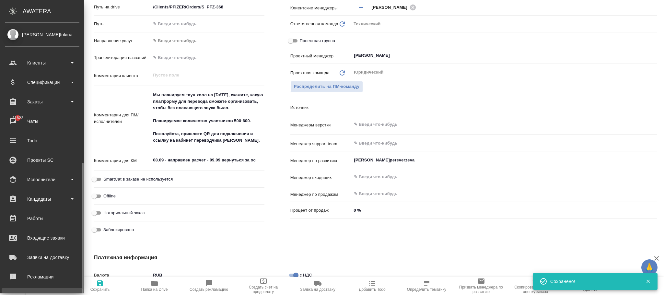
scroll to position [79, 0]
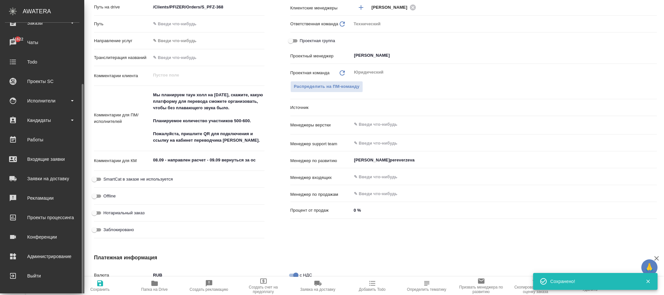
drag, startPoint x: 37, startPoint y: 258, endPoint x: 240, endPoint y: 65, distance: 279.7
click at [38, 258] on div "Администрирование" at bounding box center [42, 256] width 74 height 10
type textarea "x"
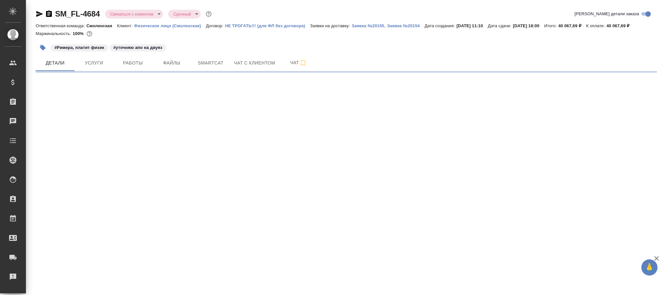
select select "RU"
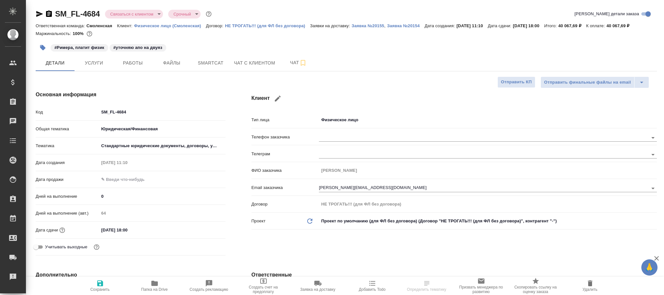
type textarea "x"
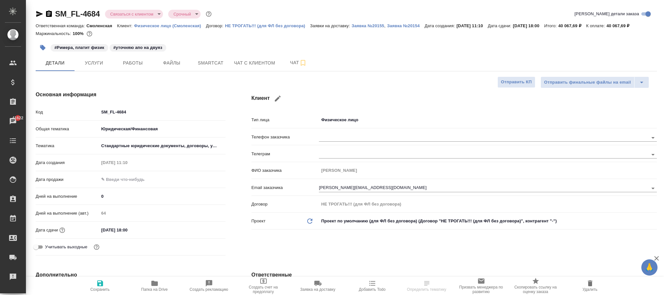
type textarea "x"
drag, startPoint x: 141, startPoint y: 106, endPoint x: 75, endPoint y: 106, distance: 66.4
click at [75, 106] on div "Основная информация Код SM_FL-4684 Общая тематика Юридическая/Финансовая yr-fn …" at bounding box center [131, 174] width 216 height 193
drag, startPoint x: 131, startPoint y: 109, endPoint x: 113, endPoint y: 114, distance: 19.4
click at [83, 109] on div "Код SM_FL-4684" at bounding box center [131, 111] width 190 height 11
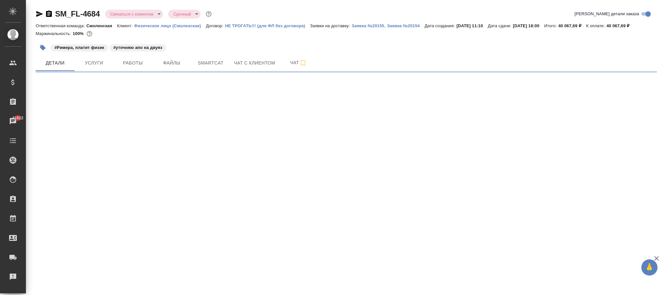
select select "RU"
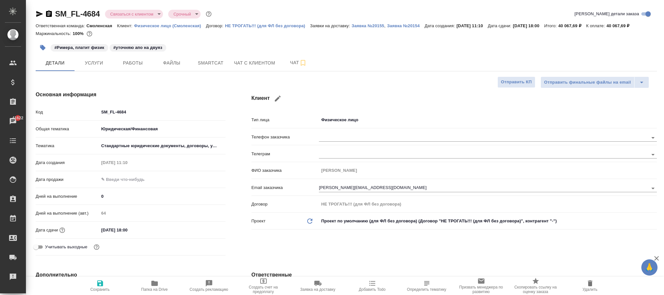
type textarea "x"
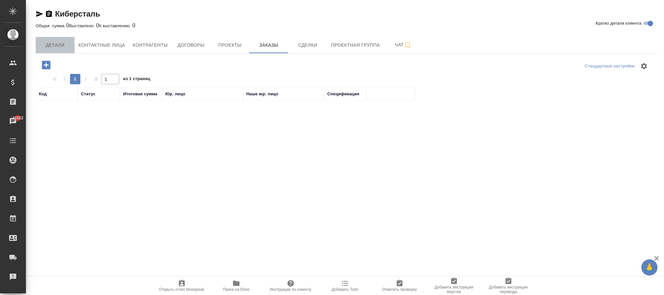
click at [52, 44] on span "Детали" at bounding box center [55, 45] width 31 height 8
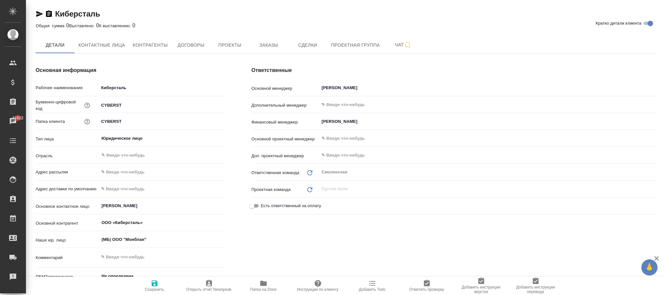
type textarea "x"
drag, startPoint x: 142, startPoint y: 86, endPoint x: 135, endPoint y: 87, distance: 6.8
click at [67, 85] on div "Рабочее наименование Киберсталь" at bounding box center [131, 87] width 190 height 11
type textarea "x"
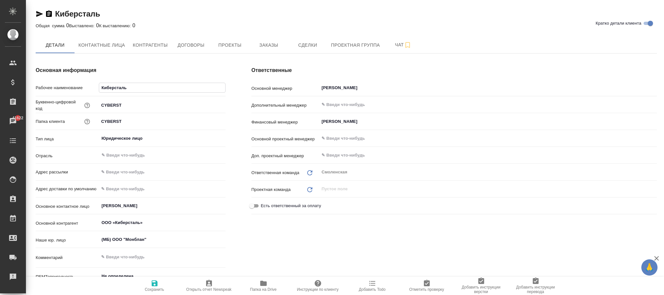
type textarea "x"
drag, startPoint x: 135, startPoint y: 87, endPoint x: 115, endPoint y: 85, distance: 20.1
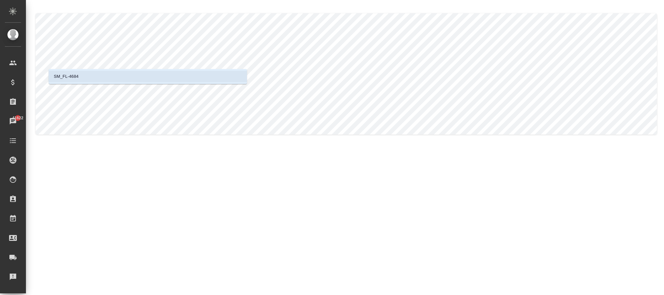
click at [93, 77] on li "SM_FL-4684" at bounding box center [148, 77] width 198 height 12
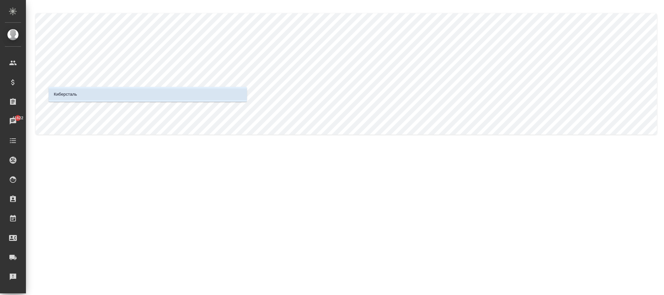
click at [116, 98] on li "Киберсталь" at bounding box center [148, 94] width 198 height 12
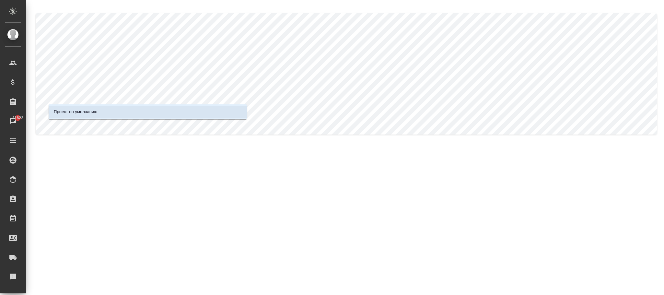
click at [116, 111] on li "Проект по умолчанию" at bounding box center [148, 112] width 198 height 12
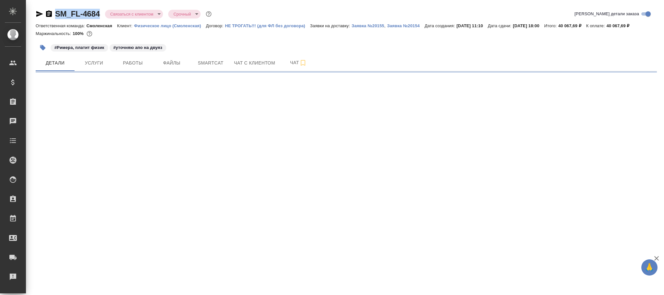
drag, startPoint x: 100, startPoint y: 12, endPoint x: 50, endPoint y: 13, distance: 50.5
click at [50, 13] on div "SM_FL-4684 Связаться с клиентом contactTheClient Срочный urgent" at bounding box center [124, 14] width 177 height 10
select select "RU"
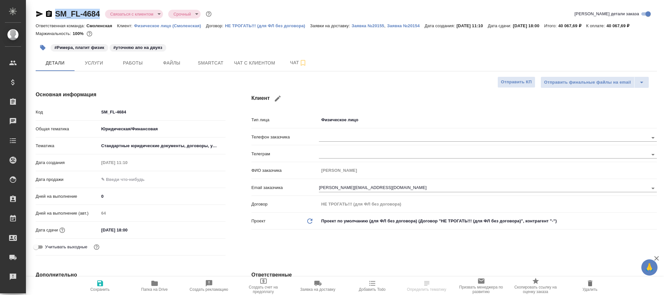
type textarea "x"
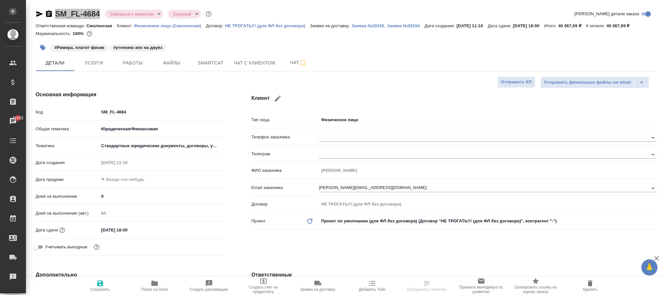
type textarea "x"
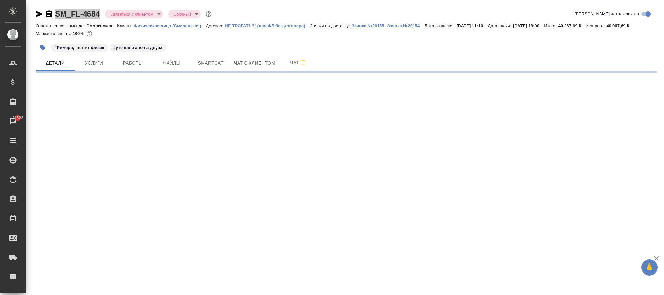
select select "RU"
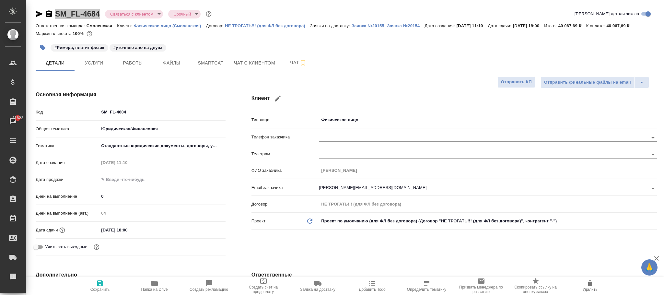
type textarea "x"
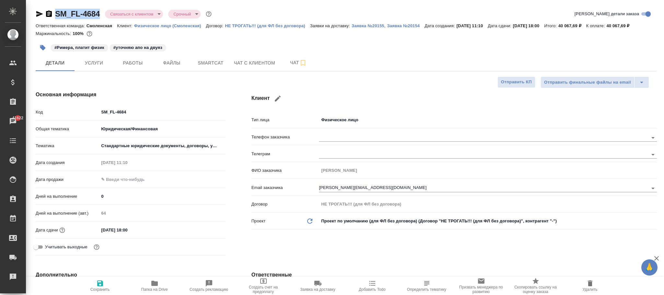
type textarea "x"
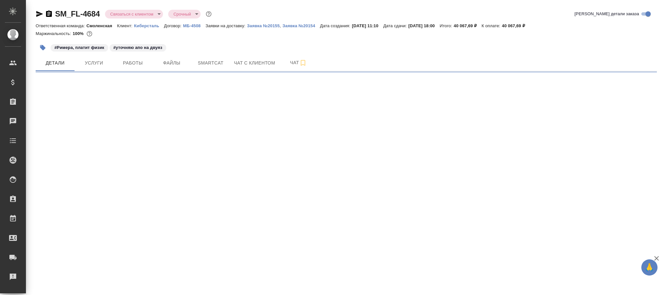
select select "RU"
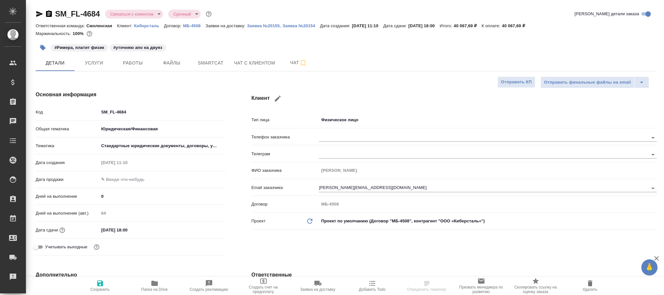
type textarea "x"
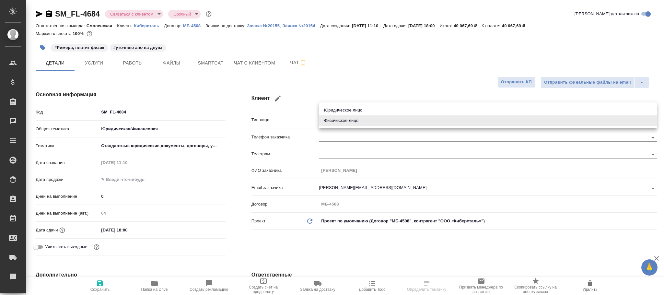
click at [341, 123] on body "🙏 .cls-1 fill:#fff; AWATERA [PERSON_NAME]fokina Клиенты Спецификации Заказы Чат…" at bounding box center [332, 147] width 664 height 295
click at [348, 110] on li "Юридическое лицо" at bounding box center [488, 110] width 338 height 10
type input "company"
type textarea "x"
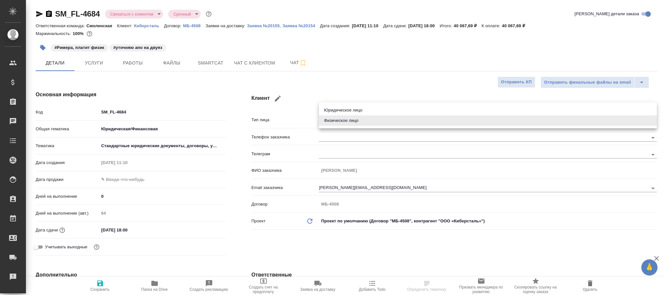
type textarea "x"
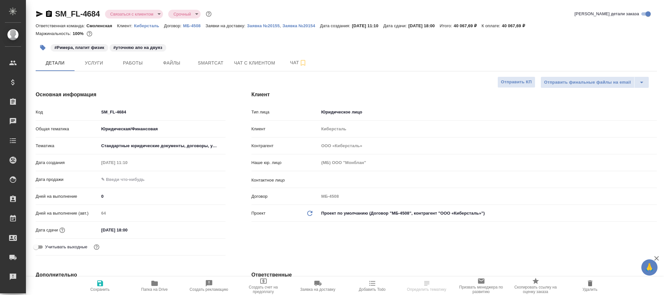
click at [310, 211] on icon "Обновить данные" at bounding box center [310, 213] width 8 height 8
type textarea "x"
click at [310, 211] on icon "Обновить данные" at bounding box center [310, 213] width 8 height 8
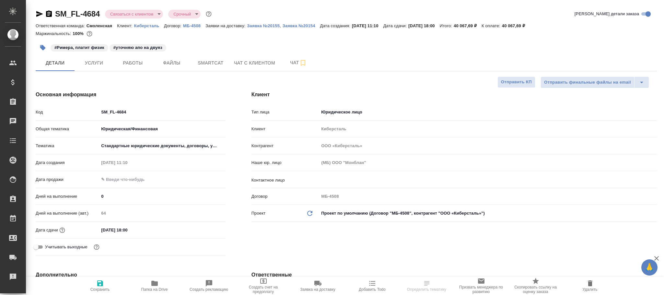
click at [309, 211] on icon "Обновить данные" at bounding box center [310, 213] width 8 height 8
type textarea "x"
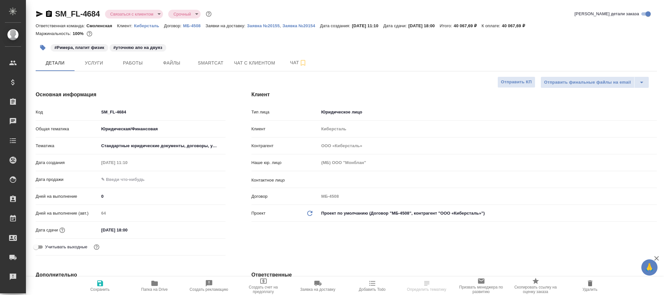
type textarea "x"
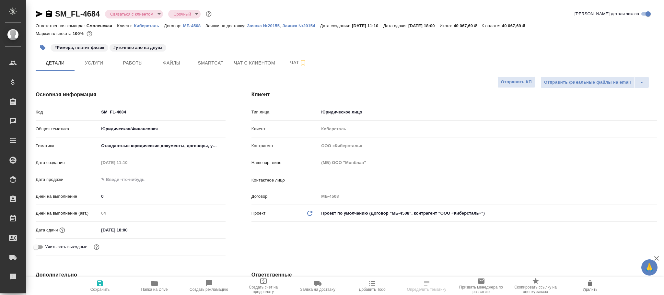
click at [100, 287] on icon "button" at bounding box center [100, 283] width 8 height 8
type textarea "x"
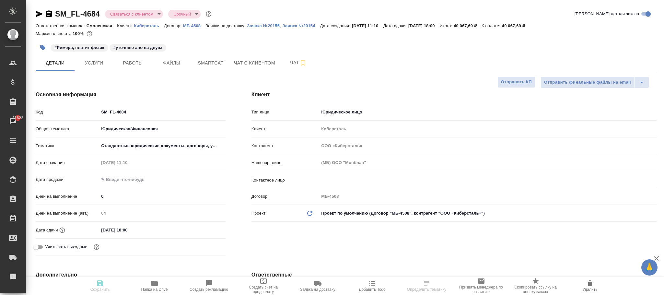
type textarea "x"
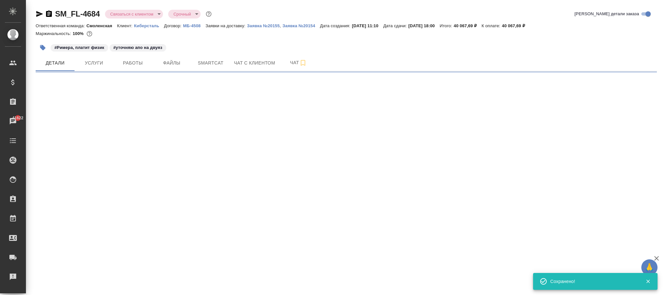
select select "RU"
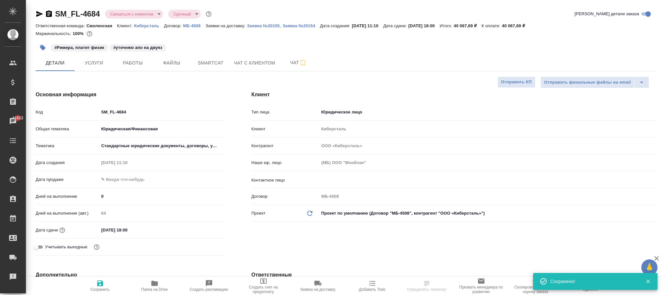
select select "RU"
type textarea "x"
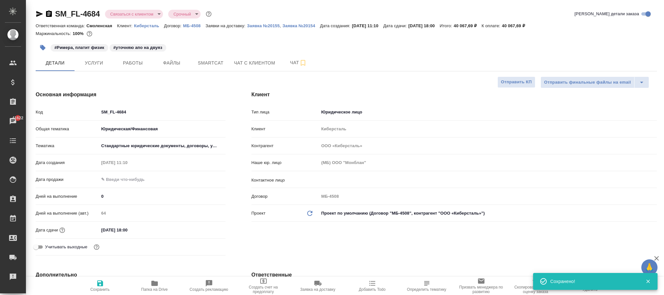
type textarea "x"
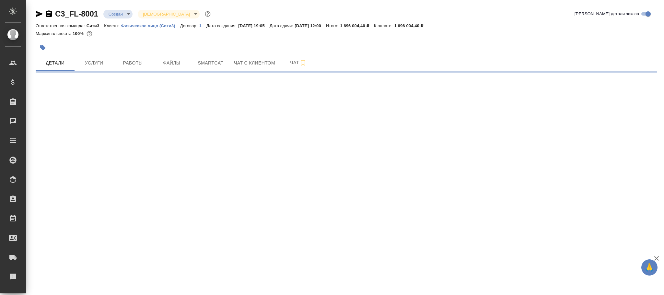
click at [118, 13] on body "🙏 .cls-1 fill:#fff; AWATERA [PERSON_NAME]fokina Клиенты Спецификации Заказы Чат…" at bounding box center [332, 147] width 664 height 295
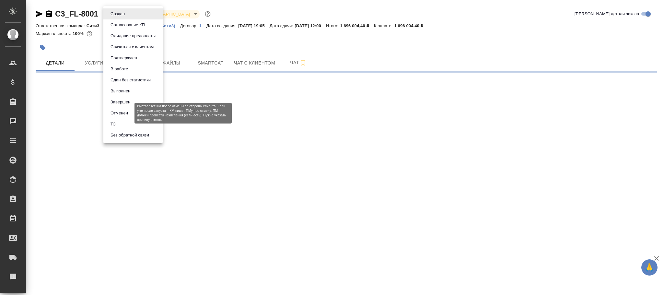
click at [123, 112] on button "Отменен" at bounding box center [118, 112] width 21 height 7
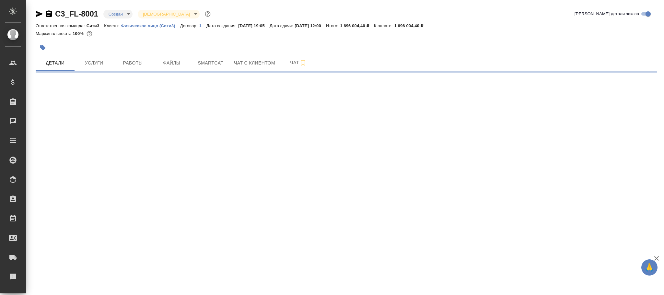
select select "RU"
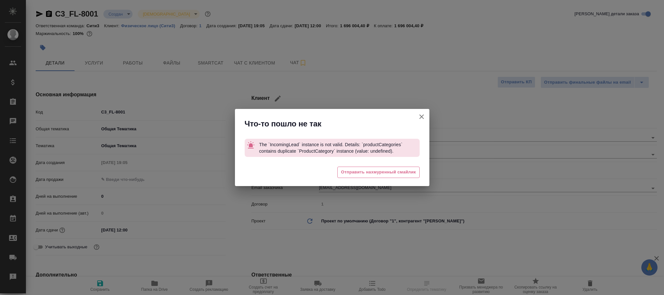
type textarea "x"
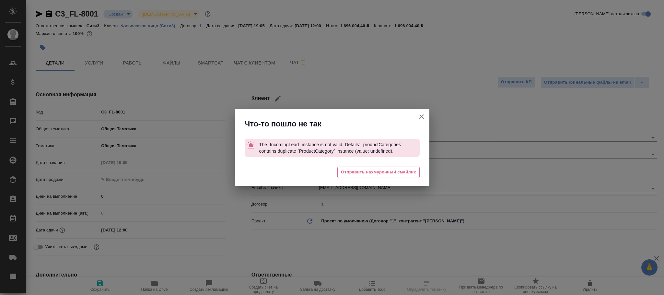
type textarea "x"
drag, startPoint x: 420, startPoint y: 114, endPoint x: 193, endPoint y: 83, distance: 229.1
click at [419, 114] on icon "button" at bounding box center [421, 117] width 8 height 8
type textarea "x"
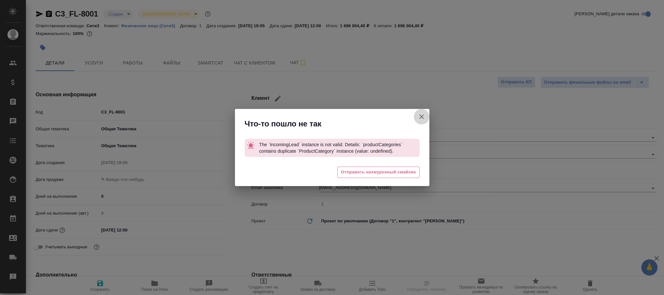
type textarea "x"
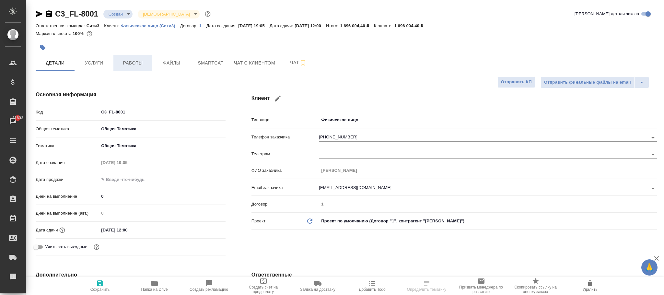
drag, startPoint x: 123, startPoint y: 53, endPoint x: 138, endPoint y: 63, distance: 17.7
click at [138, 63] on span "Работы" at bounding box center [132, 63] width 31 height 8
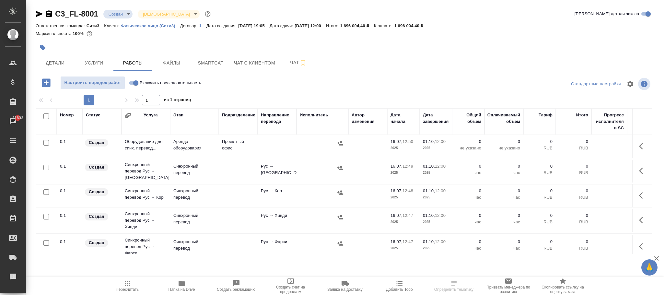
click at [42, 114] on div at bounding box center [44, 116] width 11 height 9
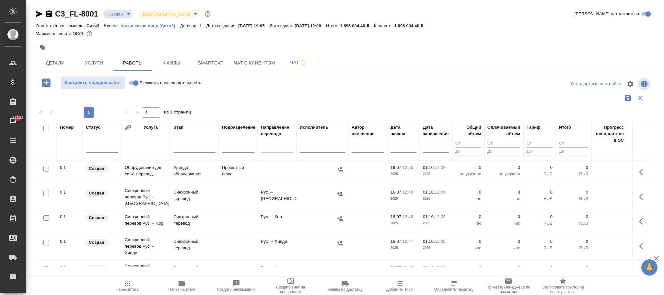
click at [45, 129] on input "checkbox" at bounding box center [46, 129] width 6 height 6
checkbox input "true"
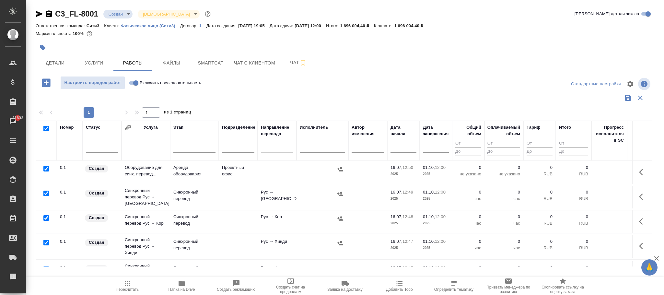
checkbox input "true"
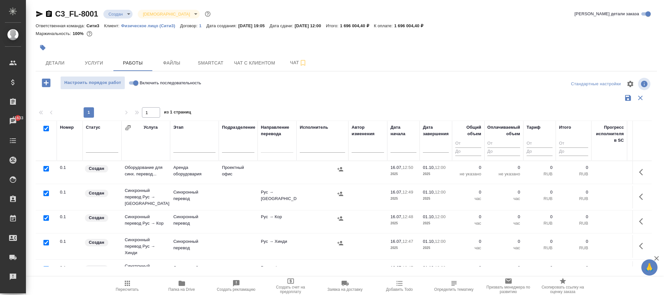
checkbox input "true"
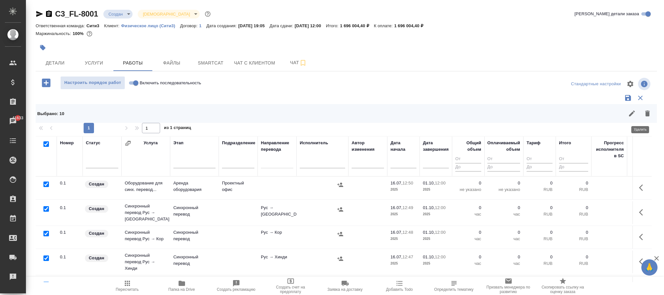
click at [645, 113] on icon "button" at bounding box center [647, 113] width 5 height 6
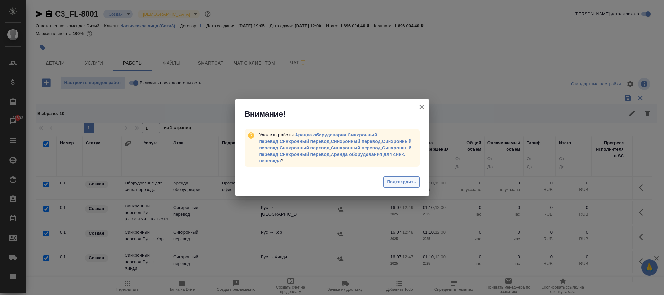
click at [394, 178] on span "Подтвердить" at bounding box center [401, 181] width 29 height 7
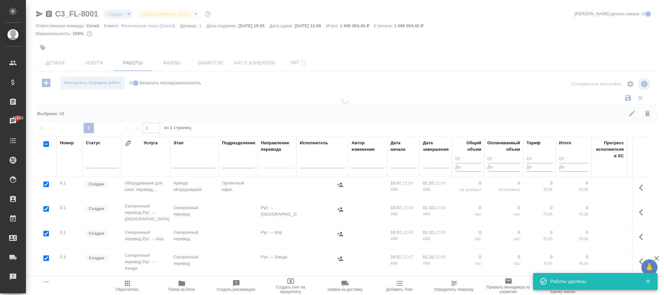
checkbox input "false"
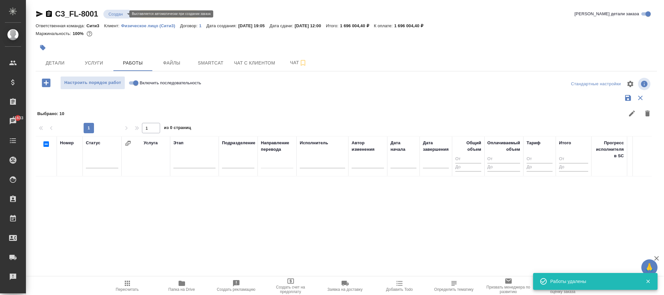
click at [117, 14] on body "🙏 .cls-1 fill:#fff; AWATERA [PERSON_NAME]fokina Клиенты Спецификации Заказы 416…" at bounding box center [332, 147] width 664 height 295
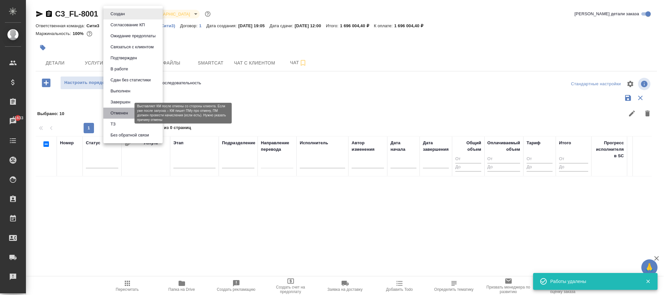
click at [125, 111] on button "Отменен" at bounding box center [118, 112] width 21 height 7
